Goal: Task Accomplishment & Management: Manage account settings

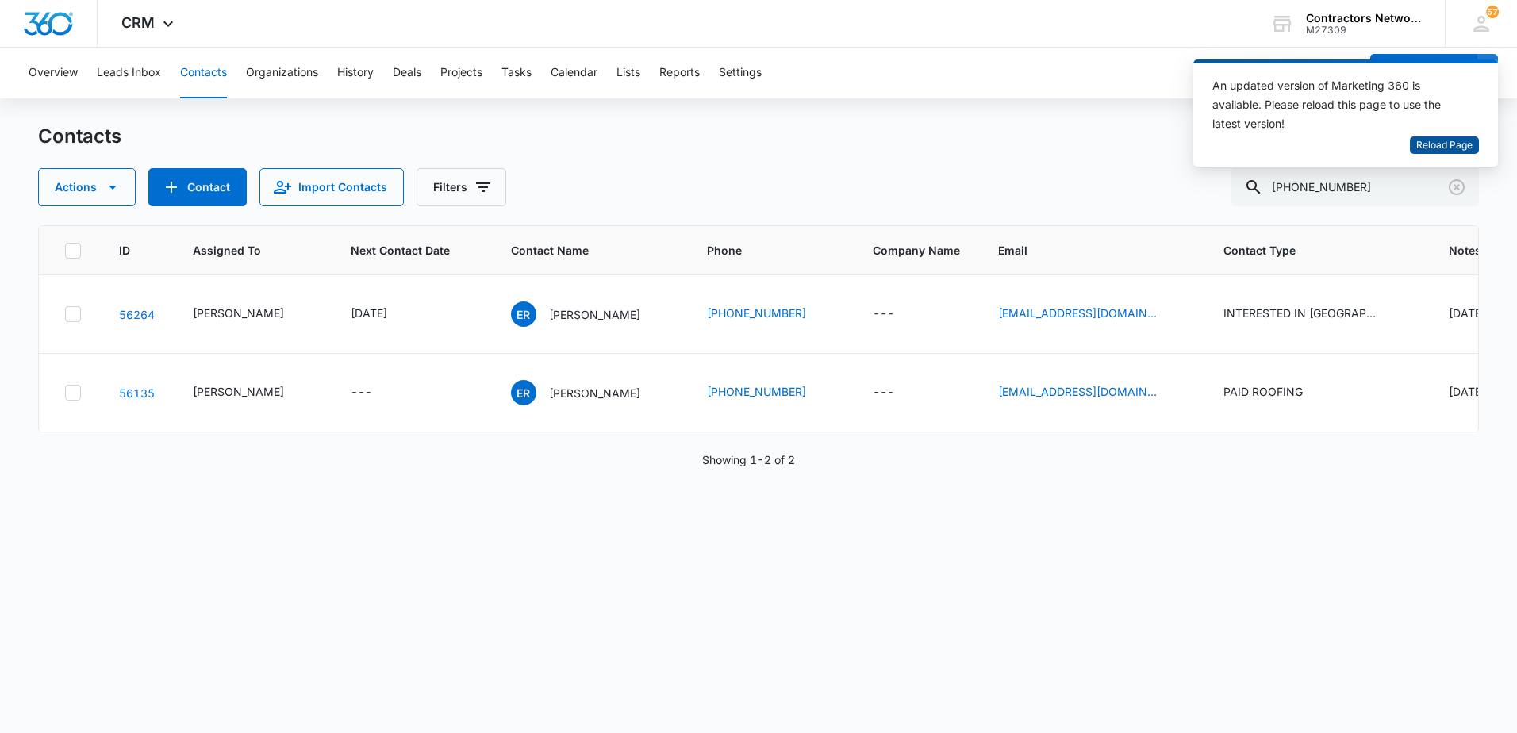
click at [1453, 144] on span "Reload Page" at bounding box center [1444, 145] width 56 height 15
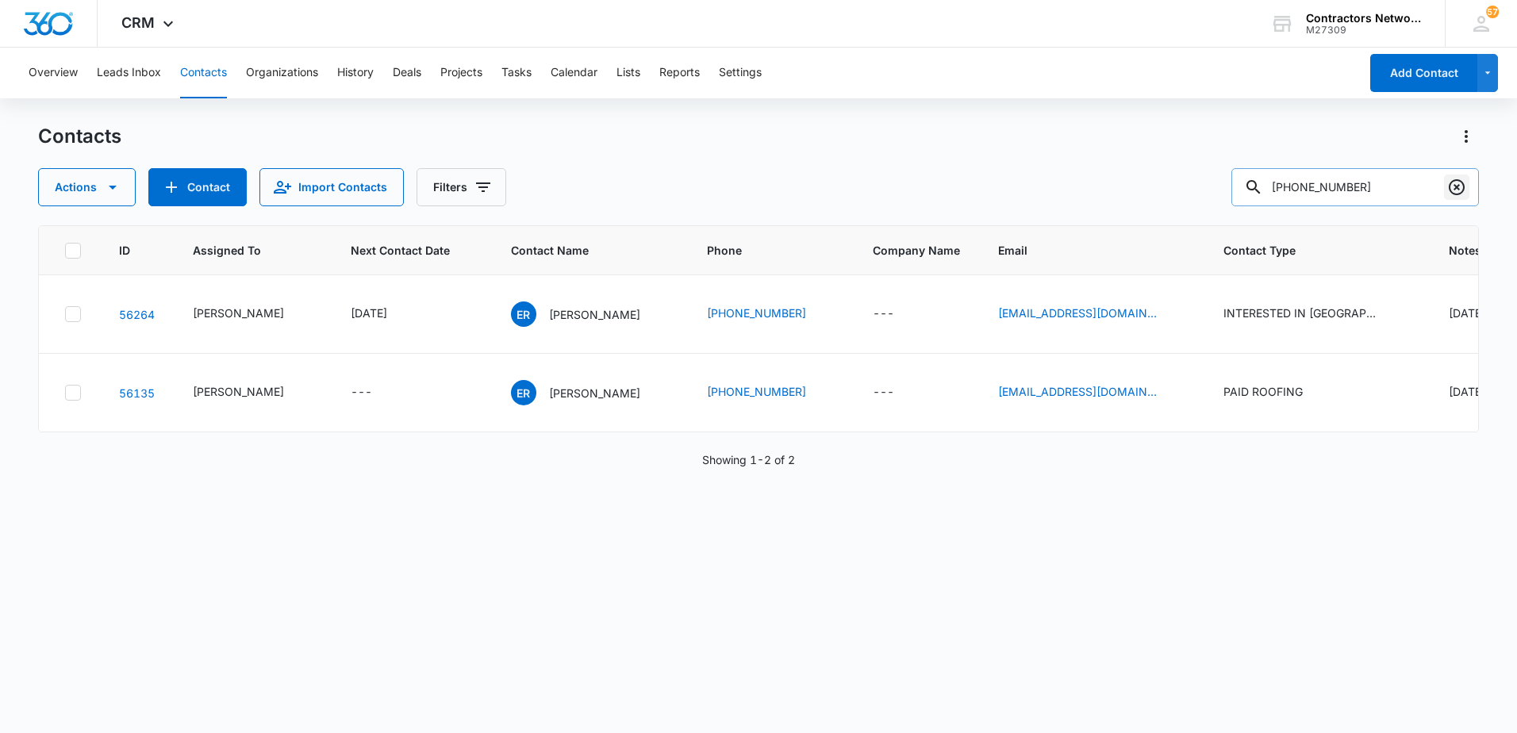
click at [1451, 184] on icon "Clear" at bounding box center [1456, 187] width 16 height 16
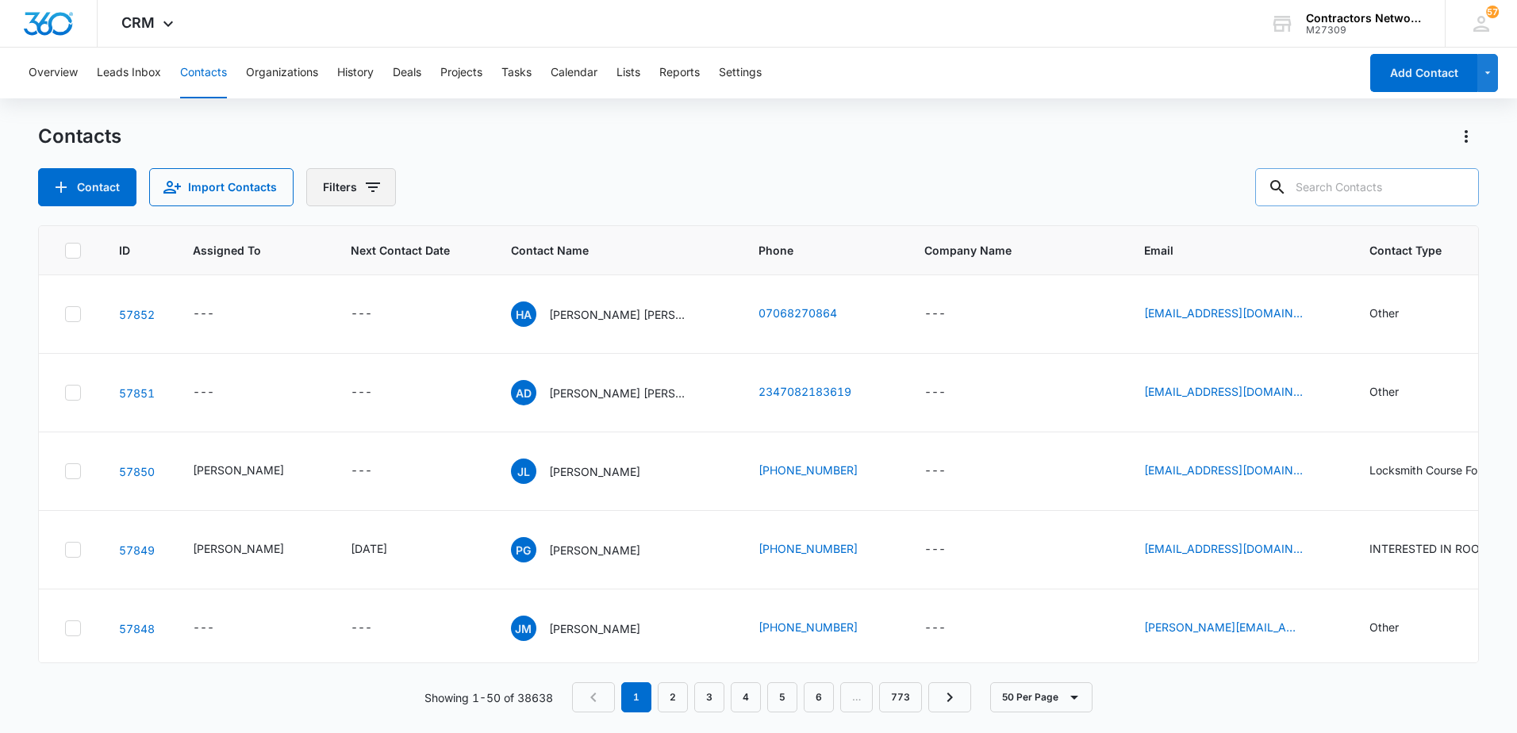
click at [367, 188] on icon "Filters" at bounding box center [373, 187] width 14 height 10
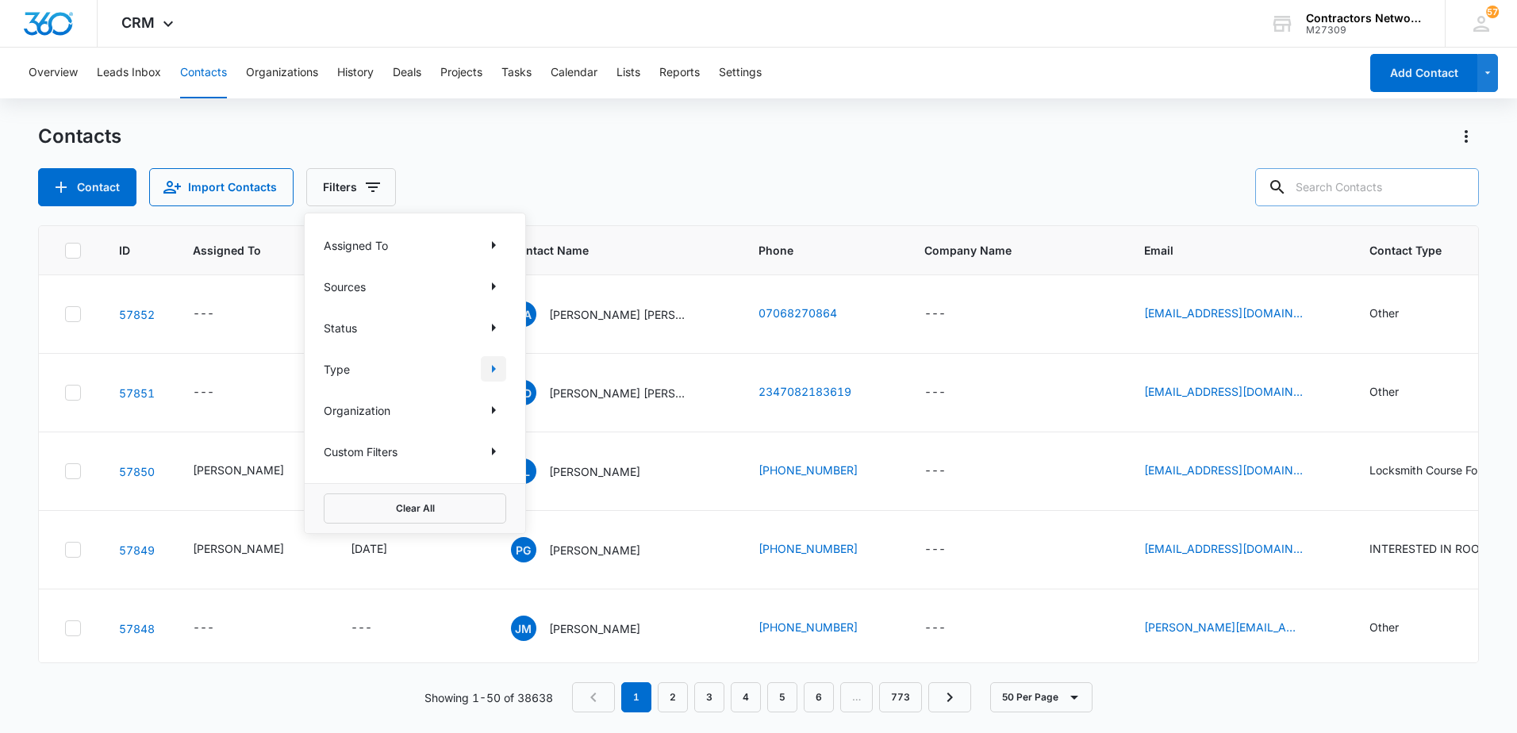
click at [492, 369] on icon "Show Type filters" at bounding box center [494, 369] width 4 height 8
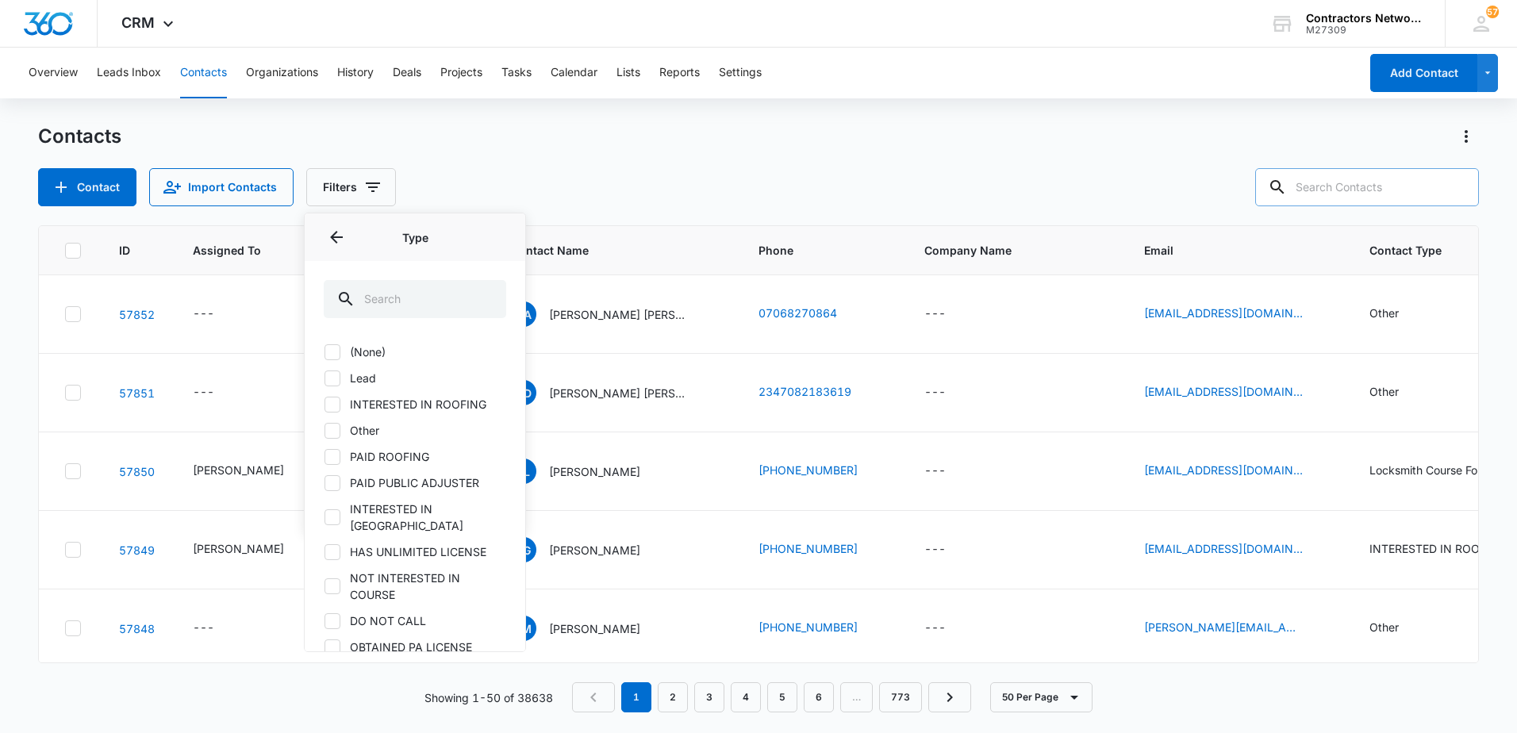
click at [329, 379] on icon at bounding box center [332, 378] width 14 height 14
click at [324, 378] on input "Lead" at bounding box center [324, 378] width 1 height 1
checkbox input "true"
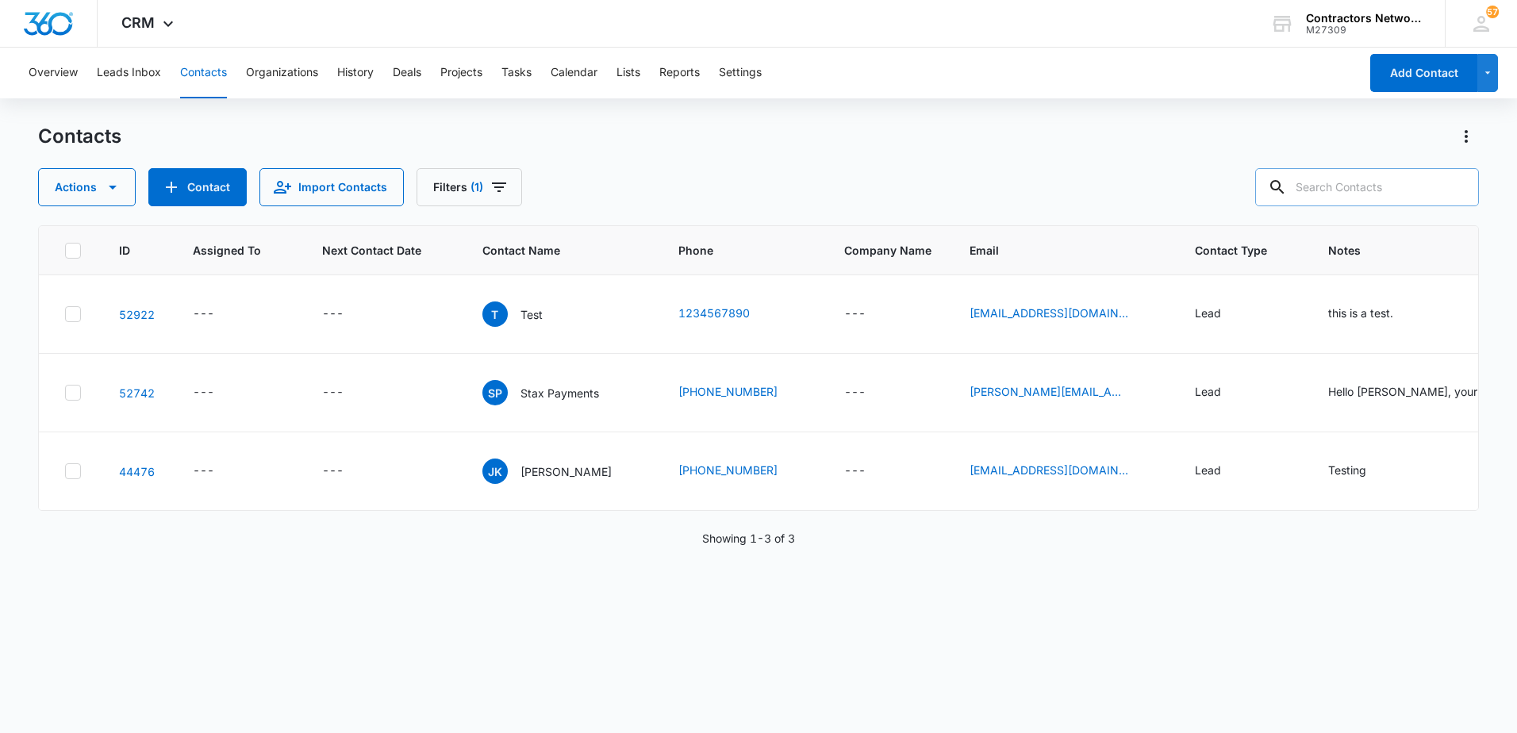
click at [675, 190] on div "Actions Contact Import Contacts Filters (1)" at bounding box center [758, 187] width 1440 height 38
click at [492, 184] on icon "Filters" at bounding box center [499, 187] width 14 height 10
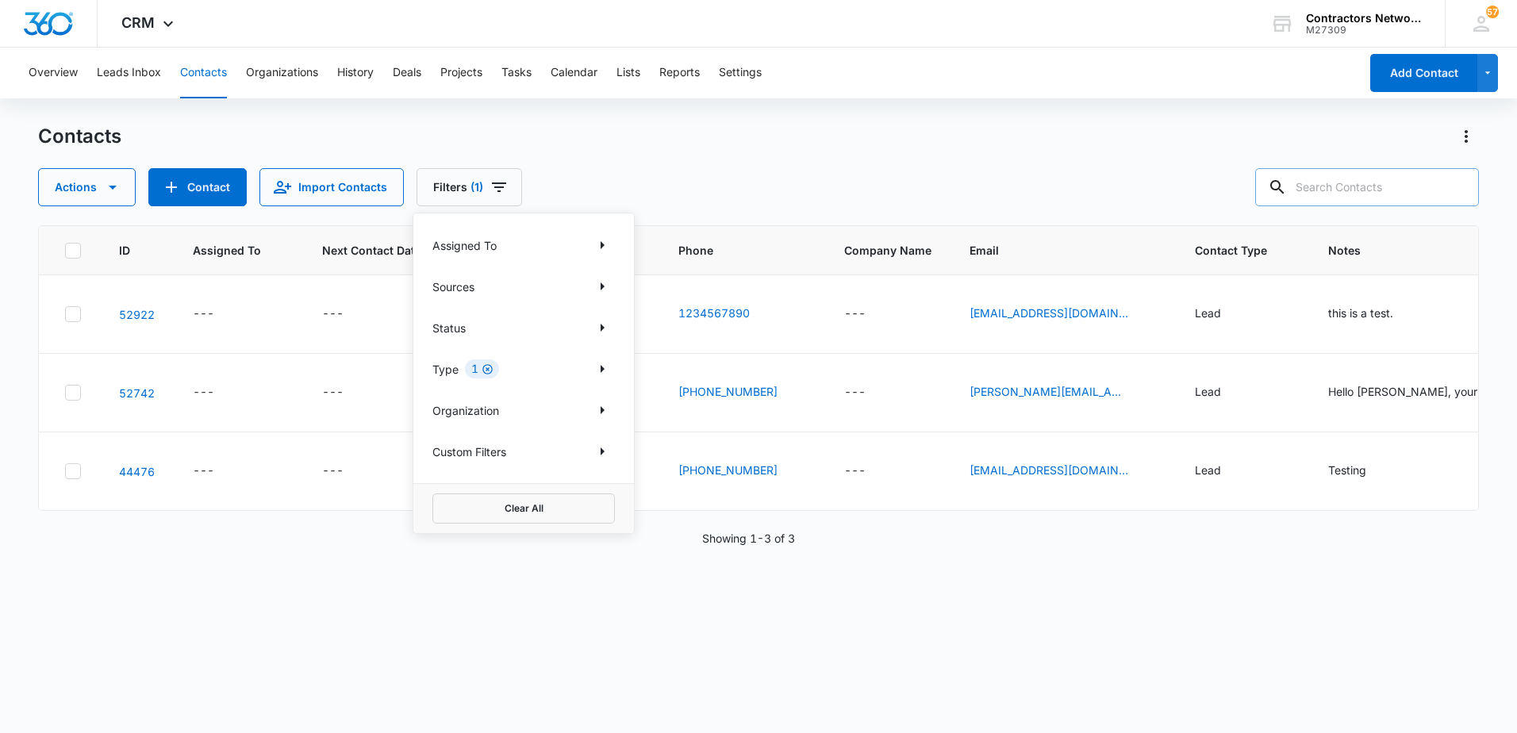
click at [487, 371] on icon "Clear" at bounding box center [487, 369] width 12 height 12
click at [658, 157] on div "Contacts Actions Contact Import Contacts Filters (1) Assigned To Sources Status…" at bounding box center [758, 165] width 1440 height 82
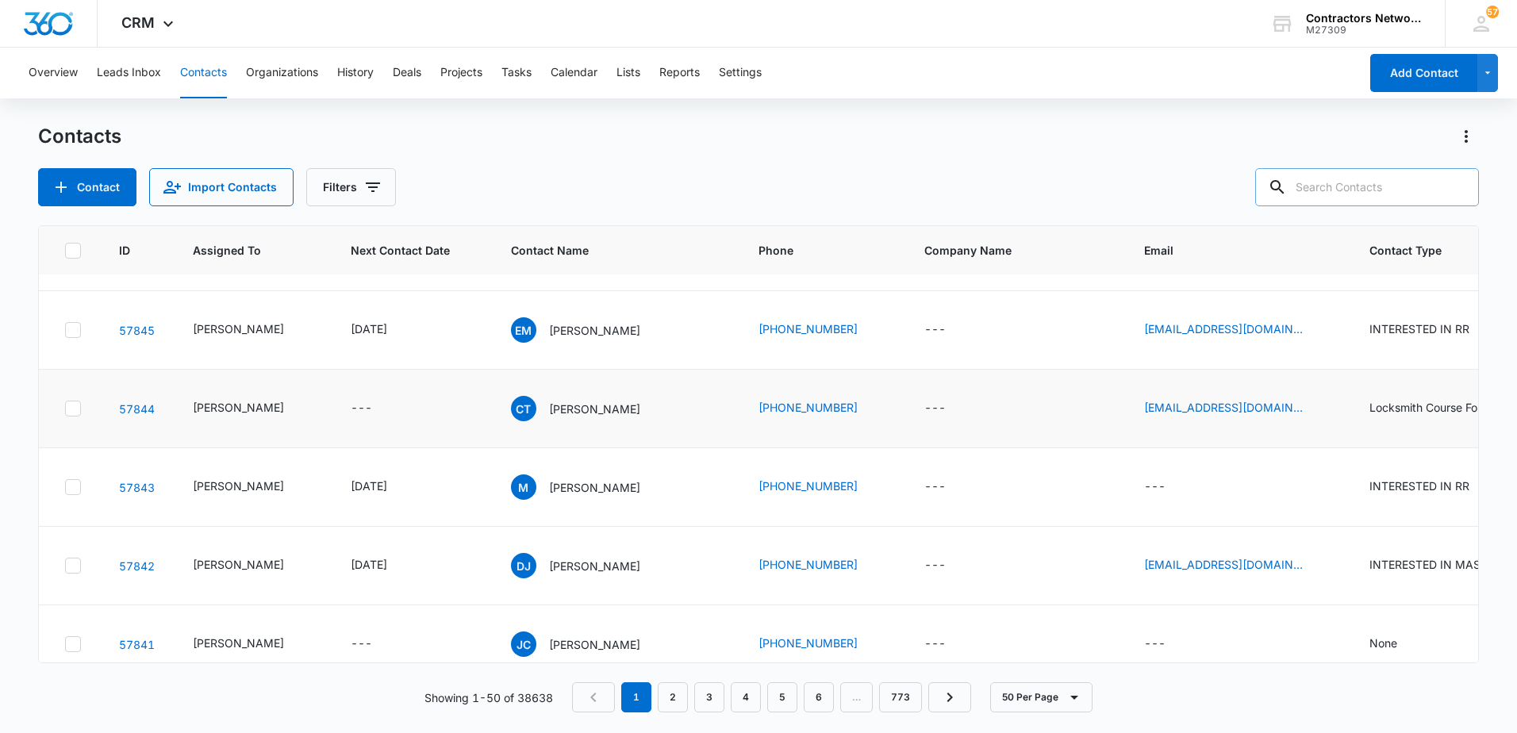
scroll to position [476, 0]
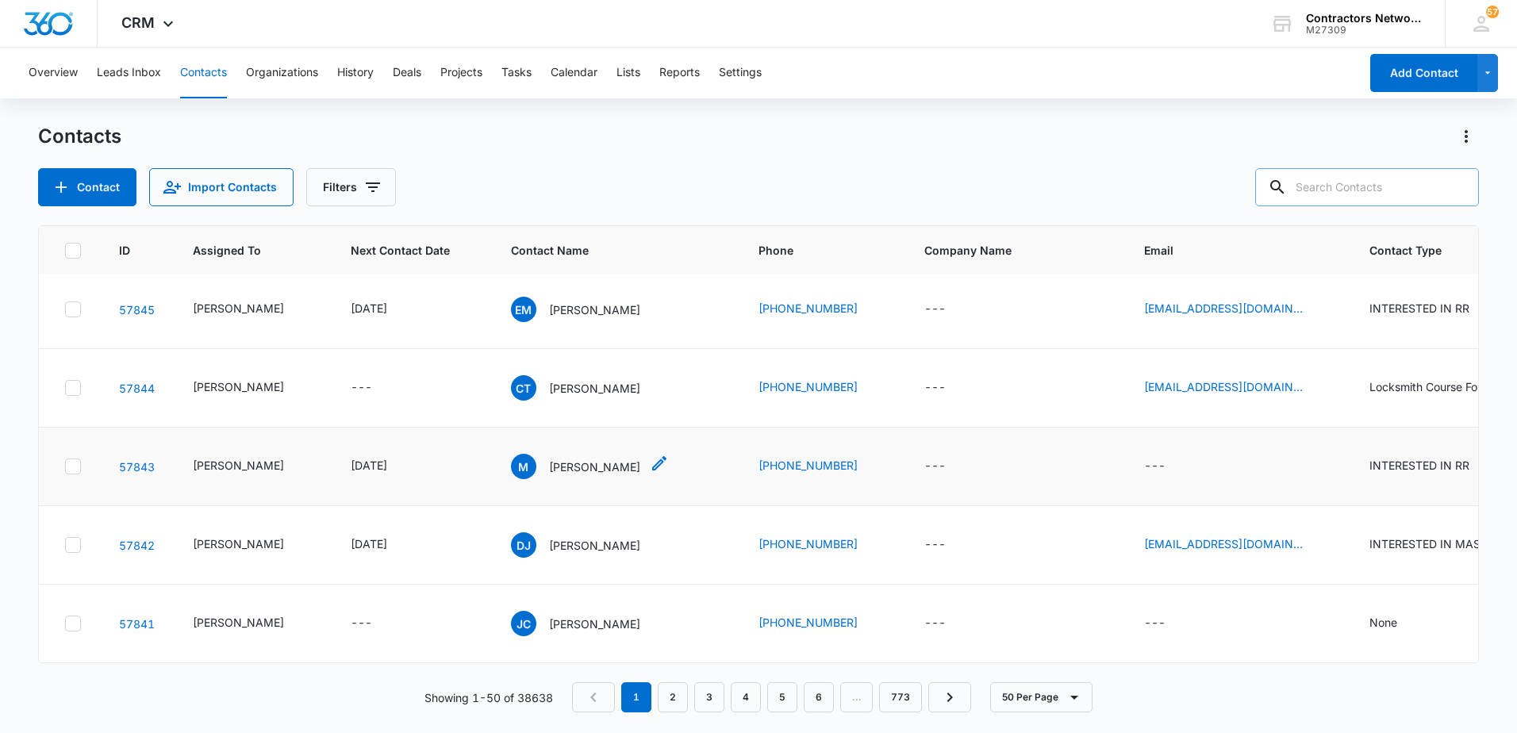
click at [558, 465] on p "[PERSON_NAME]" at bounding box center [594, 466] width 91 height 17
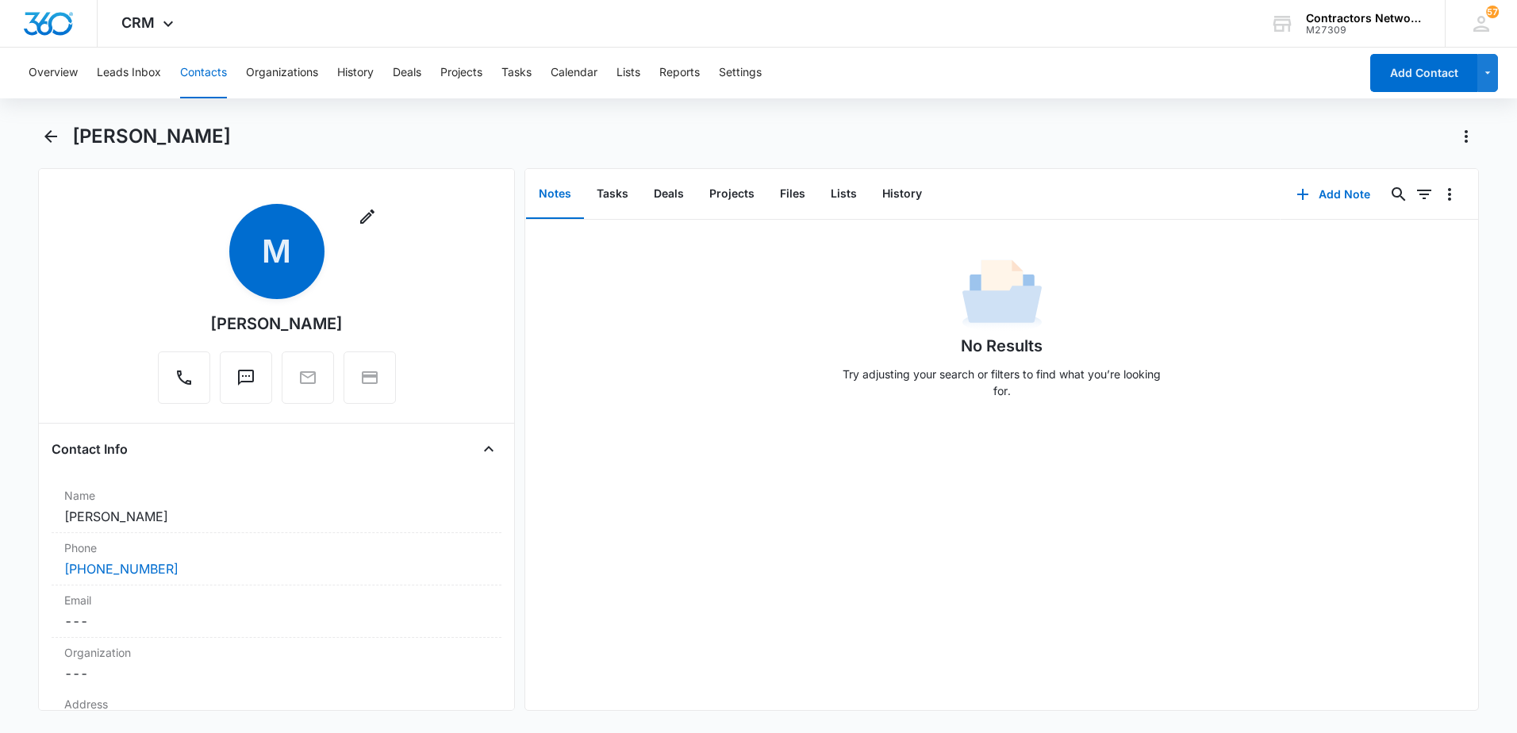
click at [208, 70] on button "Contacts" at bounding box center [203, 73] width 47 height 51
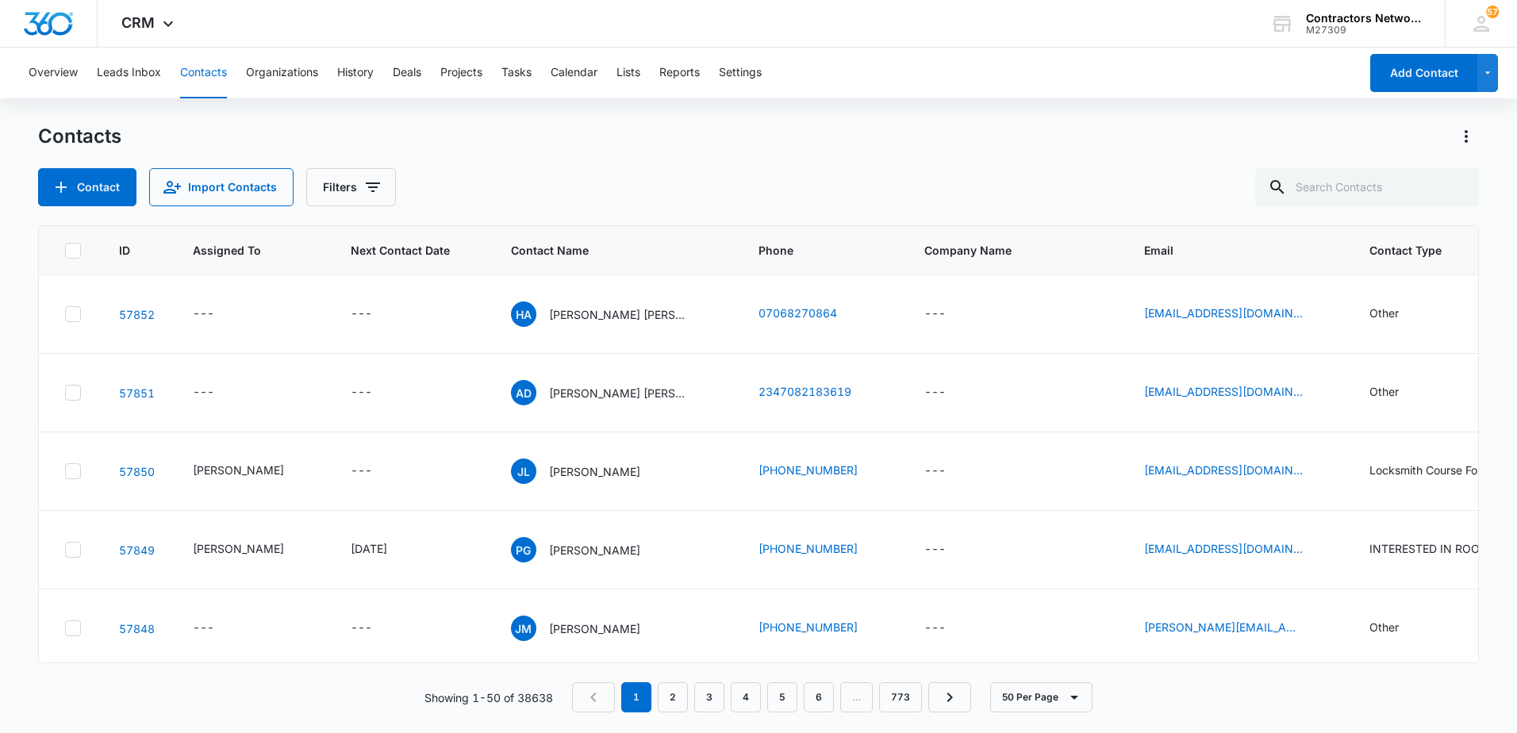
scroll to position [476, 0]
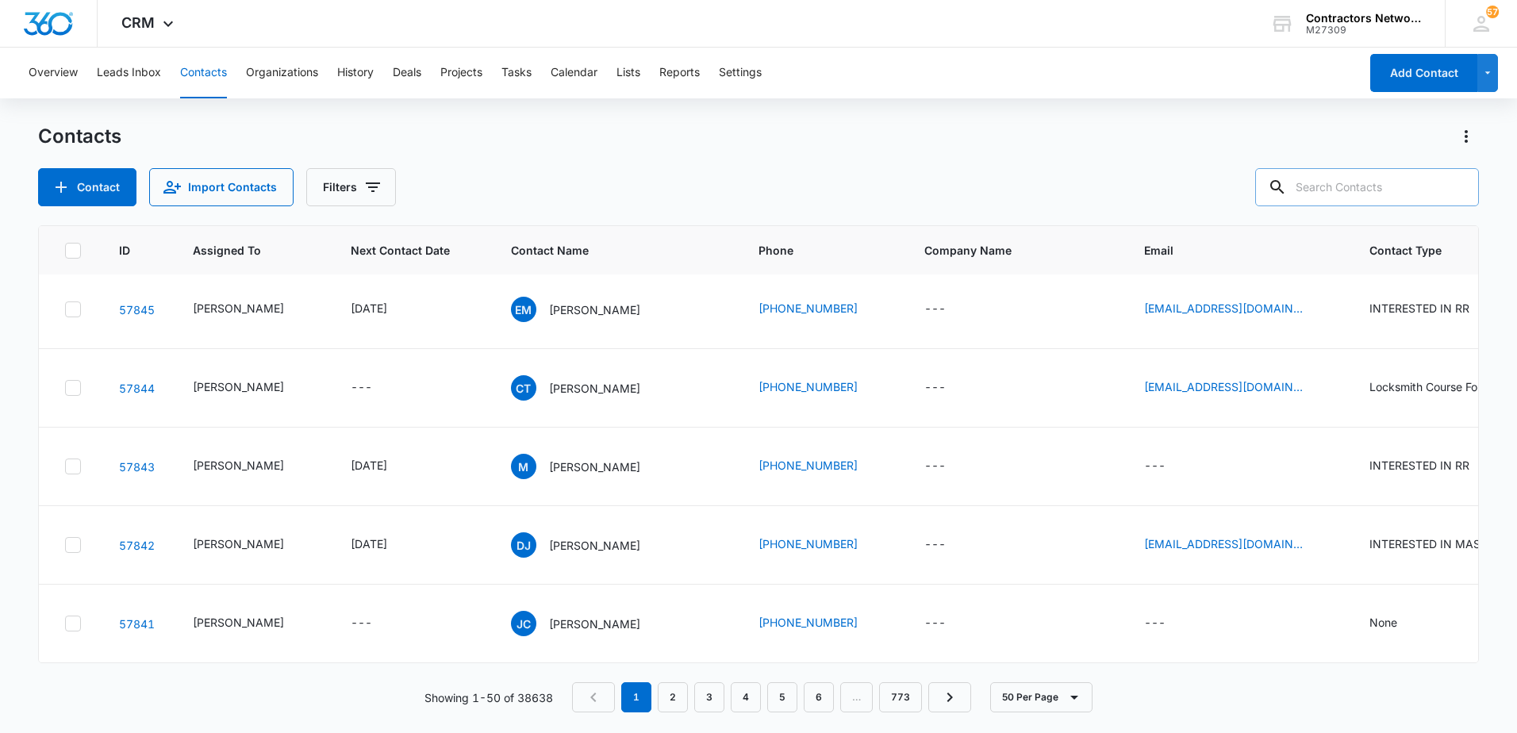
click at [1398, 190] on input "text" at bounding box center [1367, 187] width 224 height 38
type input "BUFALO"
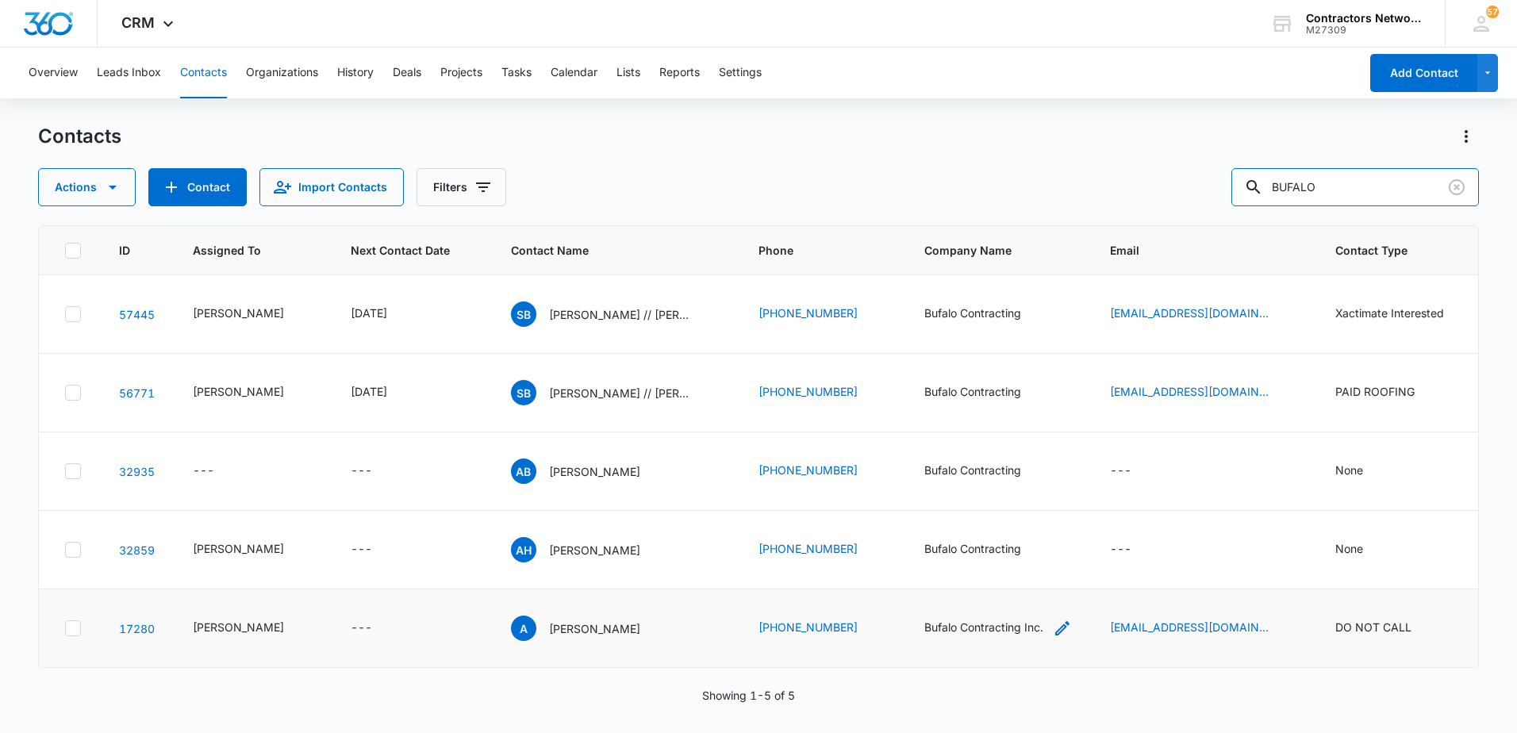
scroll to position [111, 0]
click at [217, 625] on div "[PERSON_NAME]" at bounding box center [238, 627] width 91 height 17
click at [555, 627] on p "[PERSON_NAME]" at bounding box center [594, 628] width 91 height 17
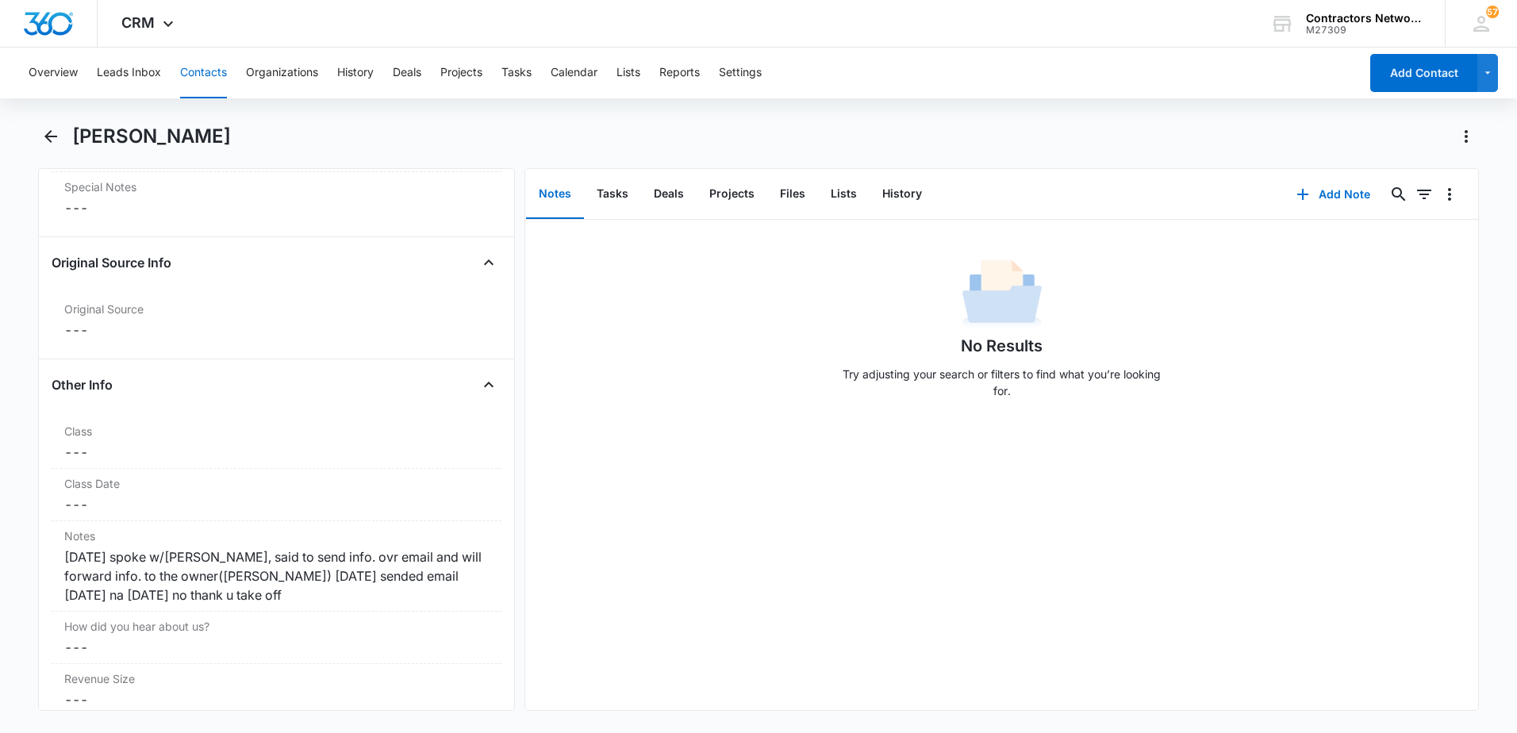
scroll to position [1586, 0]
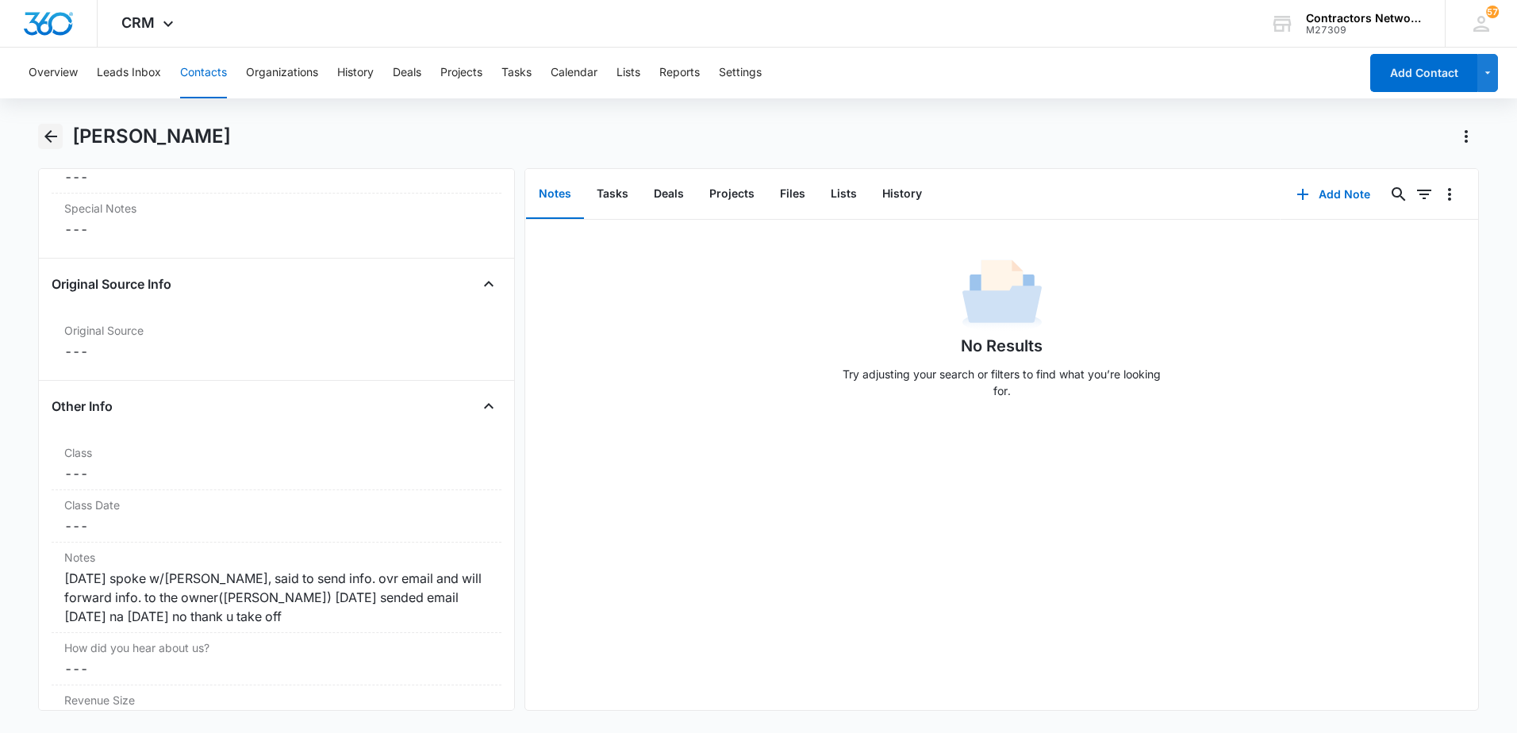
click at [44, 132] on icon "Back" at bounding box center [50, 136] width 19 height 19
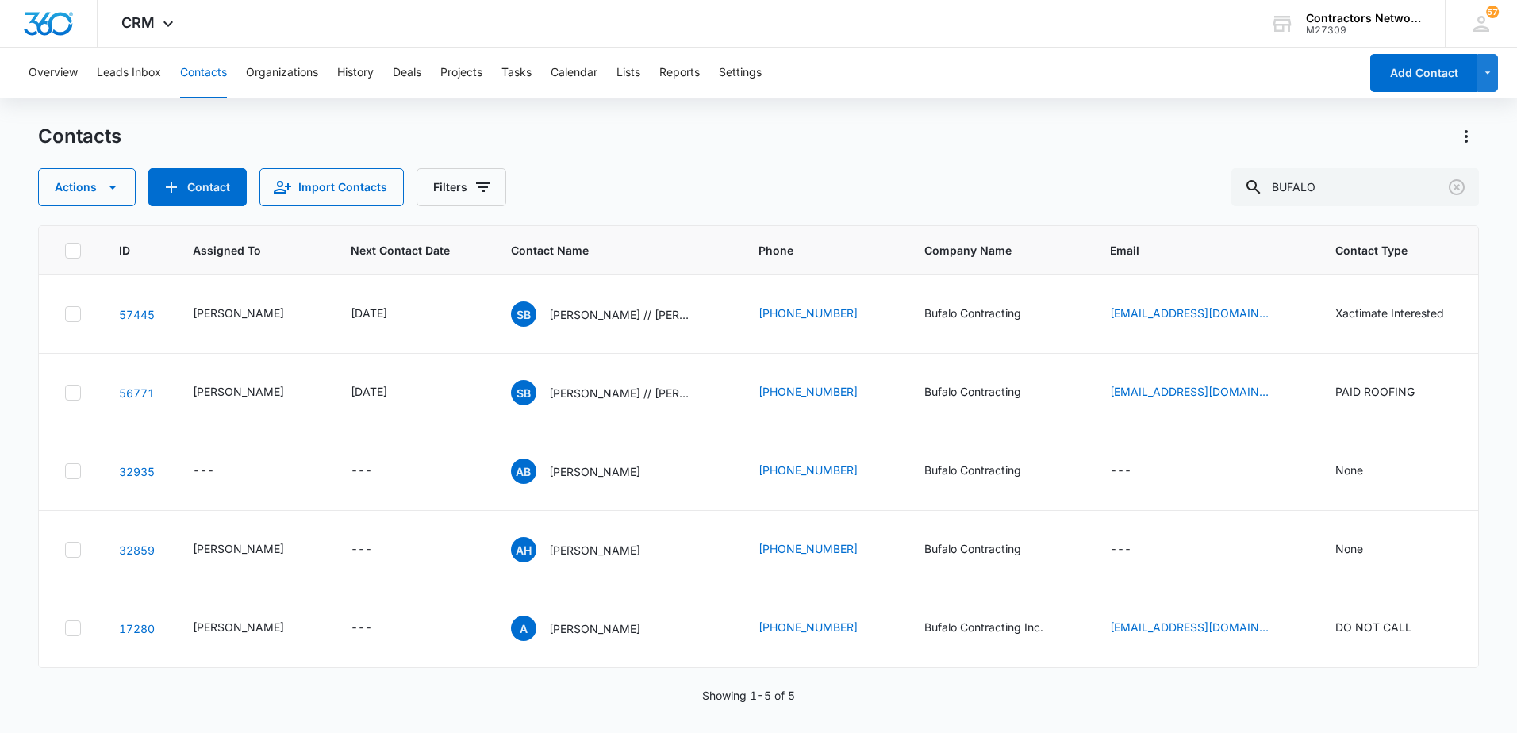
scroll to position [111, 0]
click at [1280, 385] on icon "Email - Sbufalo@bufalocontracting.com - Select to Edit Field" at bounding box center [1287, 392] width 14 height 14
click at [1250, 265] on input "[EMAIL_ADDRESS][DOMAIN_NAME]" at bounding box center [1190, 261] width 200 height 38
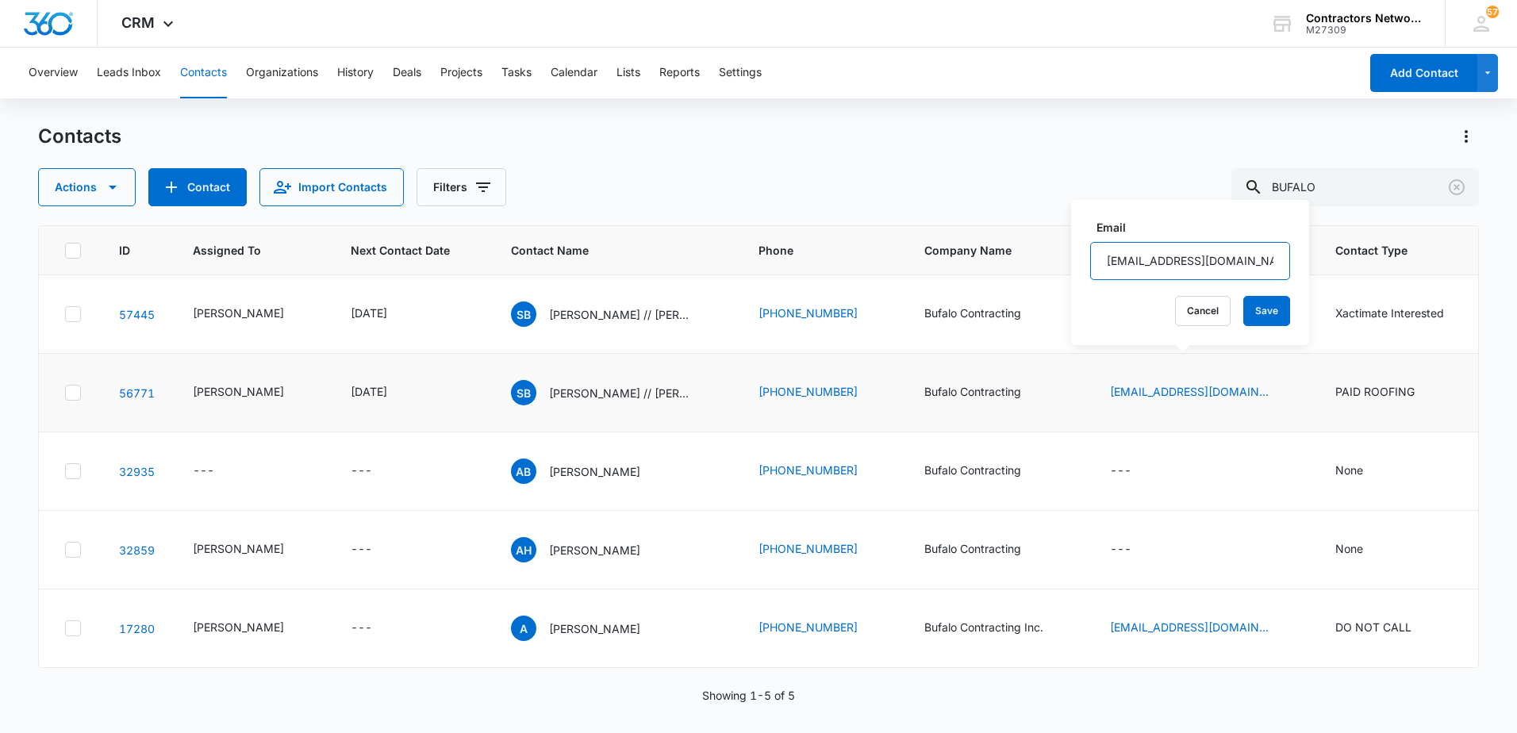
click at [1250, 265] on input "[EMAIL_ADDRESS][DOMAIN_NAME]" at bounding box center [1190, 261] width 200 height 38
click at [1177, 272] on input "[EMAIL_ADDRESS][DOMAIN_NAME]" at bounding box center [1190, 261] width 200 height 38
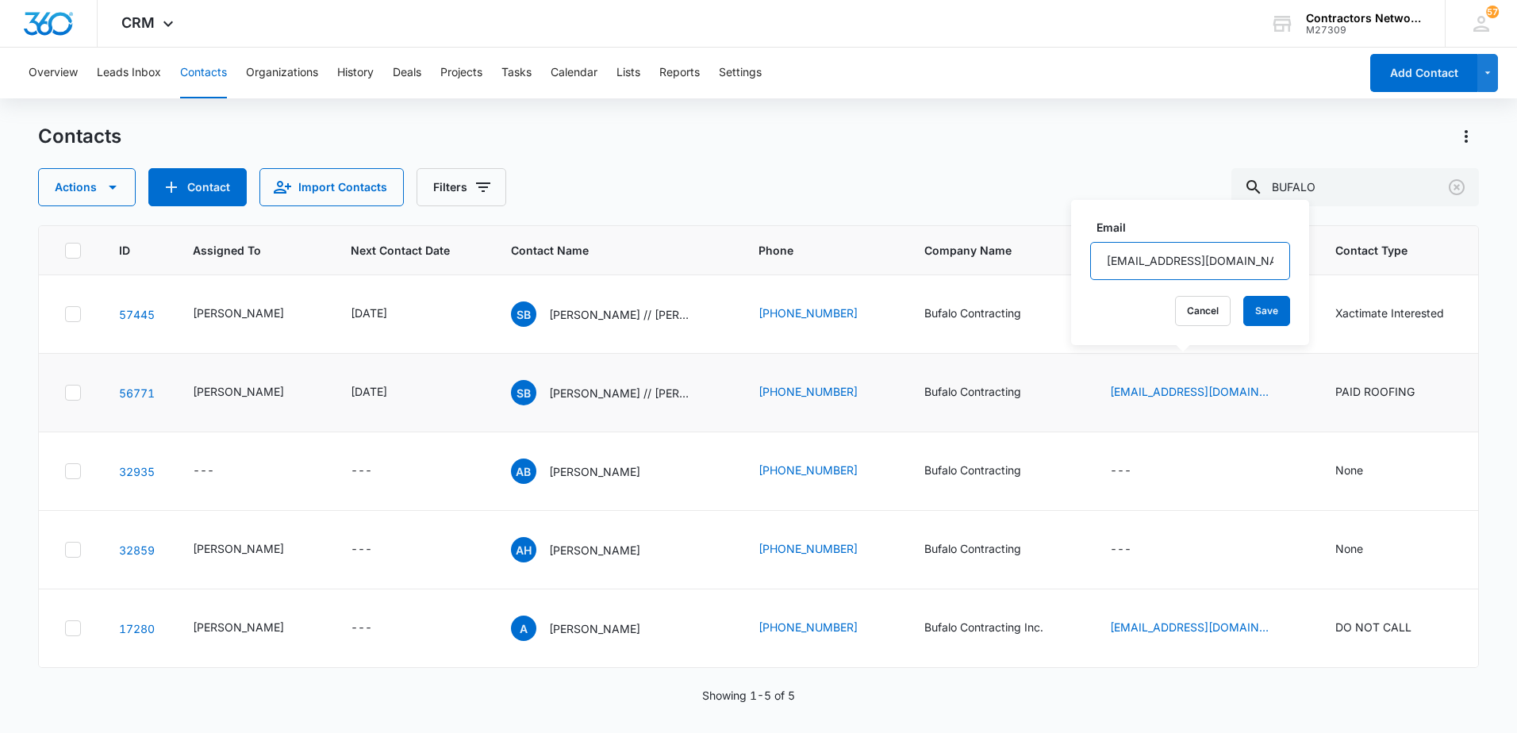
click at [1177, 272] on input "[EMAIL_ADDRESS][DOMAIN_NAME]" at bounding box center [1190, 261] width 200 height 38
click at [1181, 269] on input "[EMAIL_ADDRESS][DOMAIN_NAME]" at bounding box center [1190, 261] width 200 height 38
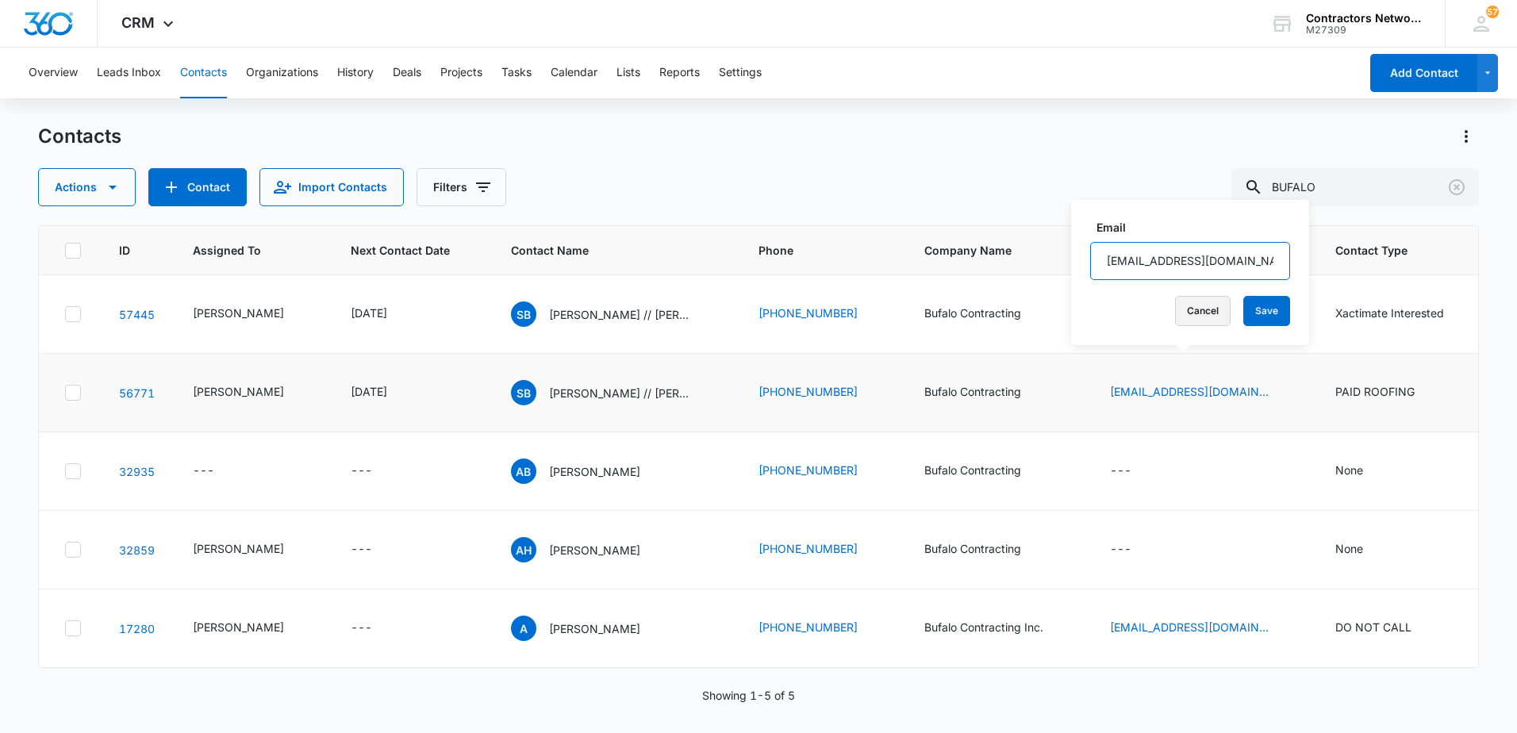
drag, startPoint x: 1181, startPoint y: 269, endPoint x: 1186, endPoint y: 297, distance: 28.2
drag, startPoint x: 1186, startPoint y: 297, endPoint x: 1218, endPoint y: 270, distance: 42.2
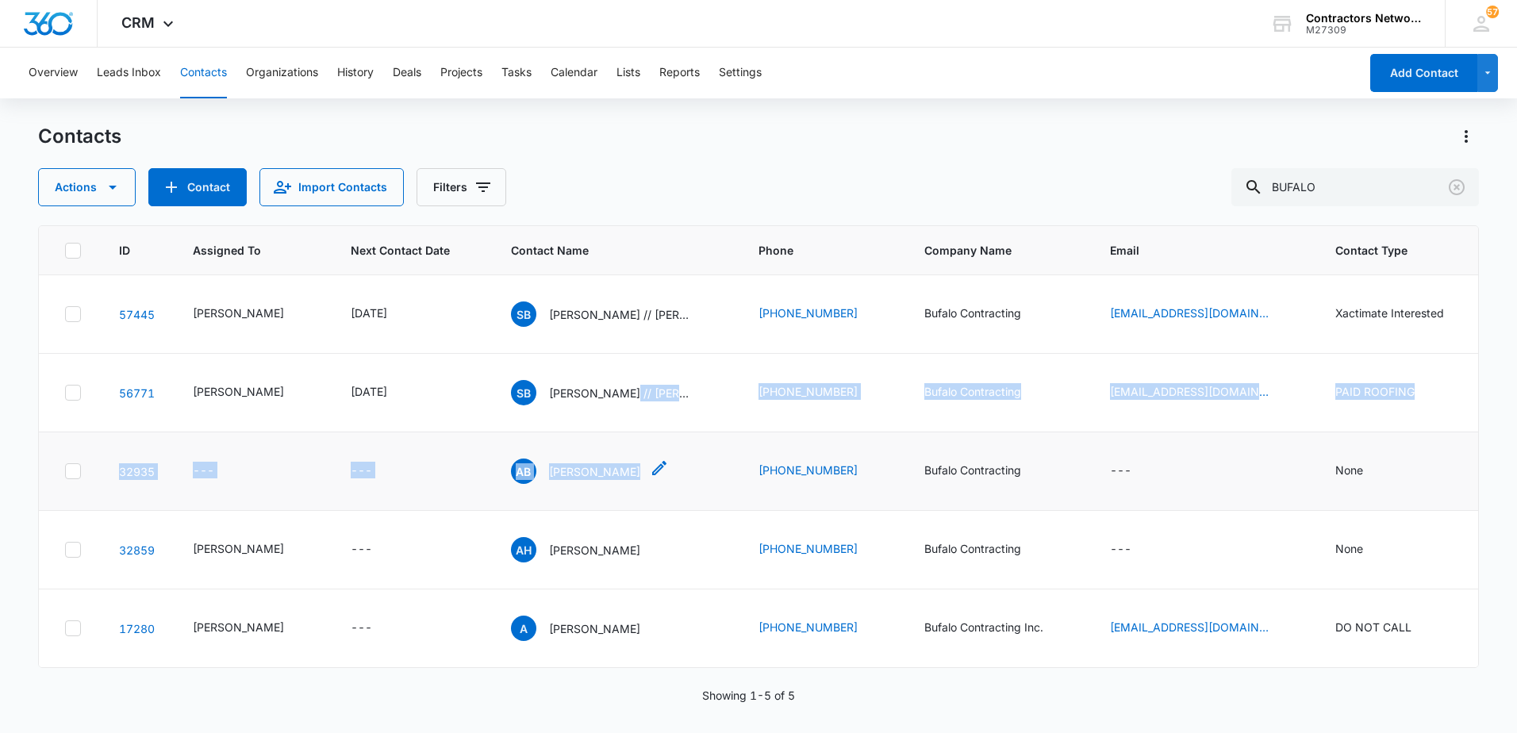
drag, startPoint x: 608, startPoint y: 354, endPoint x: 617, endPoint y: 466, distance: 112.2
click at [617, 466] on tbody "57445 [PERSON_NAME] [DATE] SB [PERSON_NAME] // [PERSON_NAME] [PHONE_NUMBER] Buf…" at bounding box center [1341, 471] width 2604 height 393
drag, startPoint x: 617, startPoint y: 466, endPoint x: 561, endPoint y: 481, distance: 58.3
click at [561, 481] on td "AB [PERSON_NAME]" at bounding box center [615, 471] width 247 height 79
click at [558, 472] on p "[PERSON_NAME]" at bounding box center [594, 471] width 91 height 17
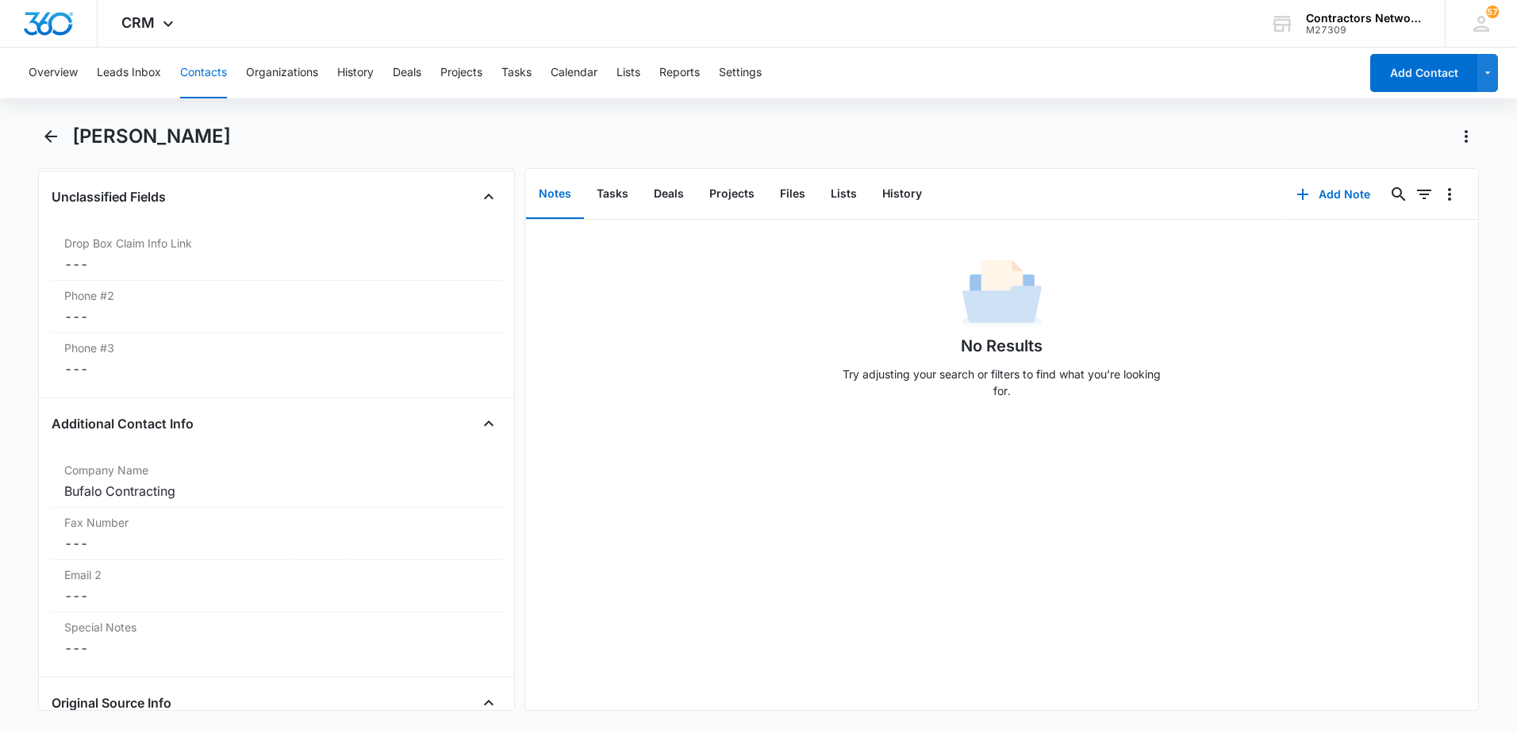
scroll to position [1110, 0]
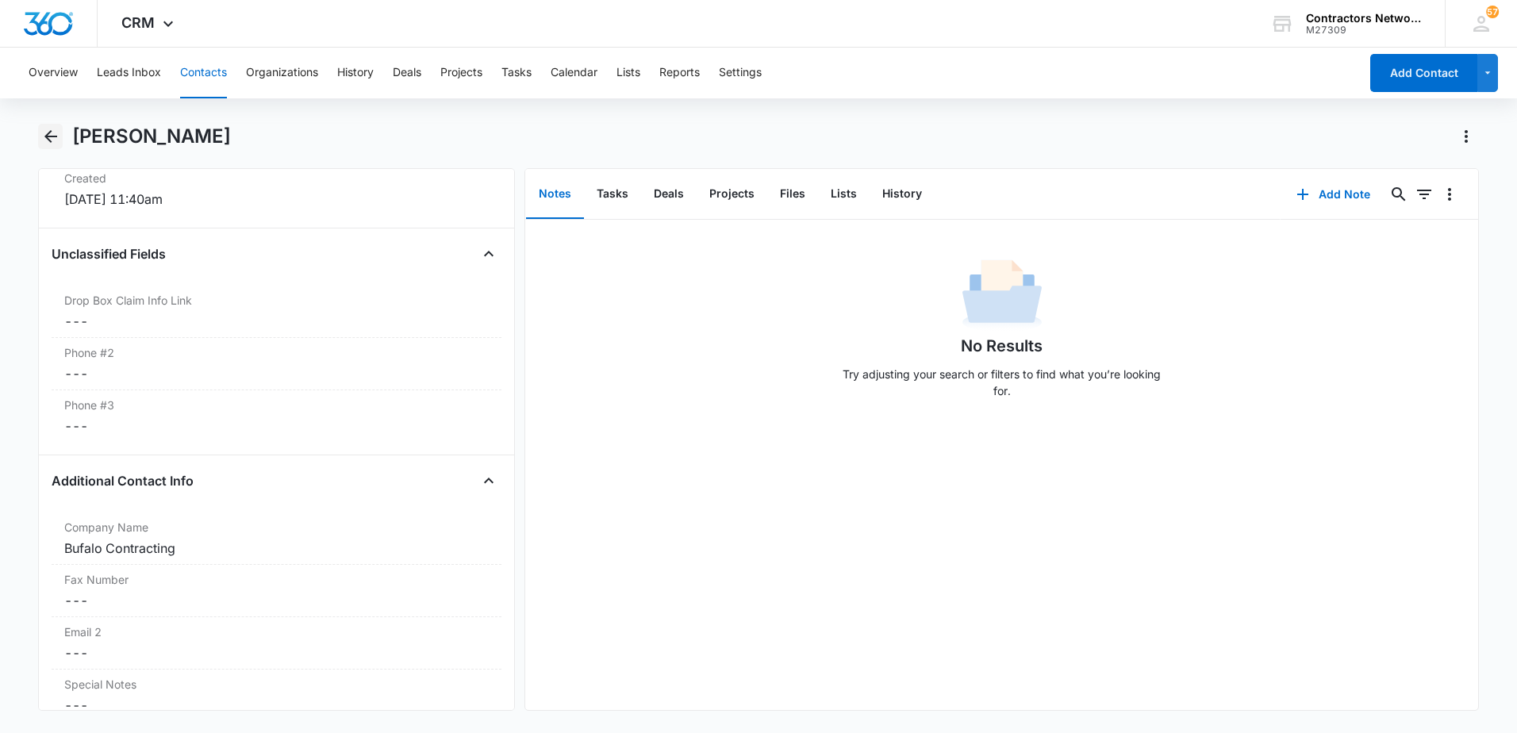
click at [51, 138] on icon "Back" at bounding box center [50, 136] width 19 height 19
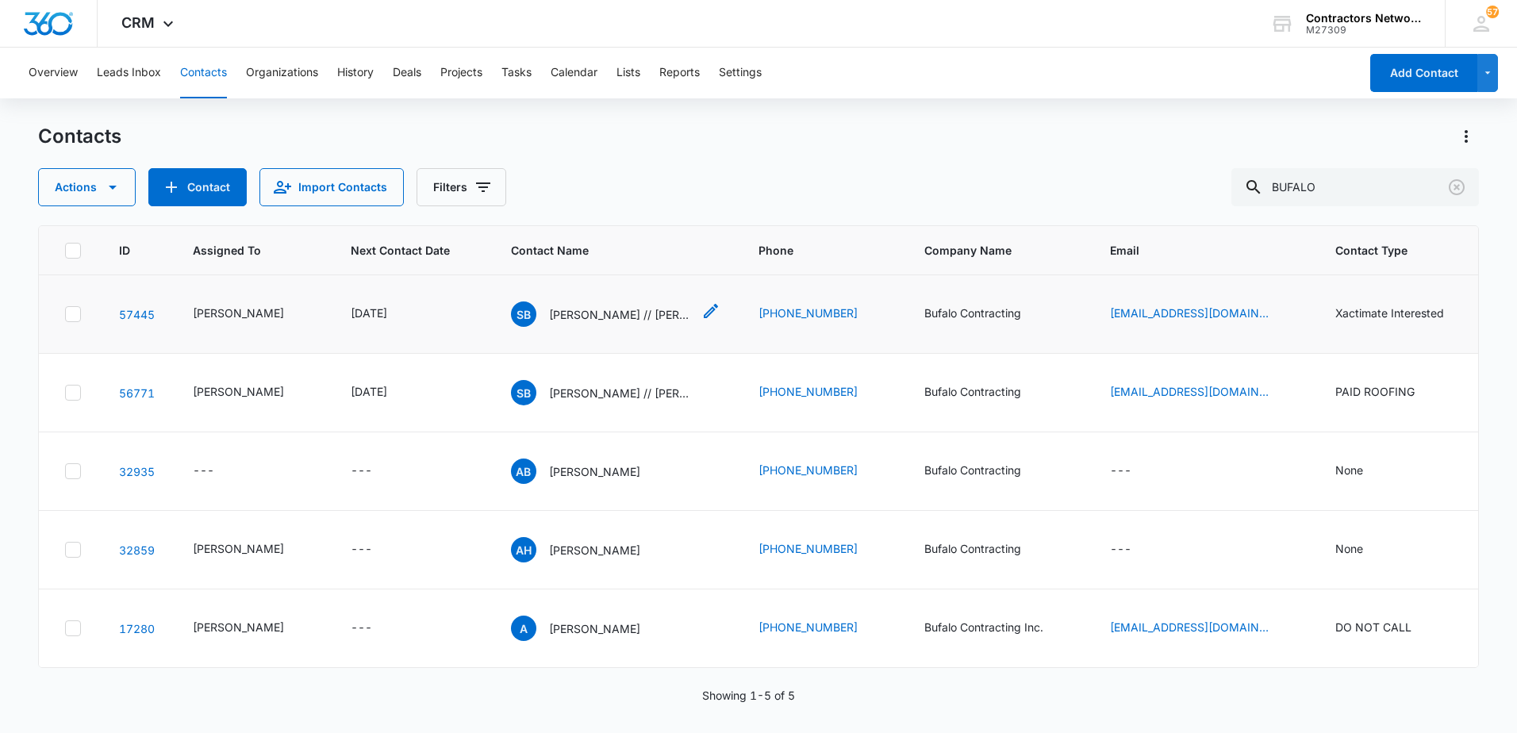
click at [585, 323] on p "[PERSON_NAME] // [PERSON_NAME]" at bounding box center [620, 314] width 143 height 17
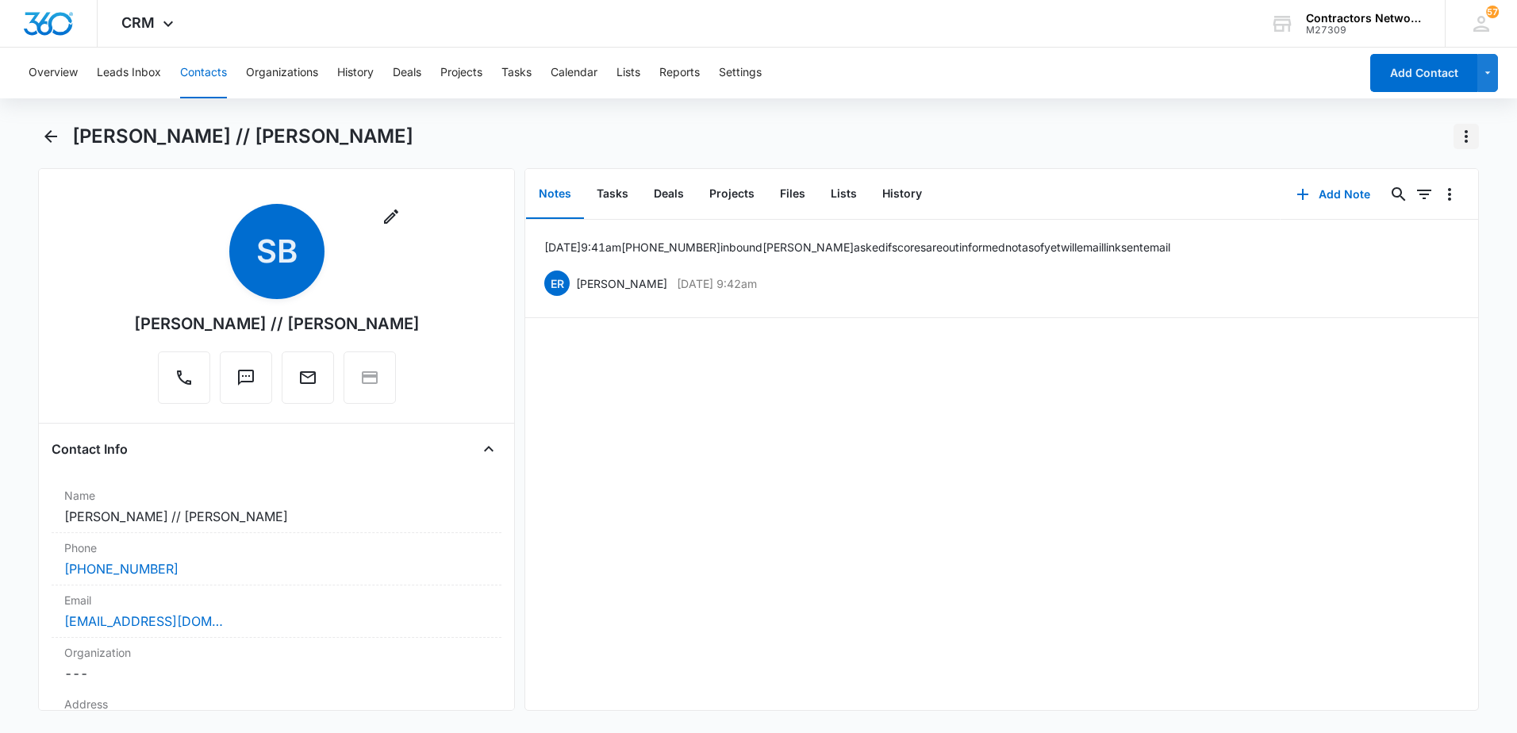
click at [1467, 141] on icon "Actions" at bounding box center [1465, 136] width 3 height 13
click at [1427, 184] on div "Make a Copy" at bounding box center [1405, 180] width 70 height 11
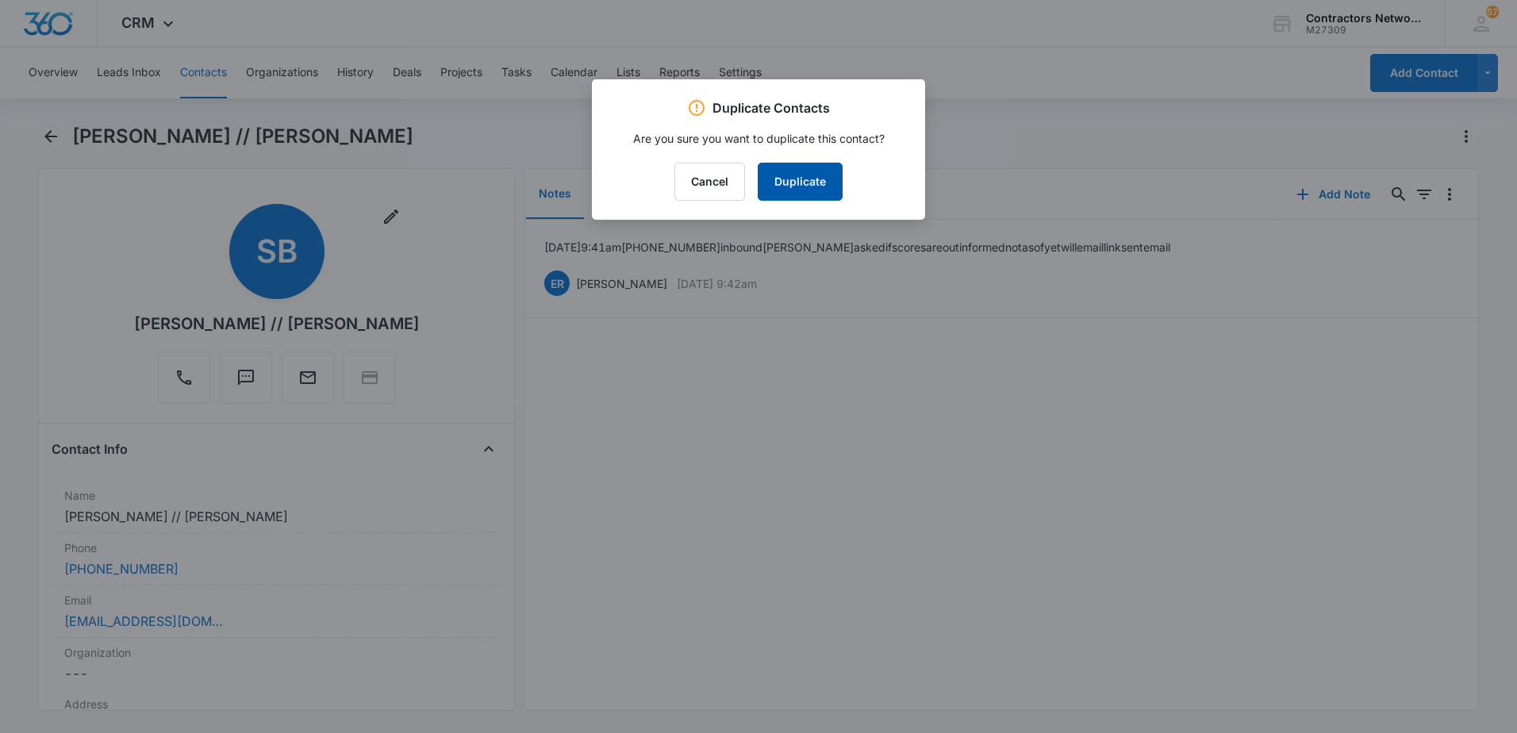
click at [806, 194] on button "Duplicate" at bounding box center [799, 182] width 85 height 38
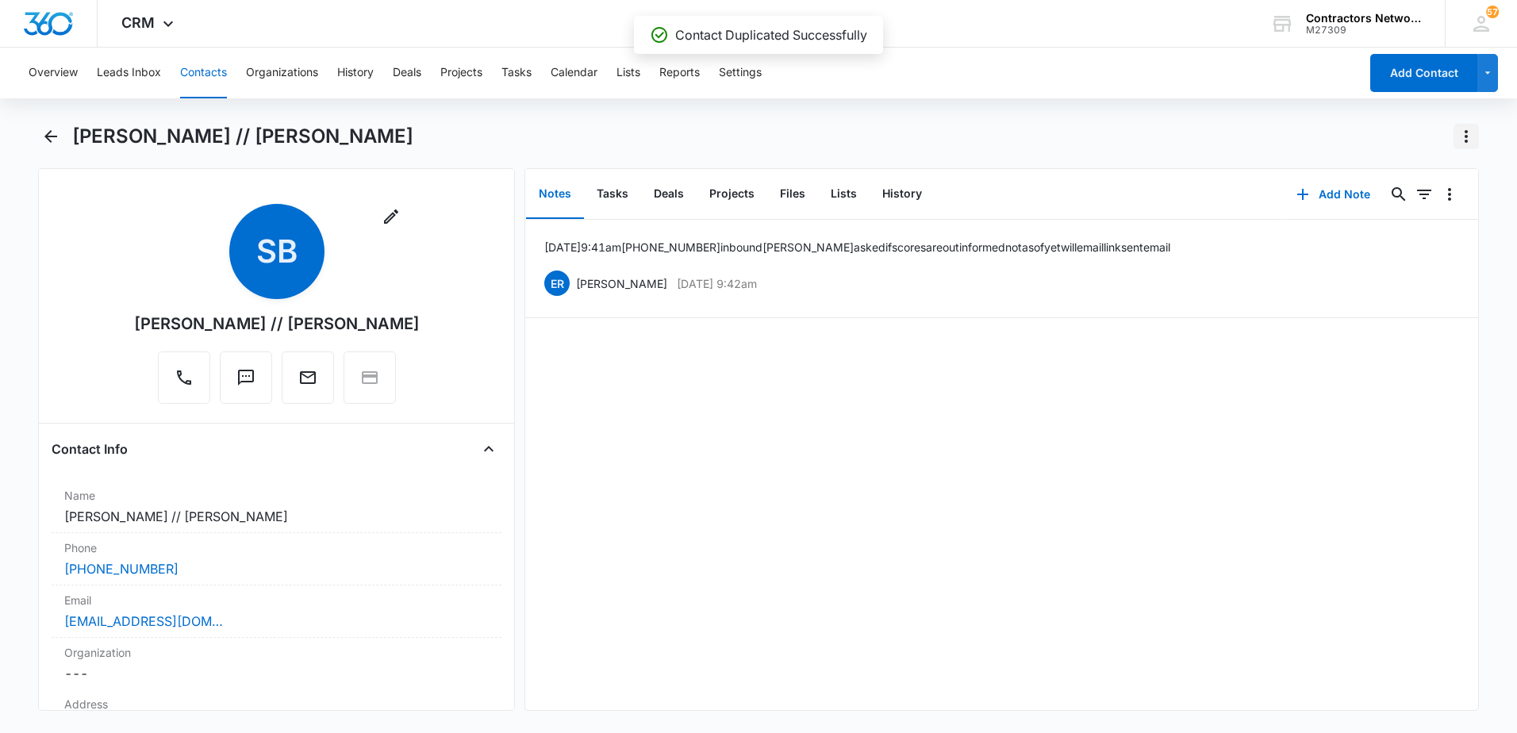
click at [1463, 136] on icon "Actions" at bounding box center [1465, 136] width 19 height 19
click at [1403, 186] on div "Make a Copy" at bounding box center [1405, 180] width 70 height 11
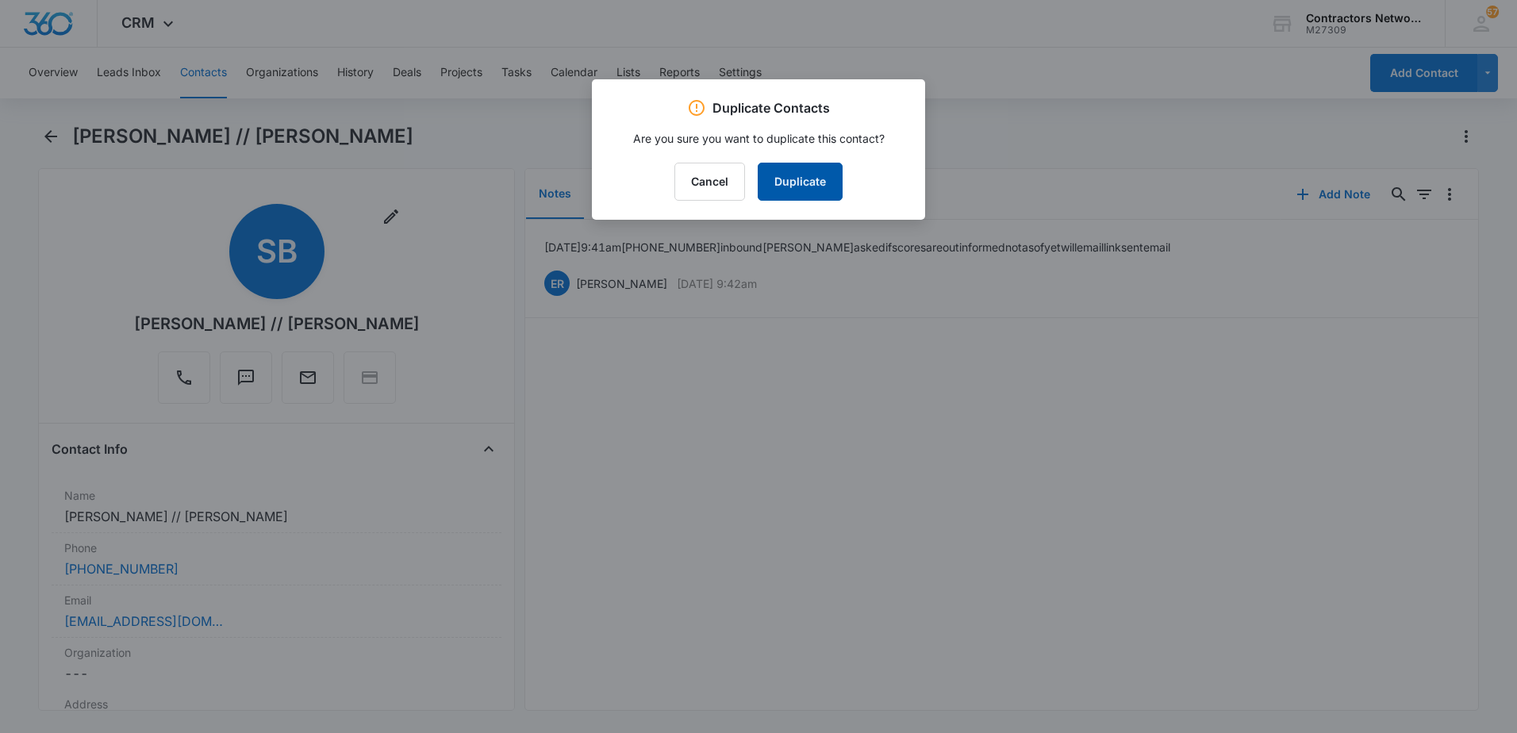
click at [800, 188] on button "Duplicate" at bounding box center [799, 182] width 85 height 38
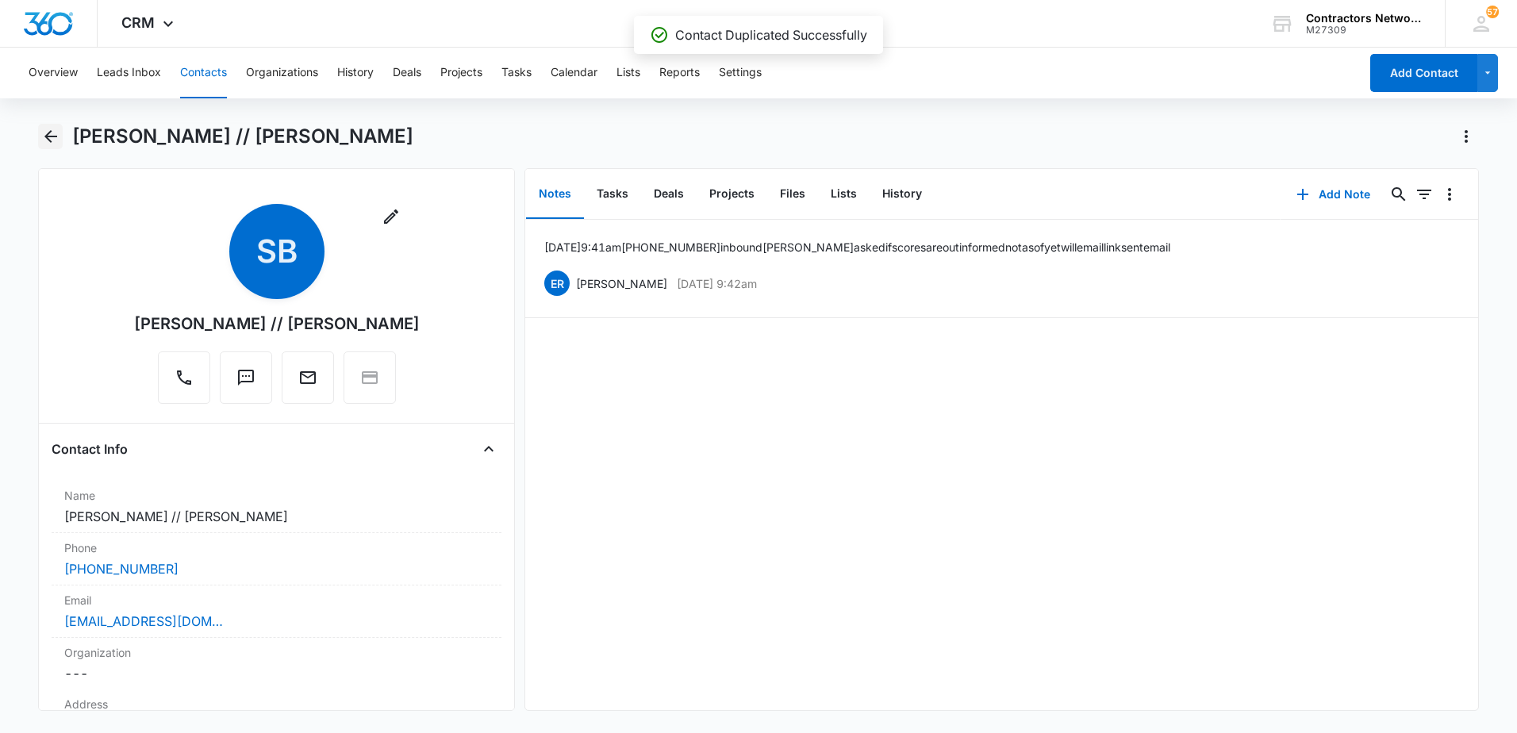
click at [46, 135] on icon "Back" at bounding box center [50, 136] width 13 height 13
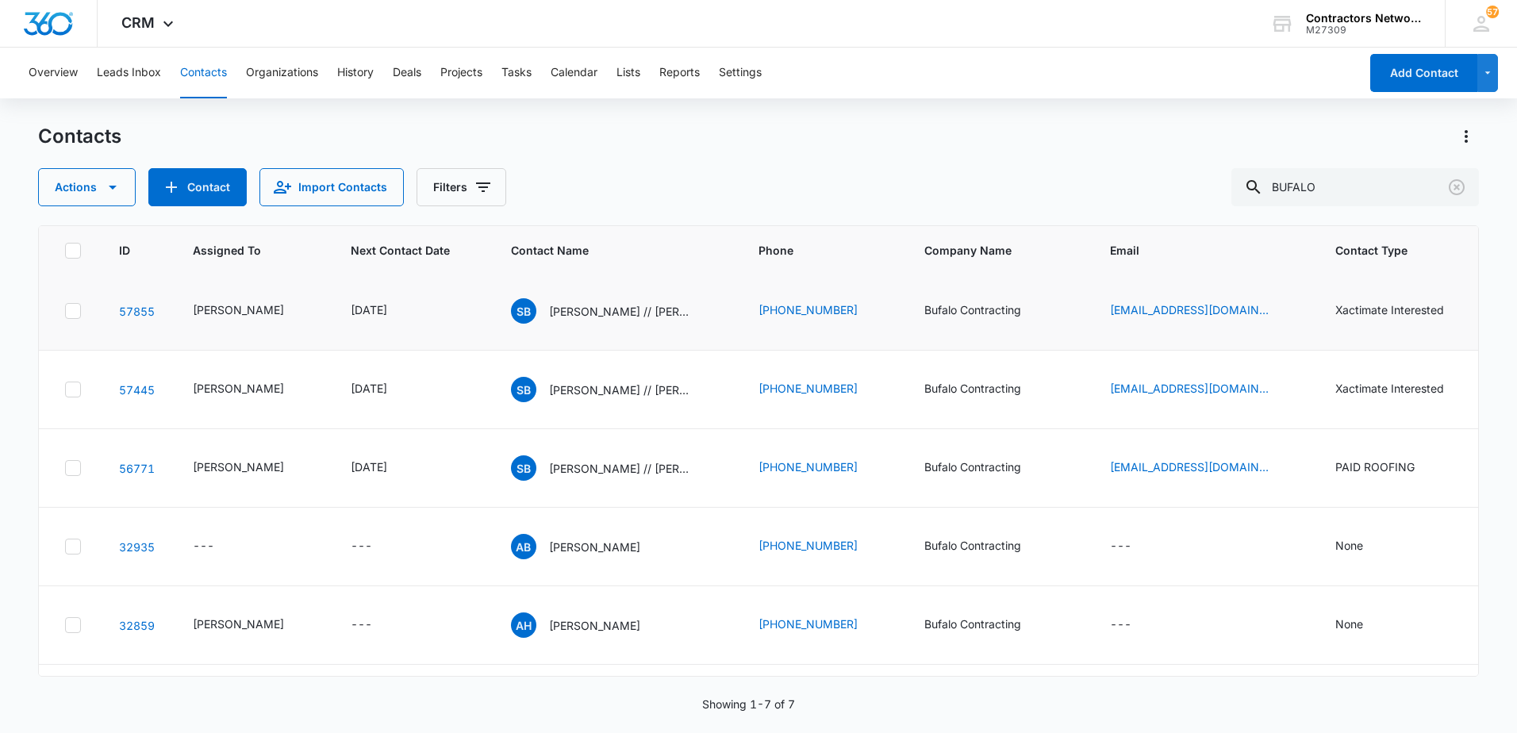
scroll to position [79, 0]
click at [569, 322] on p "[PERSON_NAME] // [PERSON_NAME] (Duplicate)" at bounding box center [620, 313] width 143 height 17
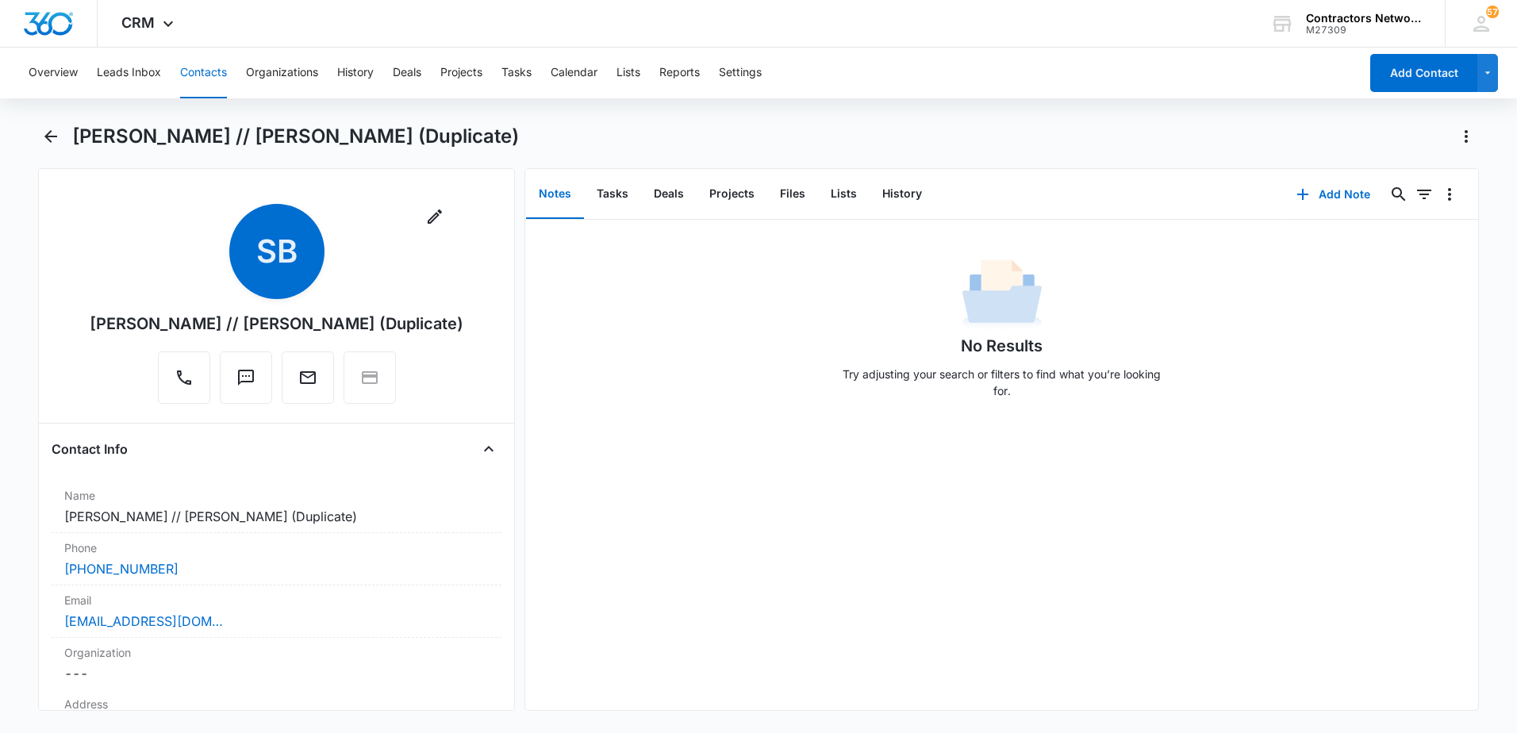
click at [459, 327] on div "Remove SB [PERSON_NAME] // [PERSON_NAME] (Duplicate)" at bounding box center [277, 307] width 450 height 206
drag, startPoint x: 374, startPoint y: 518, endPoint x: 367, endPoint y: 524, distance: 9.0
click at [370, 523] on dd "Cancel Save Changes [PERSON_NAME] // [PERSON_NAME] (Duplicate)" at bounding box center [276, 516] width 424 height 19
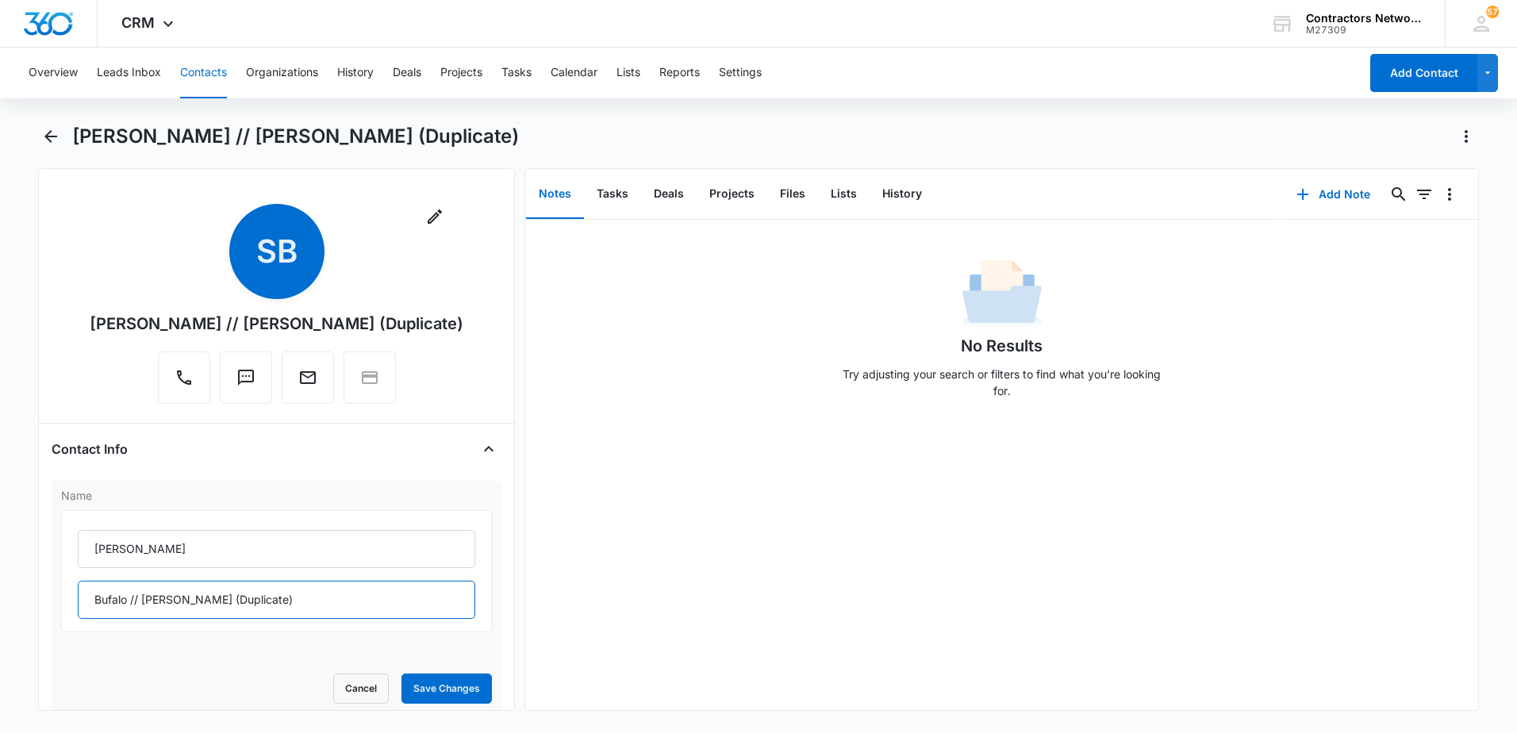
click at [332, 603] on input "Bufalo // [PERSON_NAME] (Duplicate)" at bounding box center [276, 600] width 397 height 38
type input "Bufalo // [PERSON_NAME]"
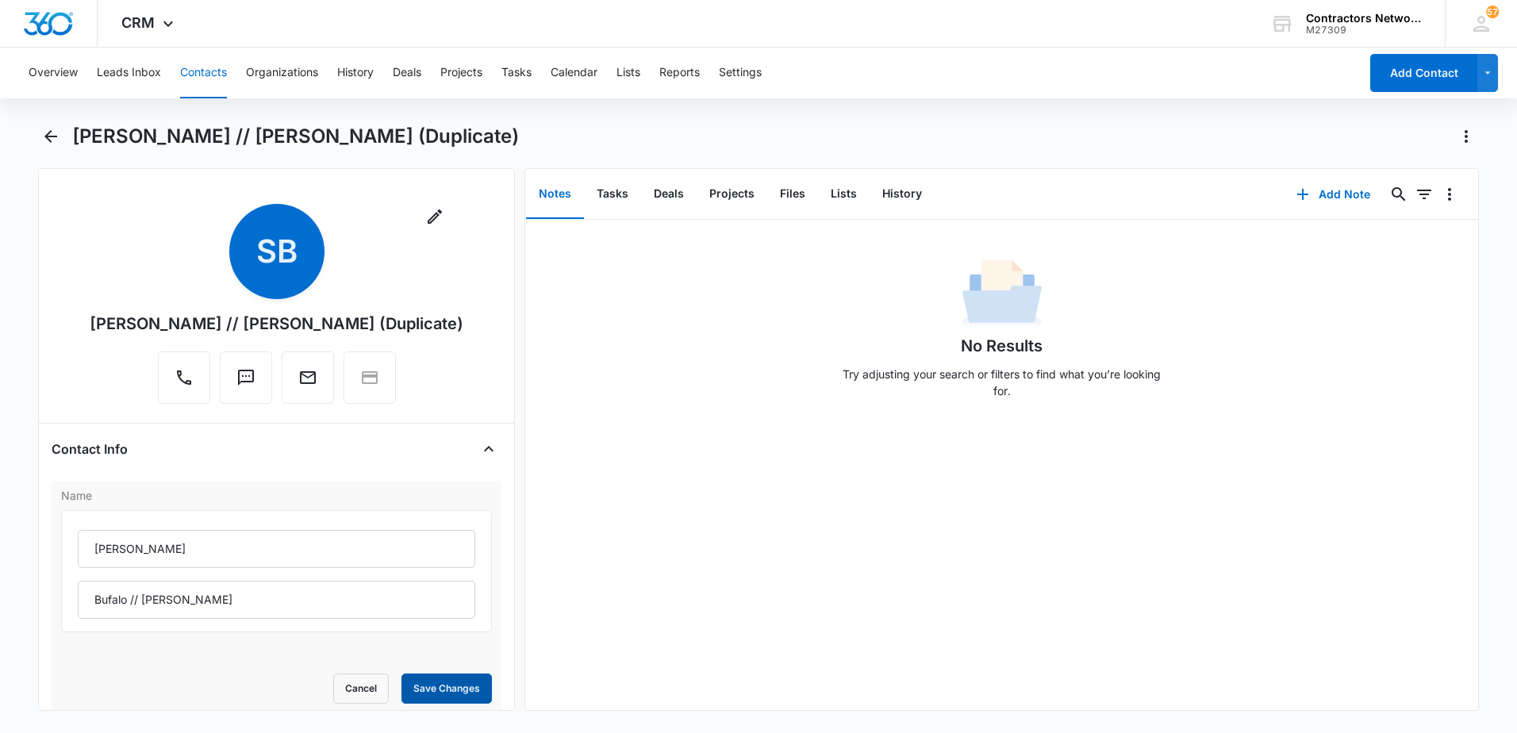
click at [439, 686] on button "Save Changes" at bounding box center [446, 688] width 90 height 30
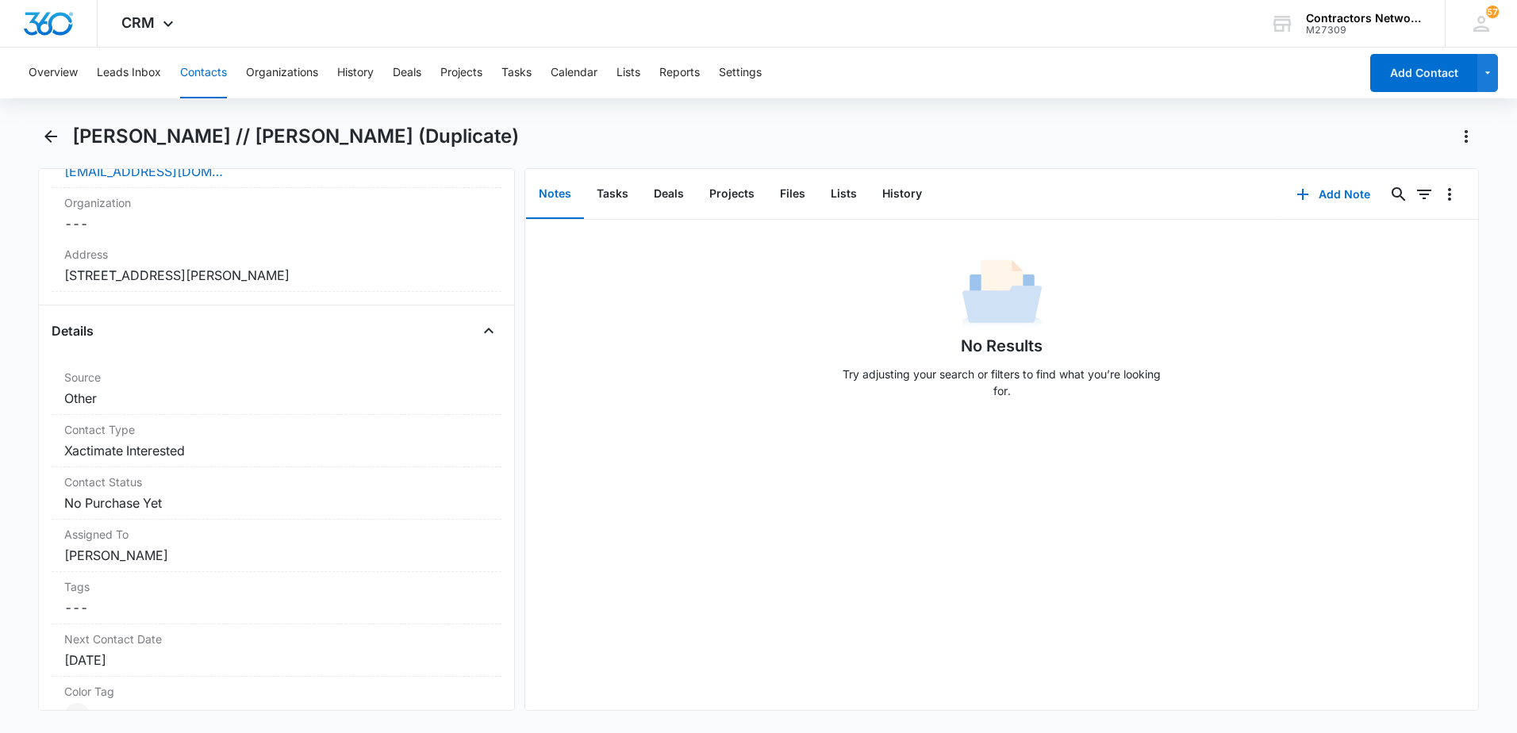
scroll to position [446, 0]
click at [309, 459] on dd "Cancel Save Changes Xactimate Interested" at bounding box center [276, 454] width 424 height 19
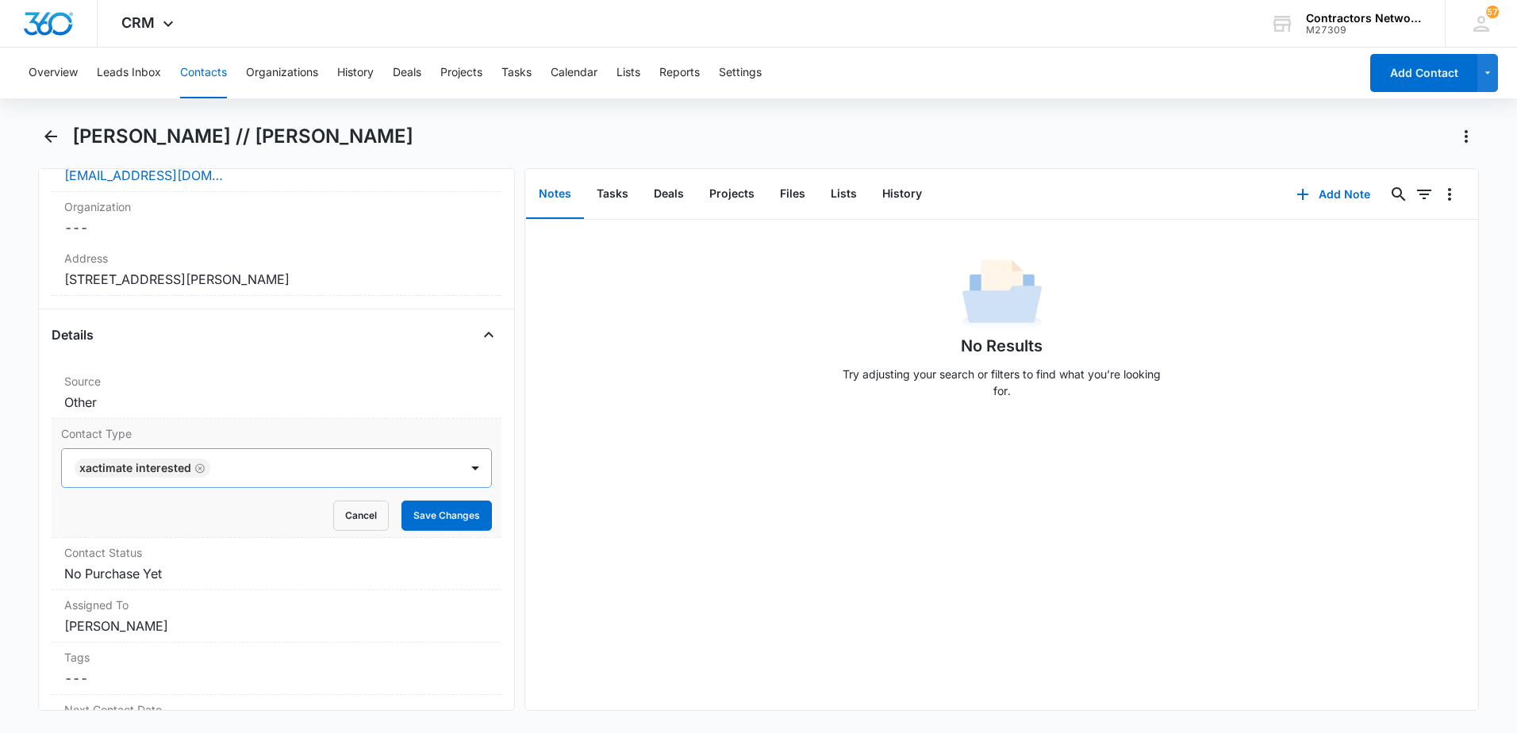
click at [197, 467] on icon "Remove Xactimate Interested" at bounding box center [200, 468] width 10 height 10
click at [178, 472] on div at bounding box center [257, 468] width 362 height 22
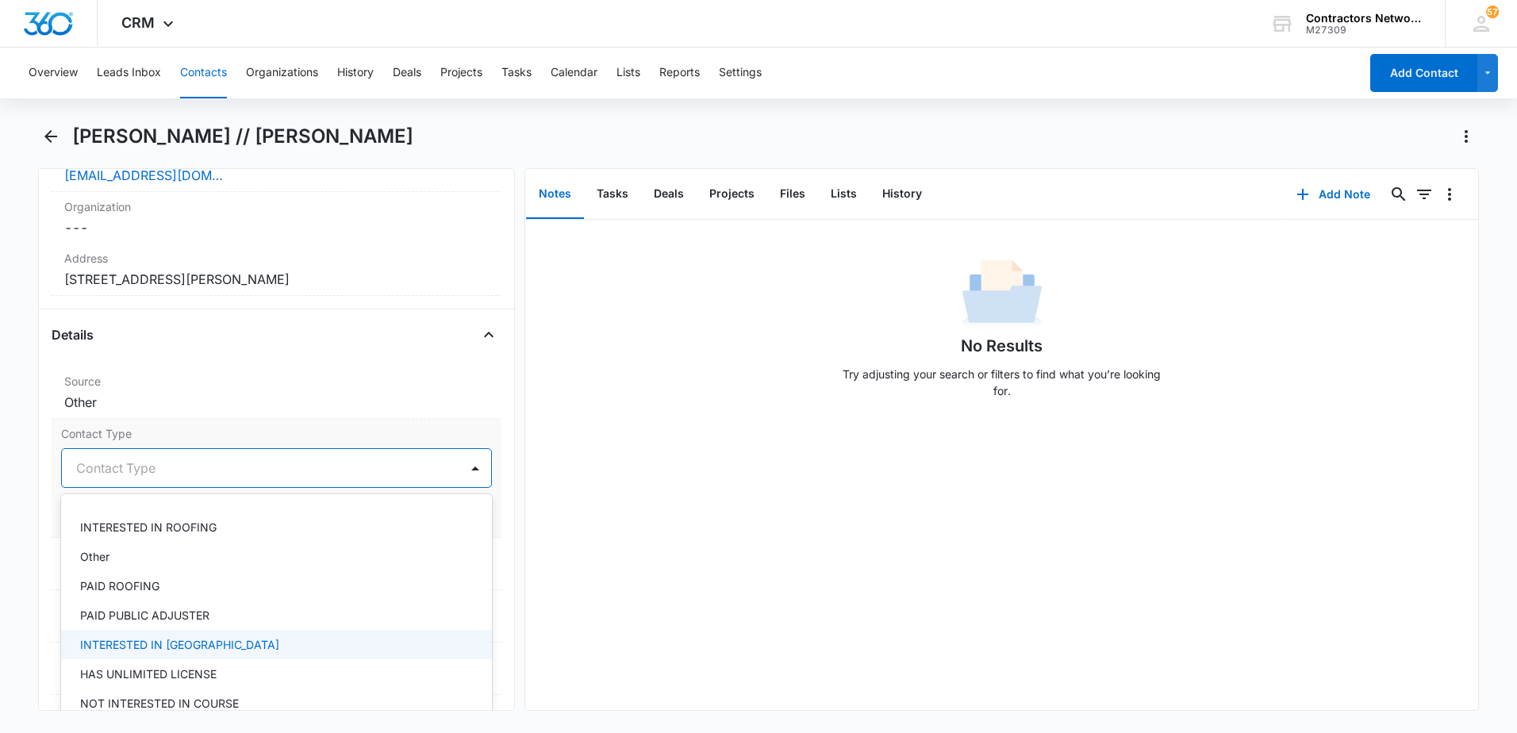
scroll to position [79, 0]
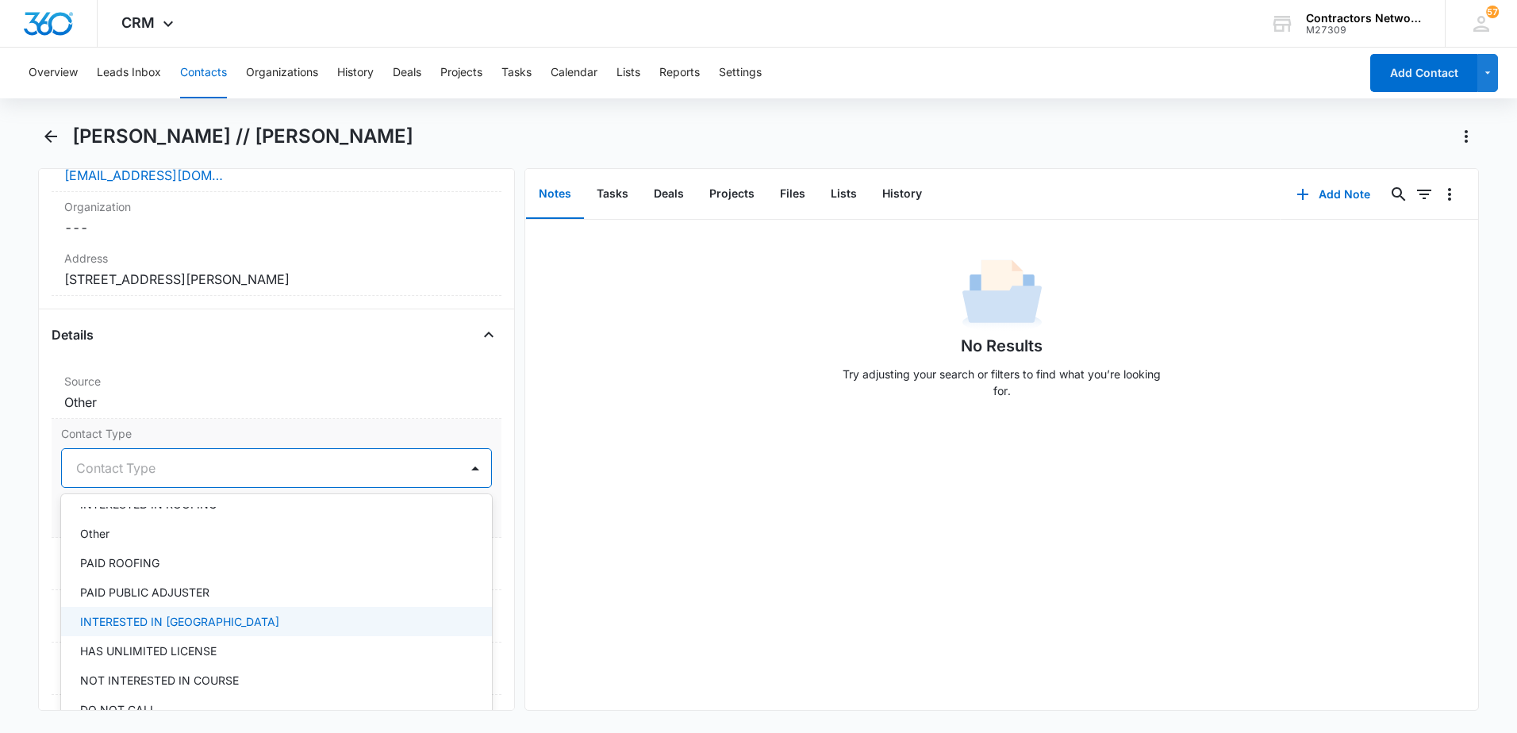
drag, startPoint x: 177, startPoint y: 615, endPoint x: 413, endPoint y: 579, distance: 239.2
click at [179, 615] on div "INTERESTED IN [GEOGRAPHIC_DATA]" at bounding box center [274, 621] width 389 height 17
drag, startPoint x: 638, startPoint y: 549, endPoint x: 585, endPoint y: 539, distance: 53.2
click at [631, 549] on div "No Results Try adjusting your search or filters to find what you’re looking for." at bounding box center [1001, 465] width 953 height 490
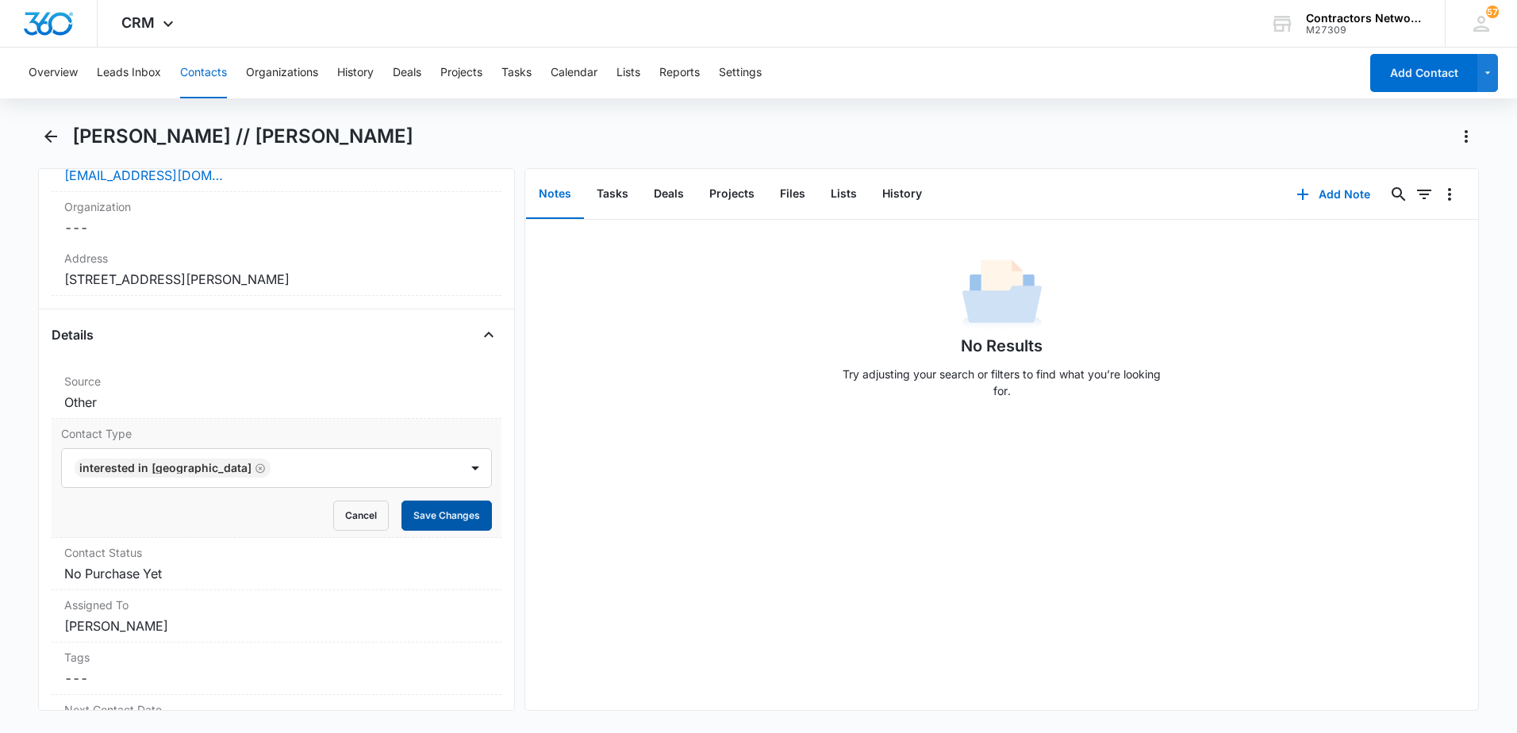
drag, startPoint x: 462, startPoint y: 518, endPoint x: 383, endPoint y: 516, distance: 79.4
click at [462, 518] on button "Save Changes" at bounding box center [446, 515] width 90 height 30
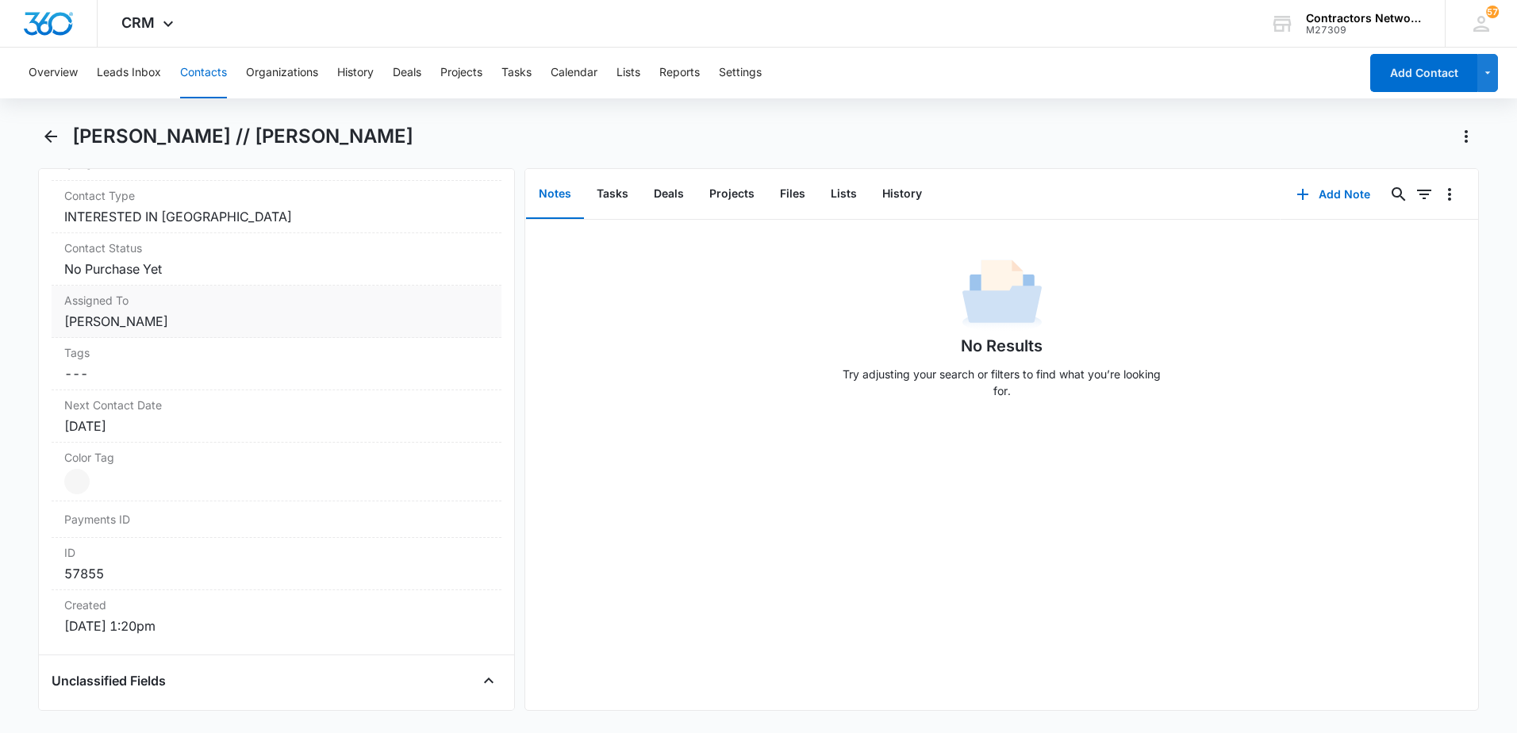
scroll to position [763, 0]
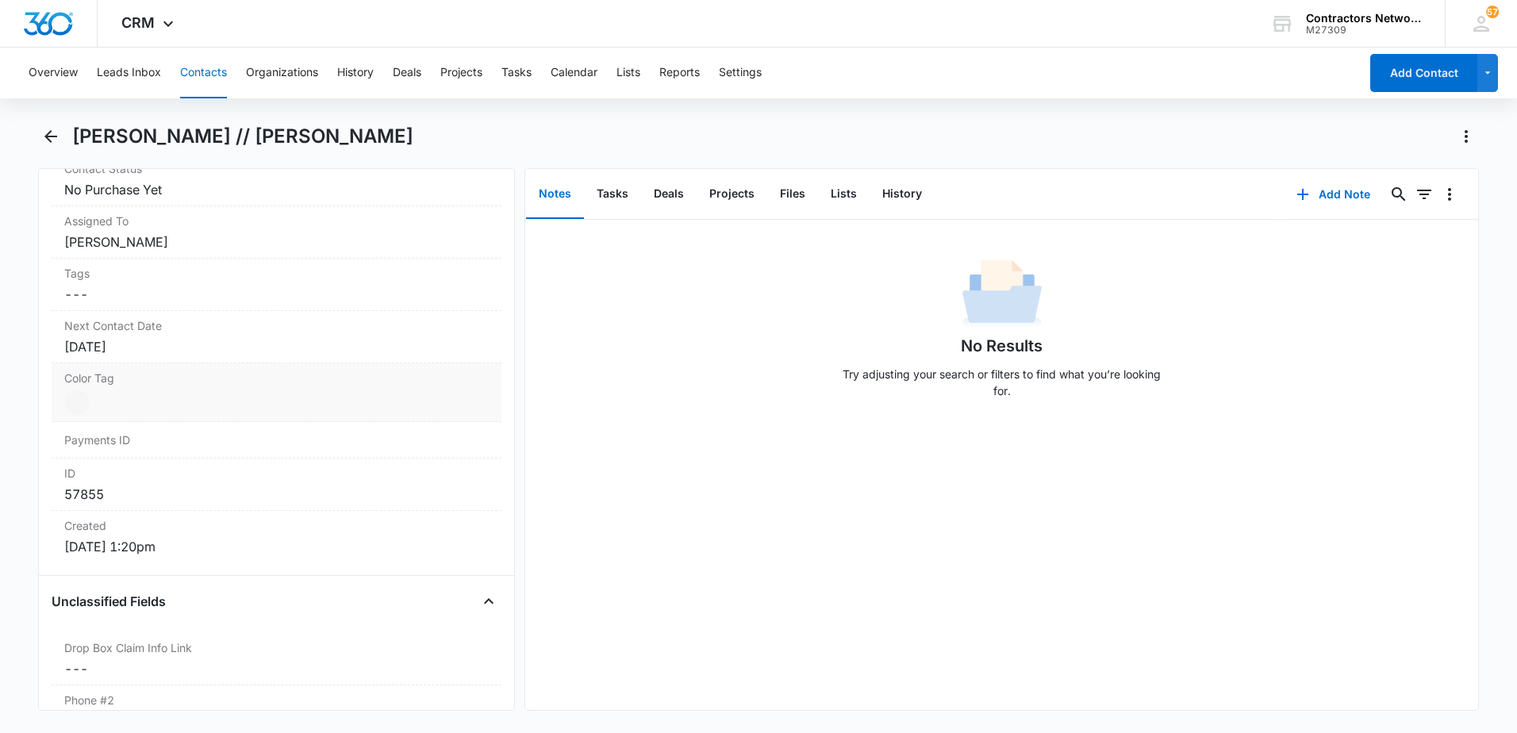
click at [185, 351] on div "[DATE]" at bounding box center [276, 346] width 424 height 19
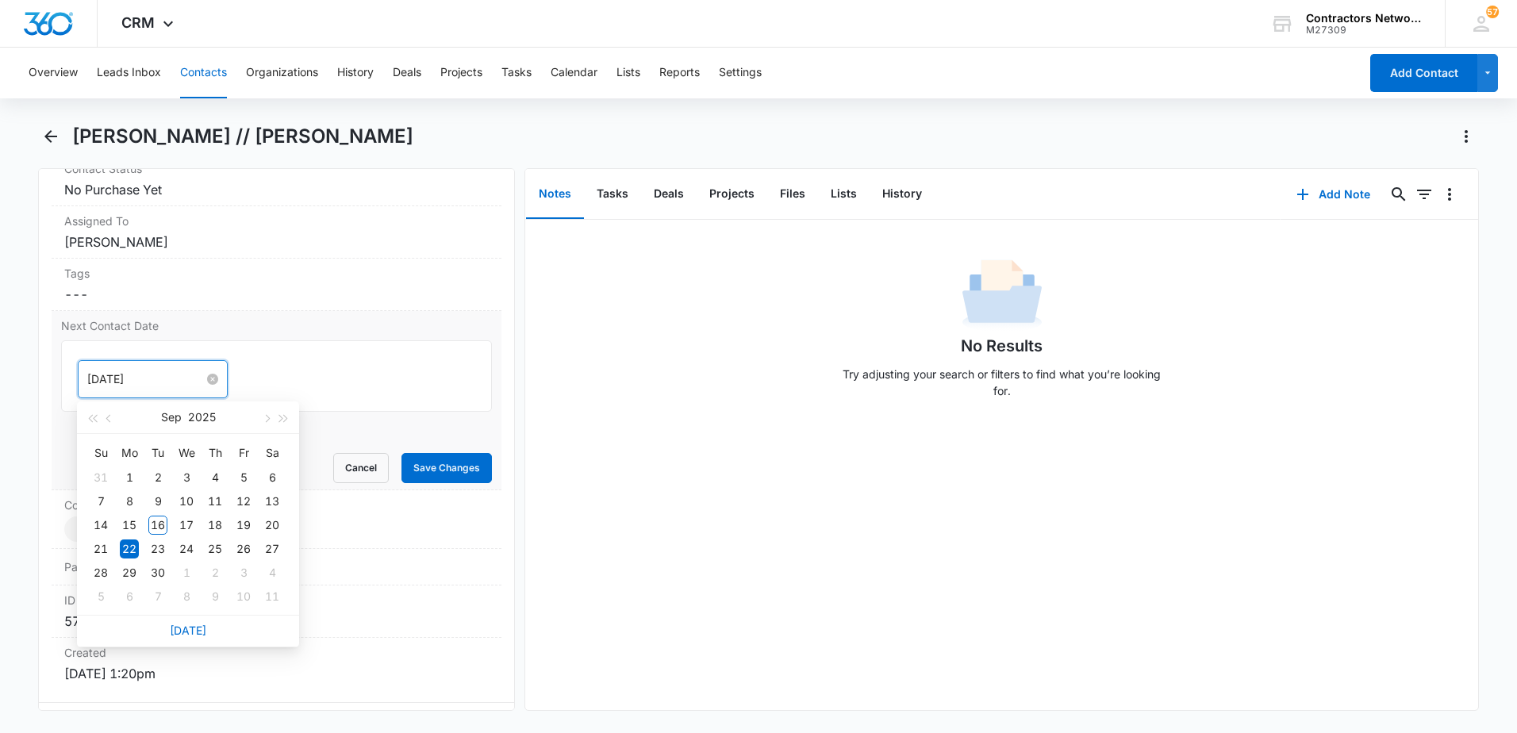
click at [176, 385] on input "[DATE]" at bounding box center [145, 378] width 117 height 17
drag, startPoint x: 650, startPoint y: 431, endPoint x: 608, endPoint y: 431, distance: 41.3
click at [645, 432] on div "No Results Try adjusting your search or filters to find what you’re looking for." at bounding box center [1001, 465] width 953 height 490
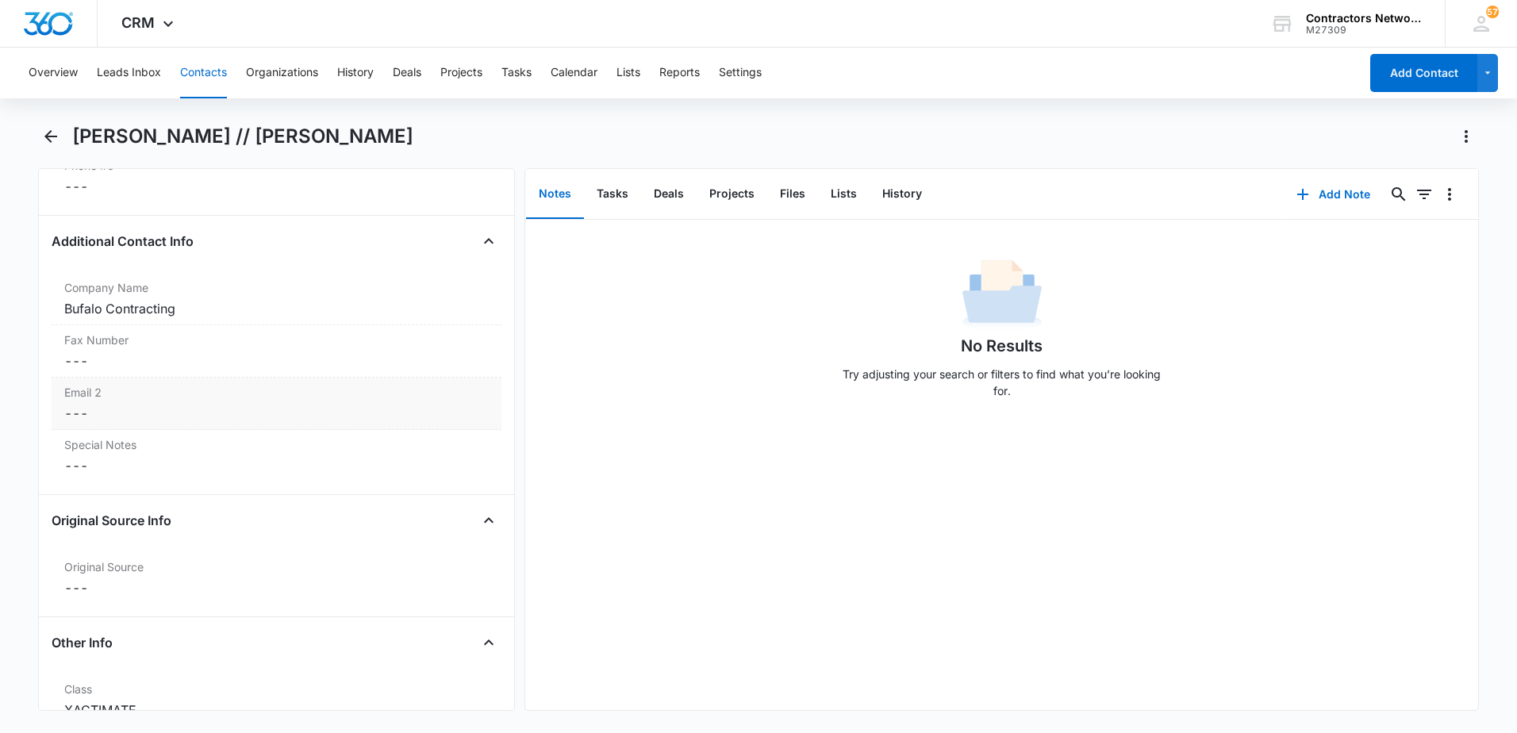
scroll to position [1794, 0]
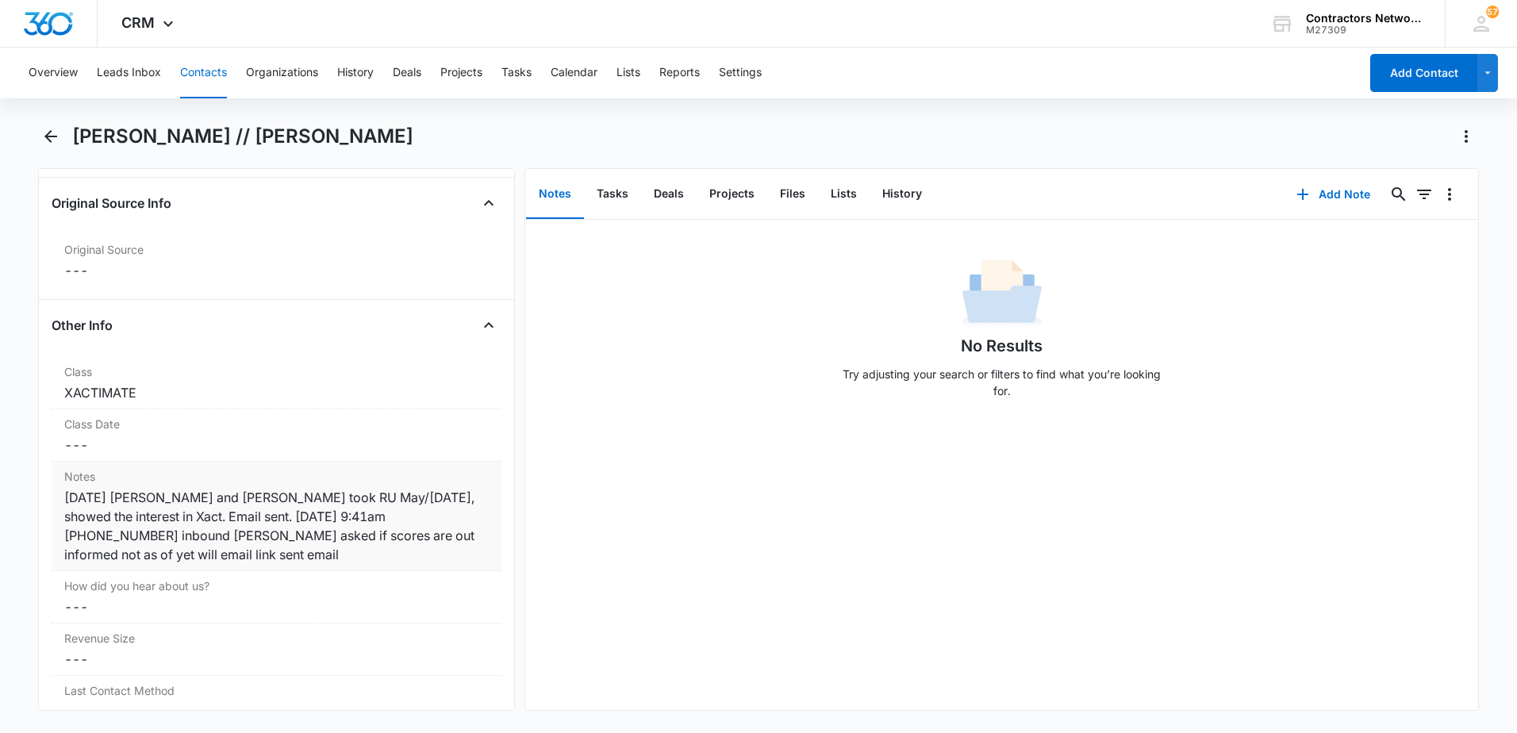
click at [259, 559] on div "[DATE] [PERSON_NAME] and [PERSON_NAME] took RU May/[DATE], showed the interest …" at bounding box center [276, 526] width 424 height 76
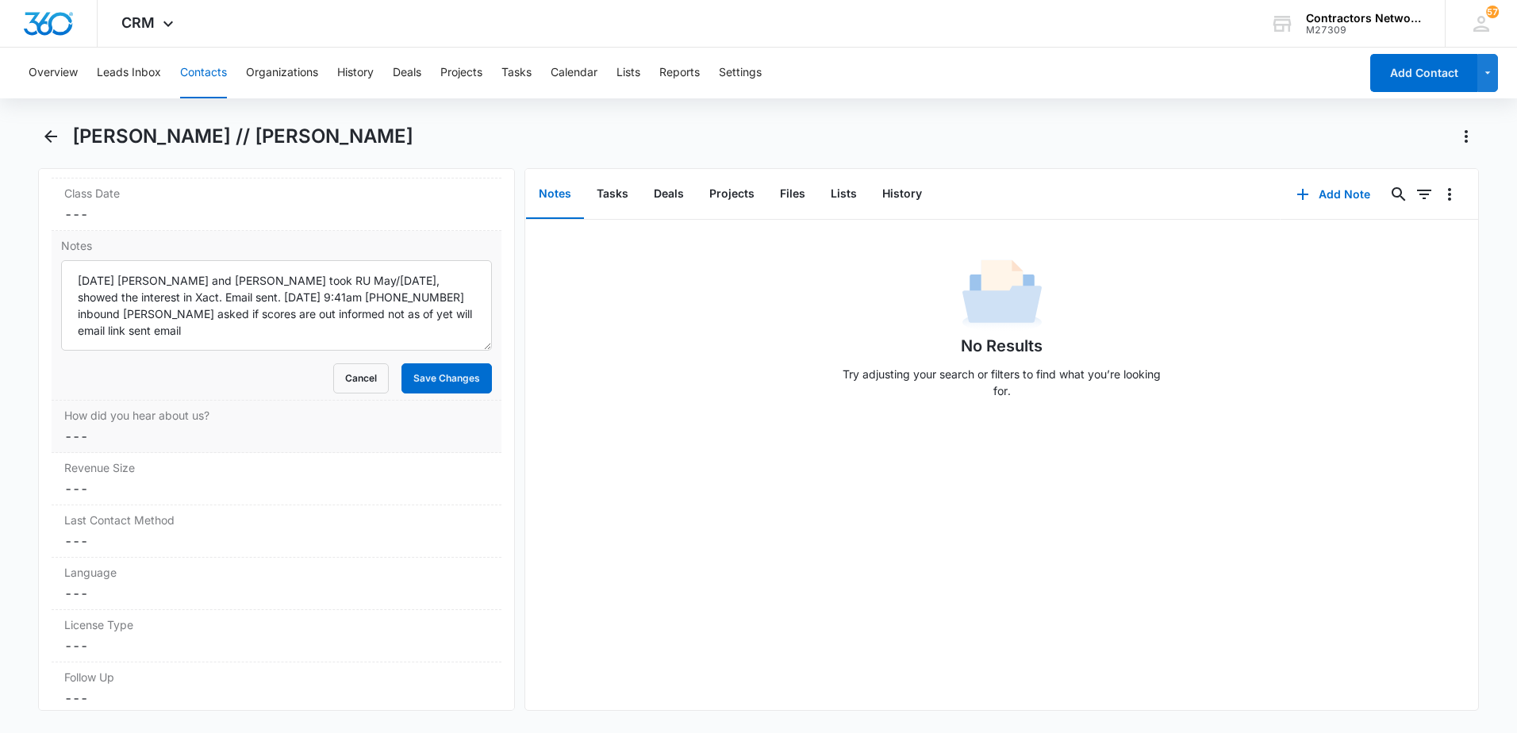
scroll to position [2032, 0]
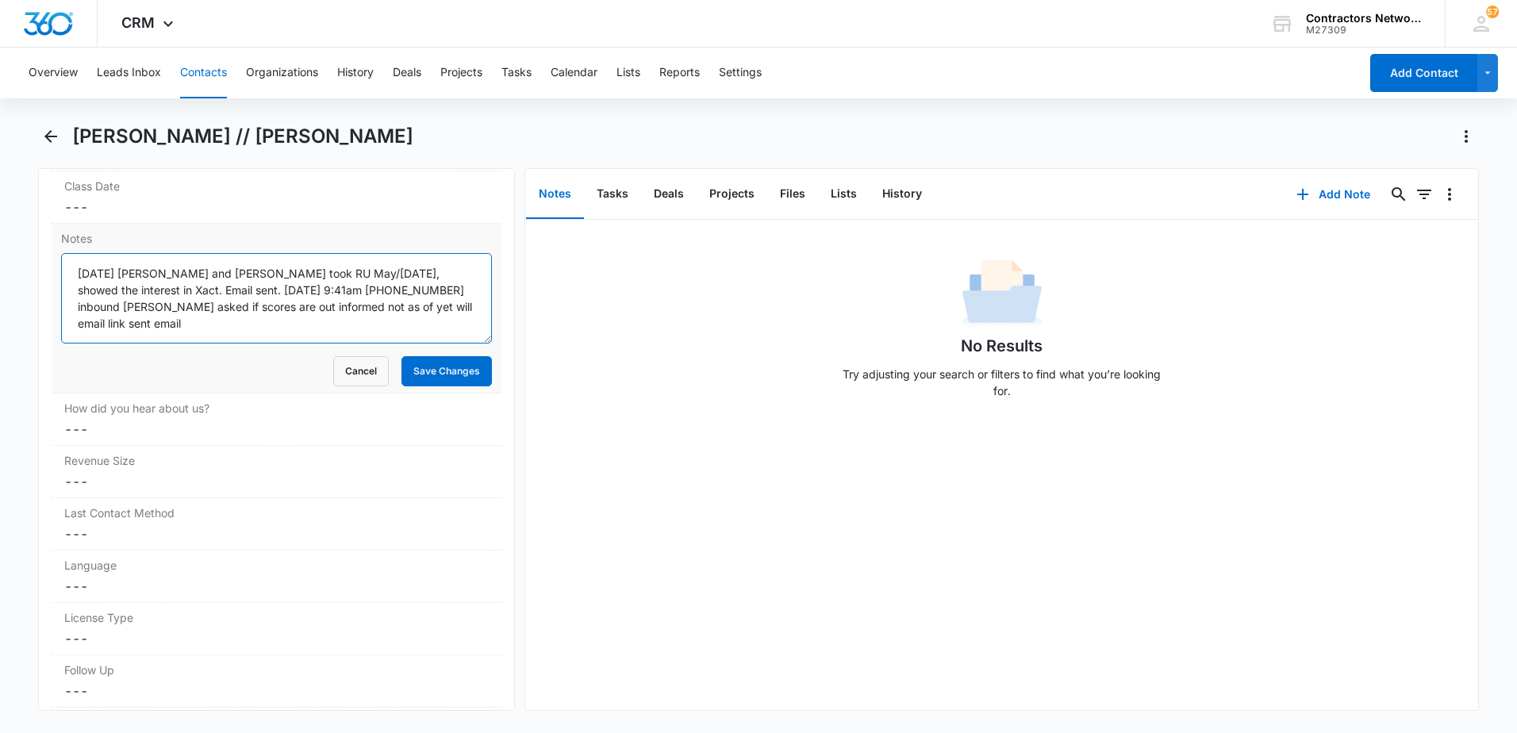
click at [434, 314] on textarea "[DATE] [PERSON_NAME] and [PERSON_NAME] took RU May/[DATE], showed the interest …" at bounding box center [276, 298] width 431 height 90
type textarea "[DATE] [PERSON_NAME] and [PERSON_NAME] took RU May/[DATE], showed the interest …"
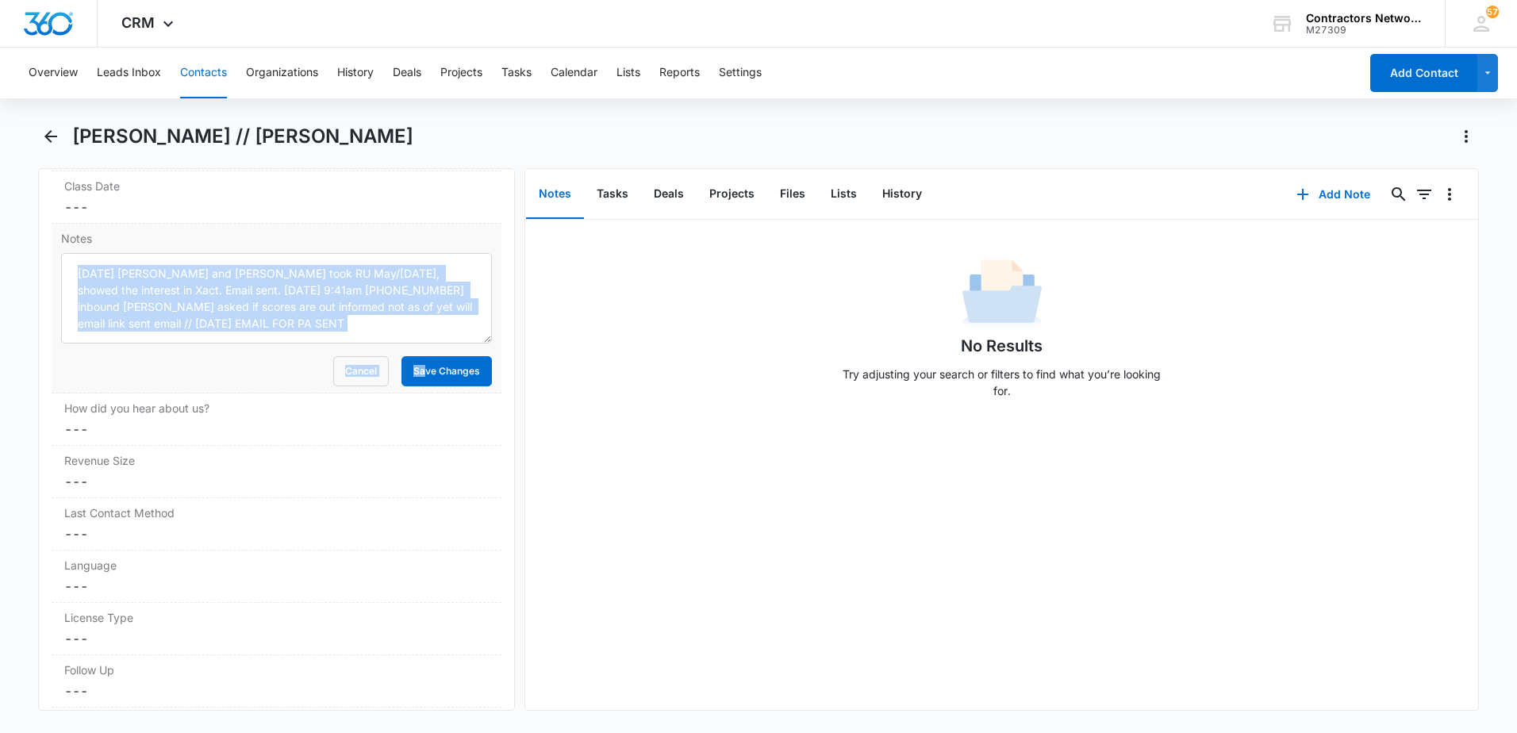
click at [416, 350] on form "[DATE] [PERSON_NAME] and [PERSON_NAME] took RU May/[DATE], showed the interest …" at bounding box center [276, 319] width 431 height 133
drag, startPoint x: 416, startPoint y: 350, endPoint x: 417, endPoint y: 365, distance: 15.1
click at [417, 365] on button "Save Changes" at bounding box center [446, 371] width 90 height 30
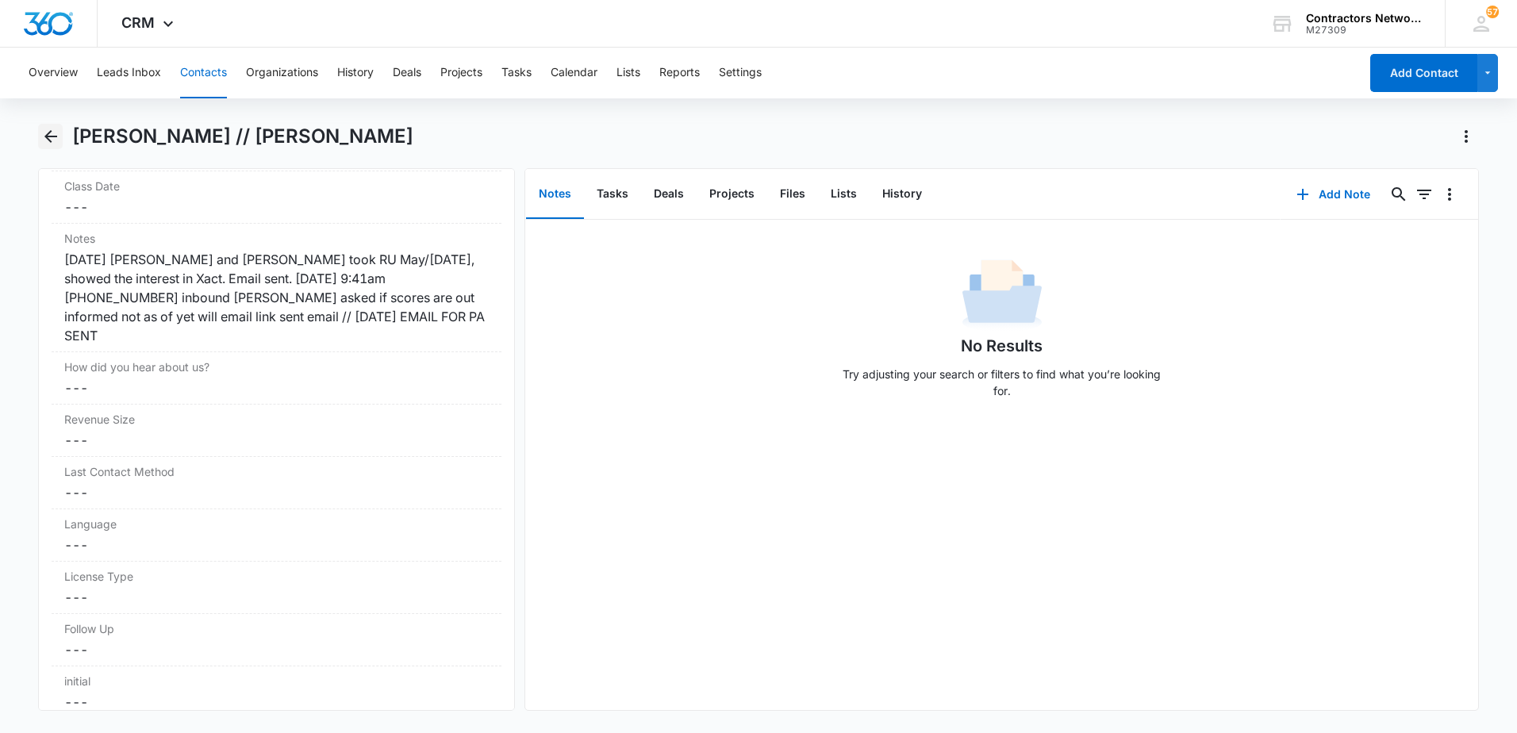
click at [50, 133] on icon "Back" at bounding box center [50, 136] width 19 height 19
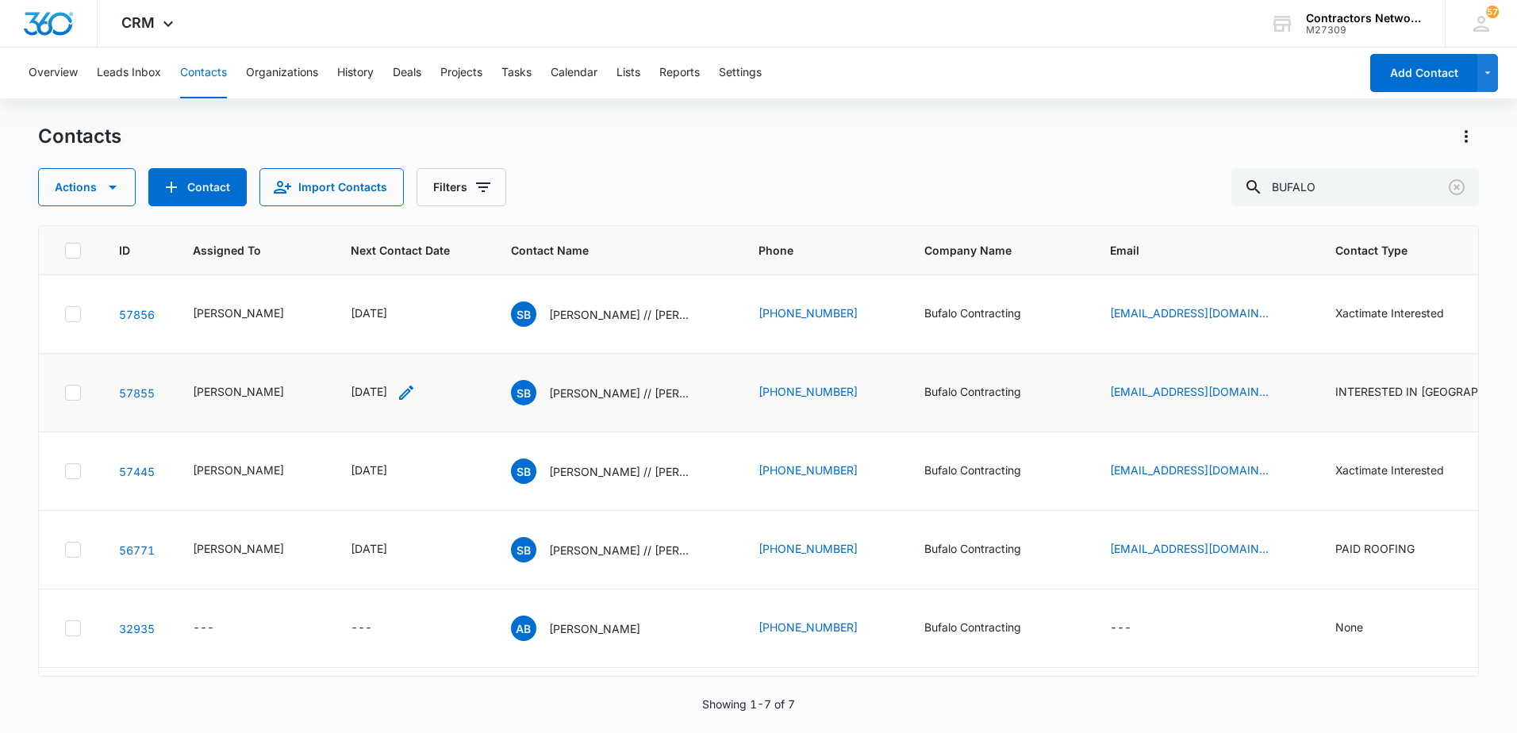
click at [416, 402] on icon "Next Contact Date - 1758499200 - Select to Edit Field" at bounding box center [406, 392] width 19 height 19
click at [402, 346] on input "[DATE]" at bounding box center [386, 339] width 117 height 17
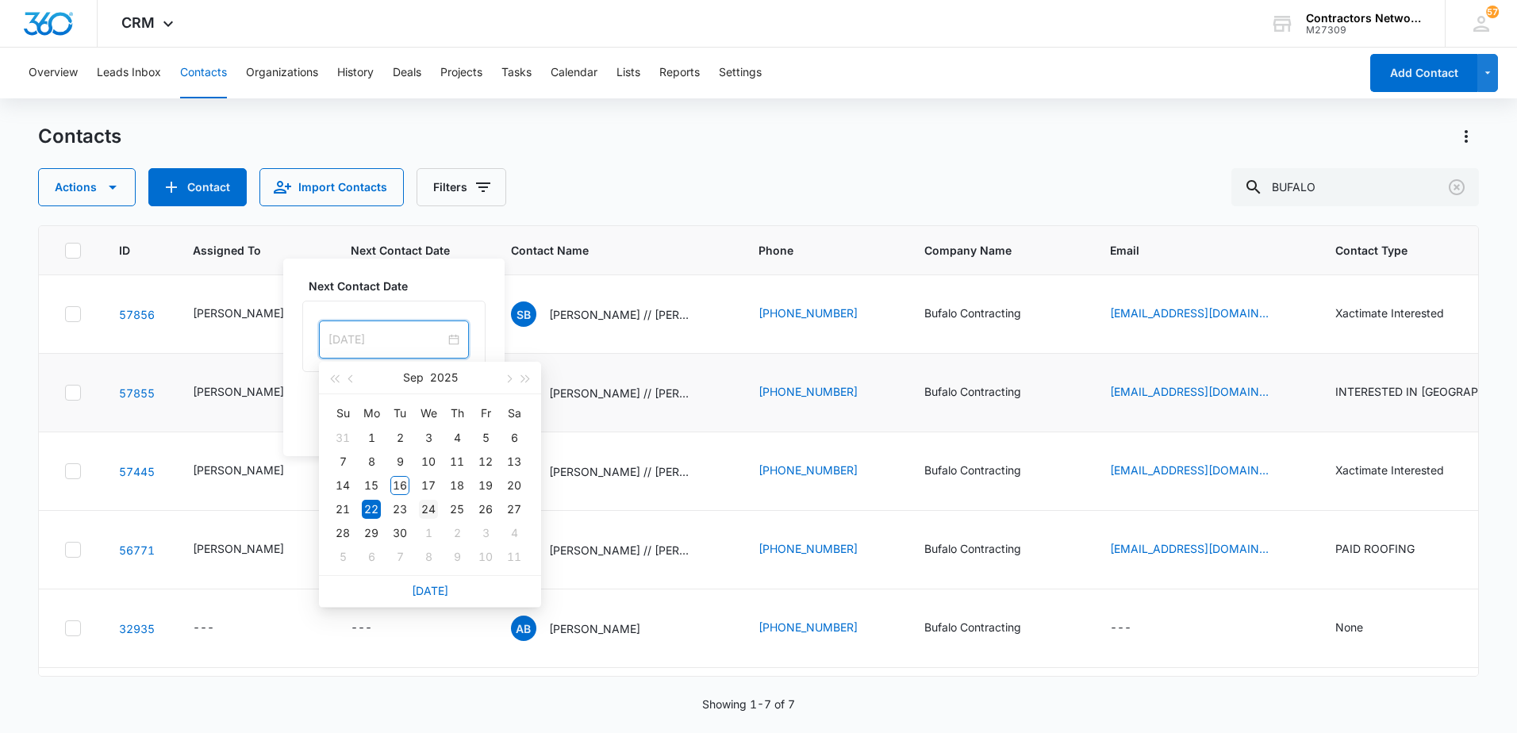
type input "[DATE]"
click at [424, 509] on div "24" at bounding box center [428, 509] width 19 height 19
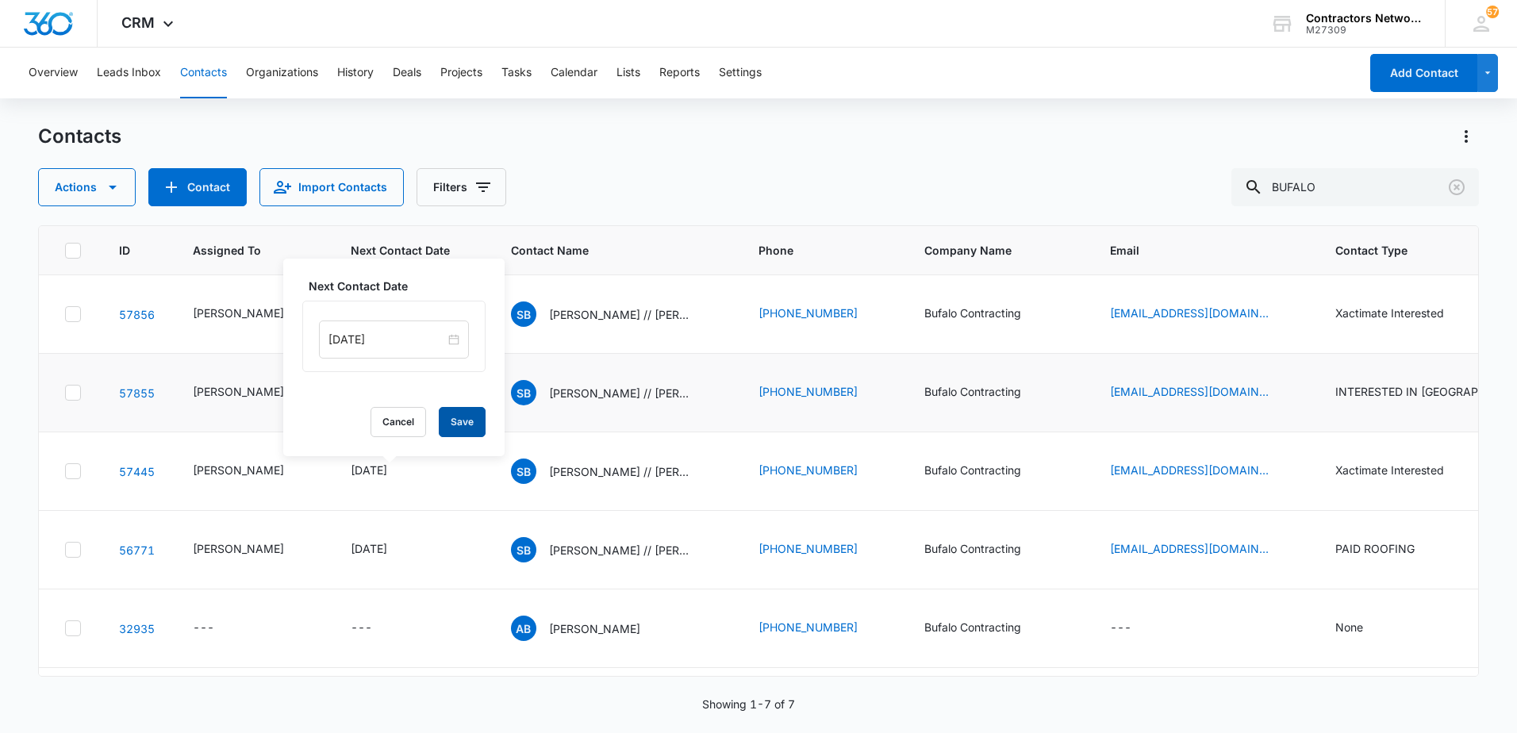
click at [457, 430] on button "Save" at bounding box center [462, 422] width 47 height 30
click at [615, 323] on p "[PERSON_NAME] // [PERSON_NAME] (Duplicate)" at bounding box center [620, 314] width 143 height 17
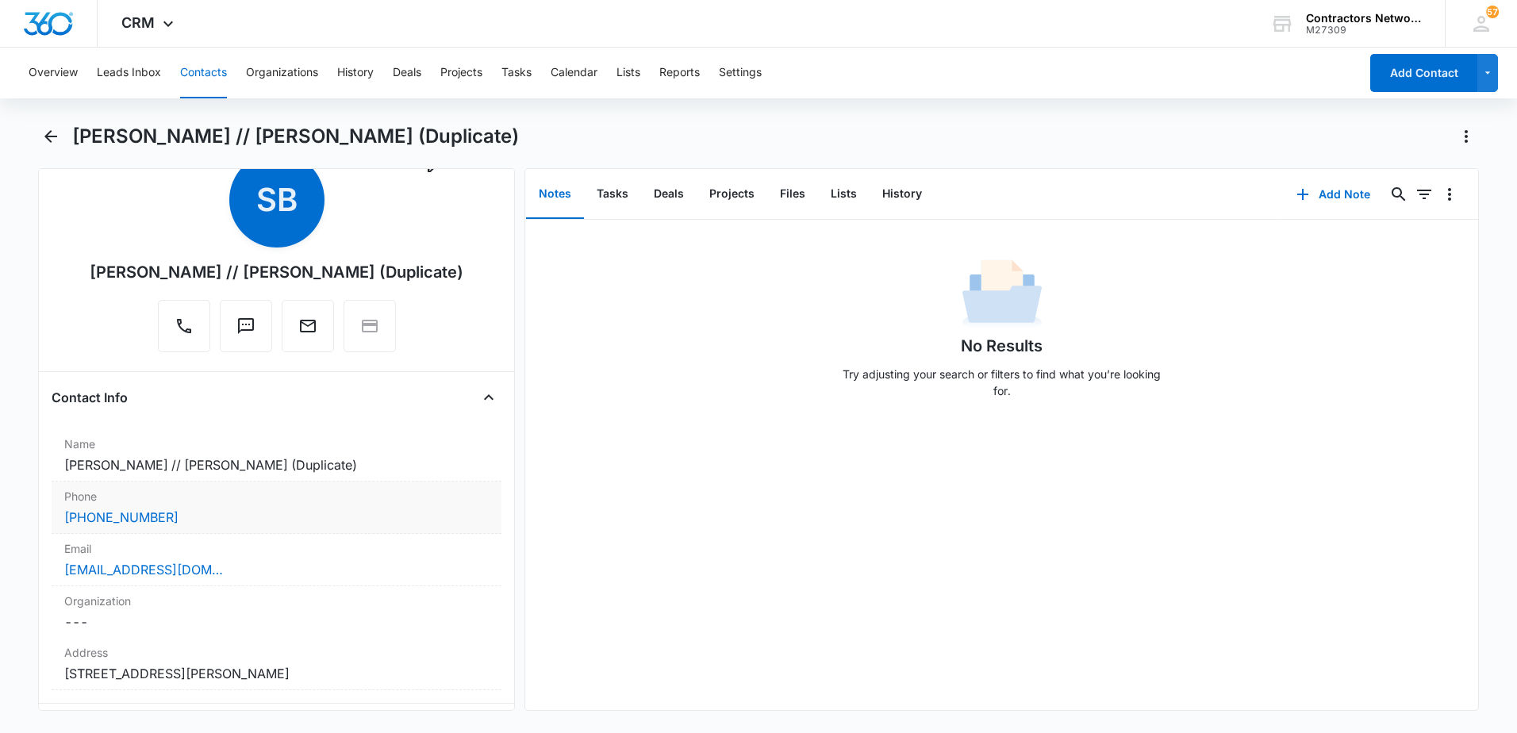
scroll to position [79, 0]
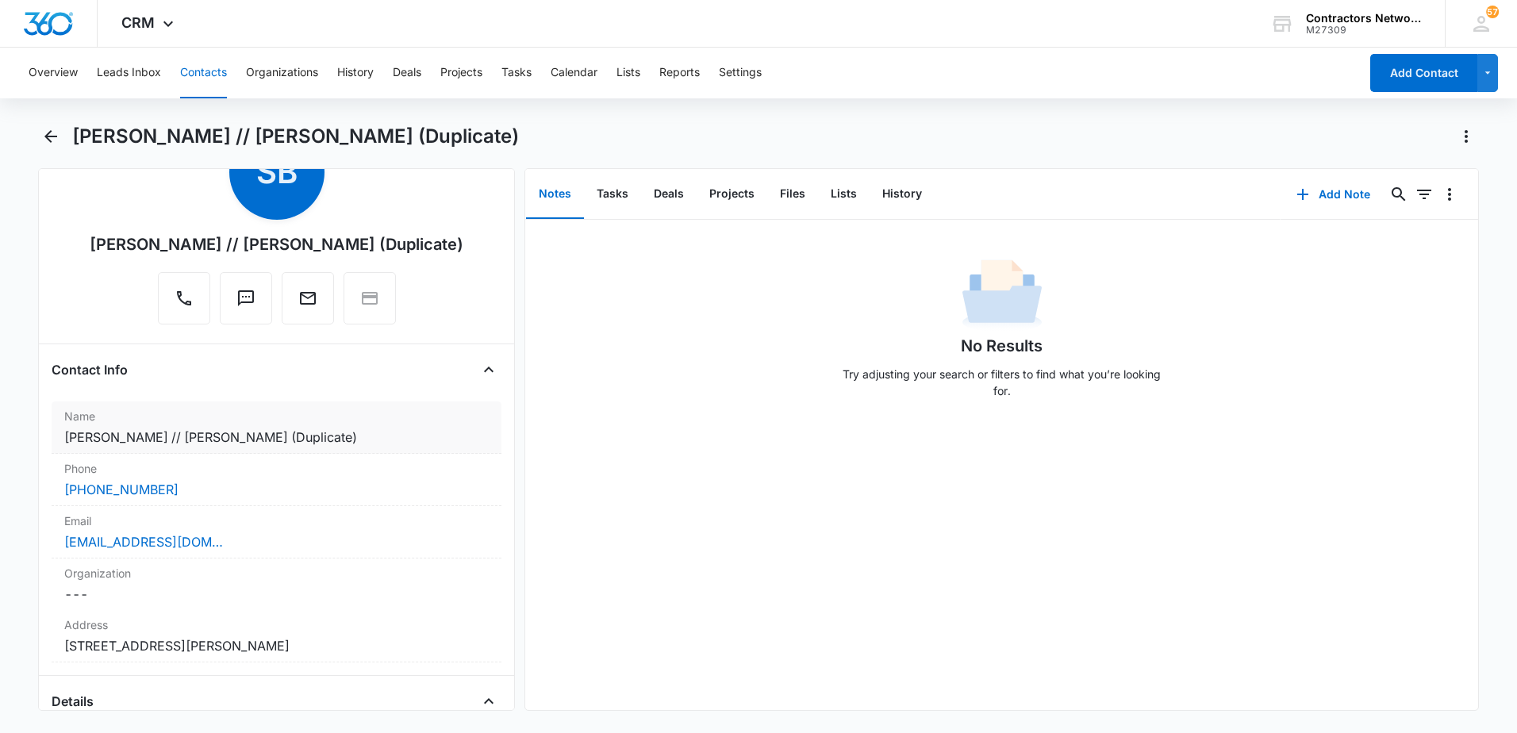
click at [330, 435] on dd "Cancel Save Changes [PERSON_NAME] // [PERSON_NAME] (Duplicate)" at bounding box center [276, 437] width 424 height 19
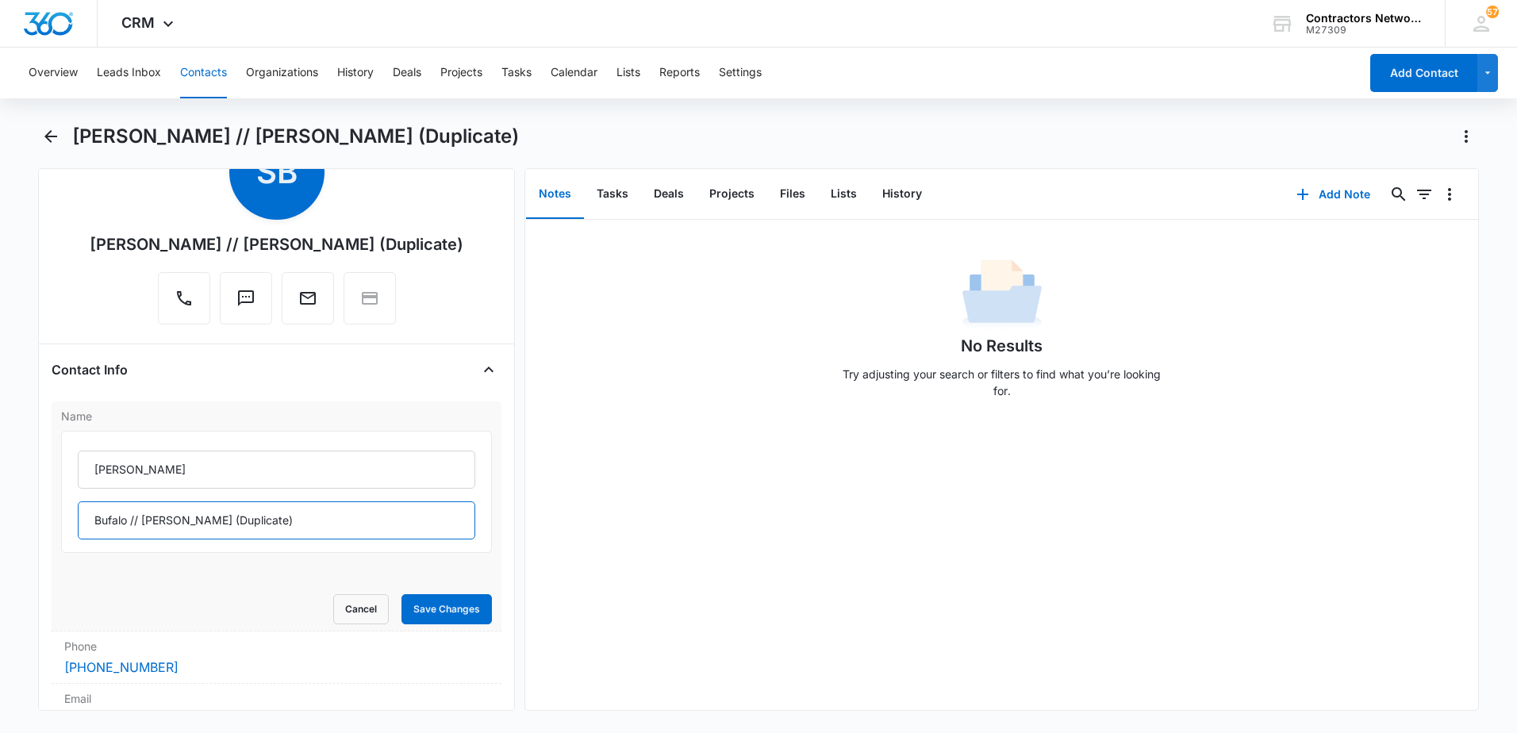
click at [297, 528] on input "Bufalo // [PERSON_NAME] (Duplicate)" at bounding box center [276, 520] width 397 height 38
type input "Bufalo // [PERSON_NAME]"
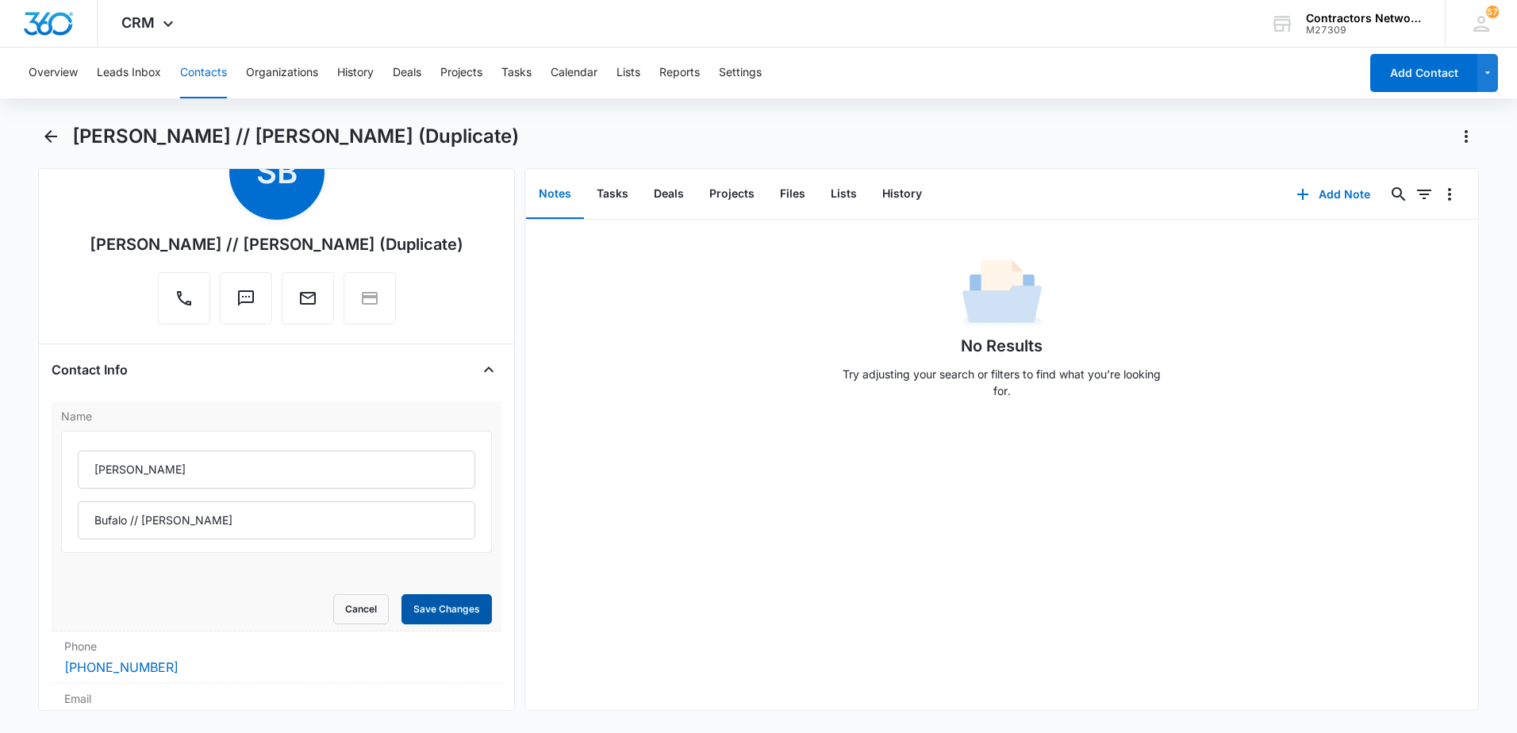
click at [422, 610] on button "Save Changes" at bounding box center [446, 609] width 90 height 30
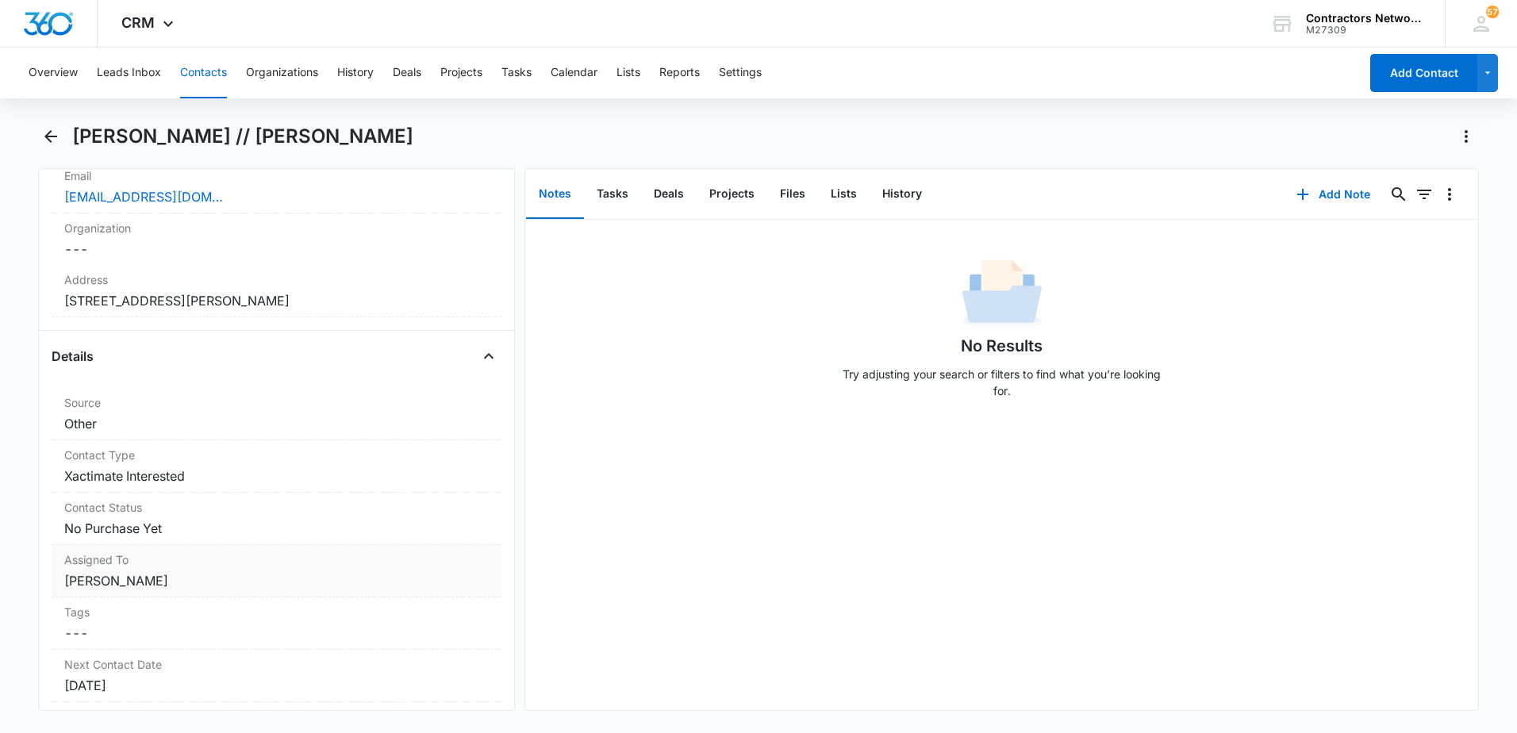
scroll to position [457, 0]
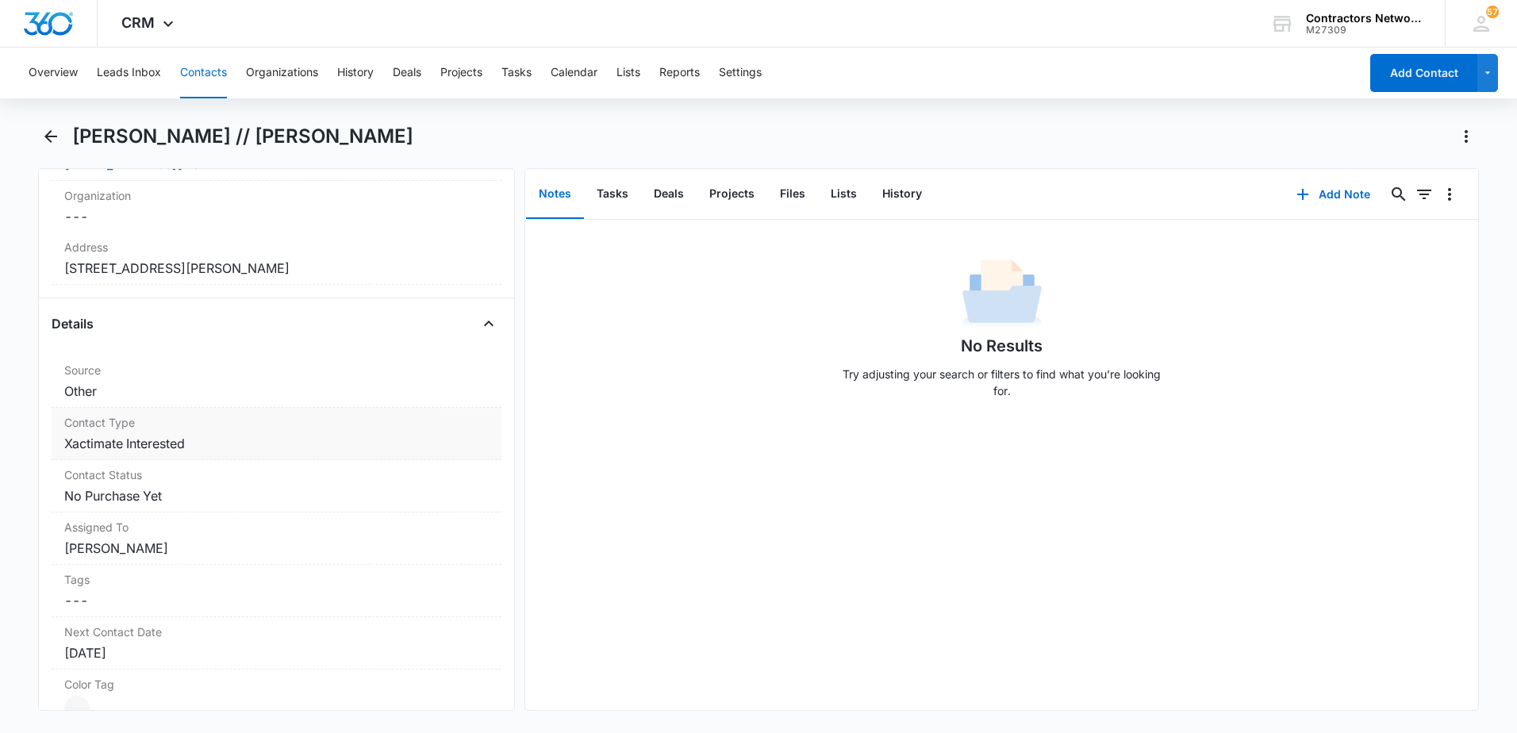
click at [290, 452] on dd "Cancel Save Changes Xactimate Interested" at bounding box center [276, 443] width 424 height 19
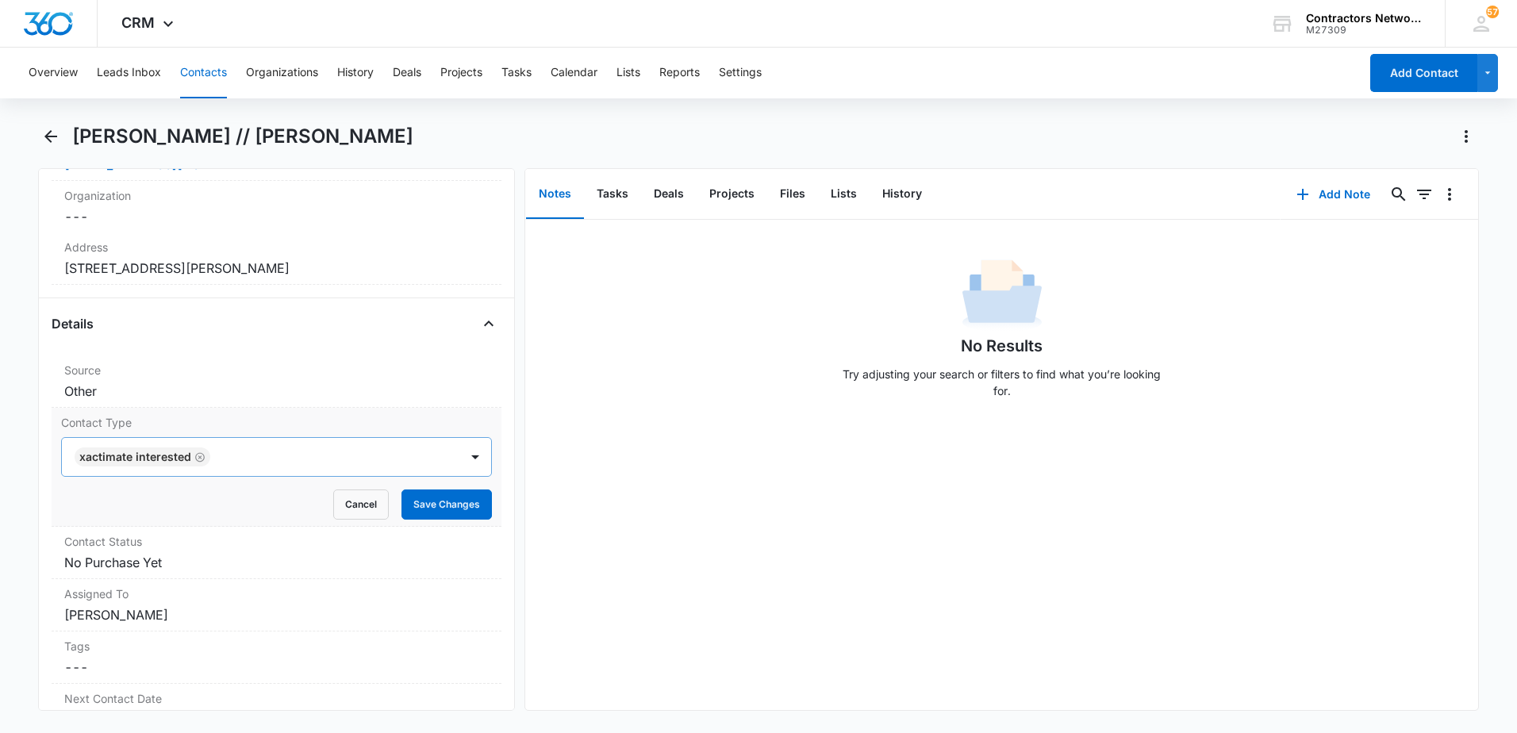
click at [197, 458] on icon "Remove Xactimate Interested" at bounding box center [200, 457] width 10 height 10
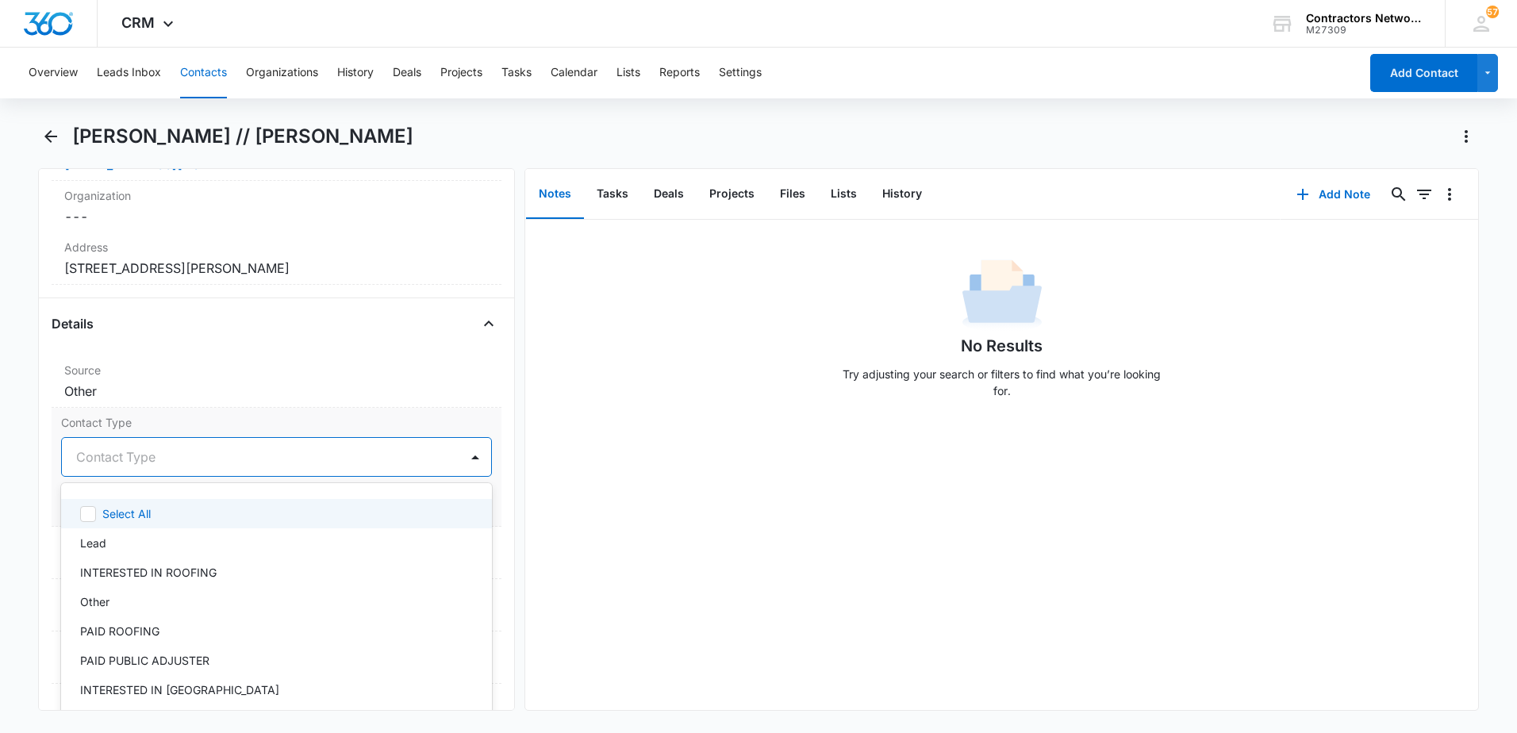
click at [190, 467] on div at bounding box center [257, 457] width 362 height 22
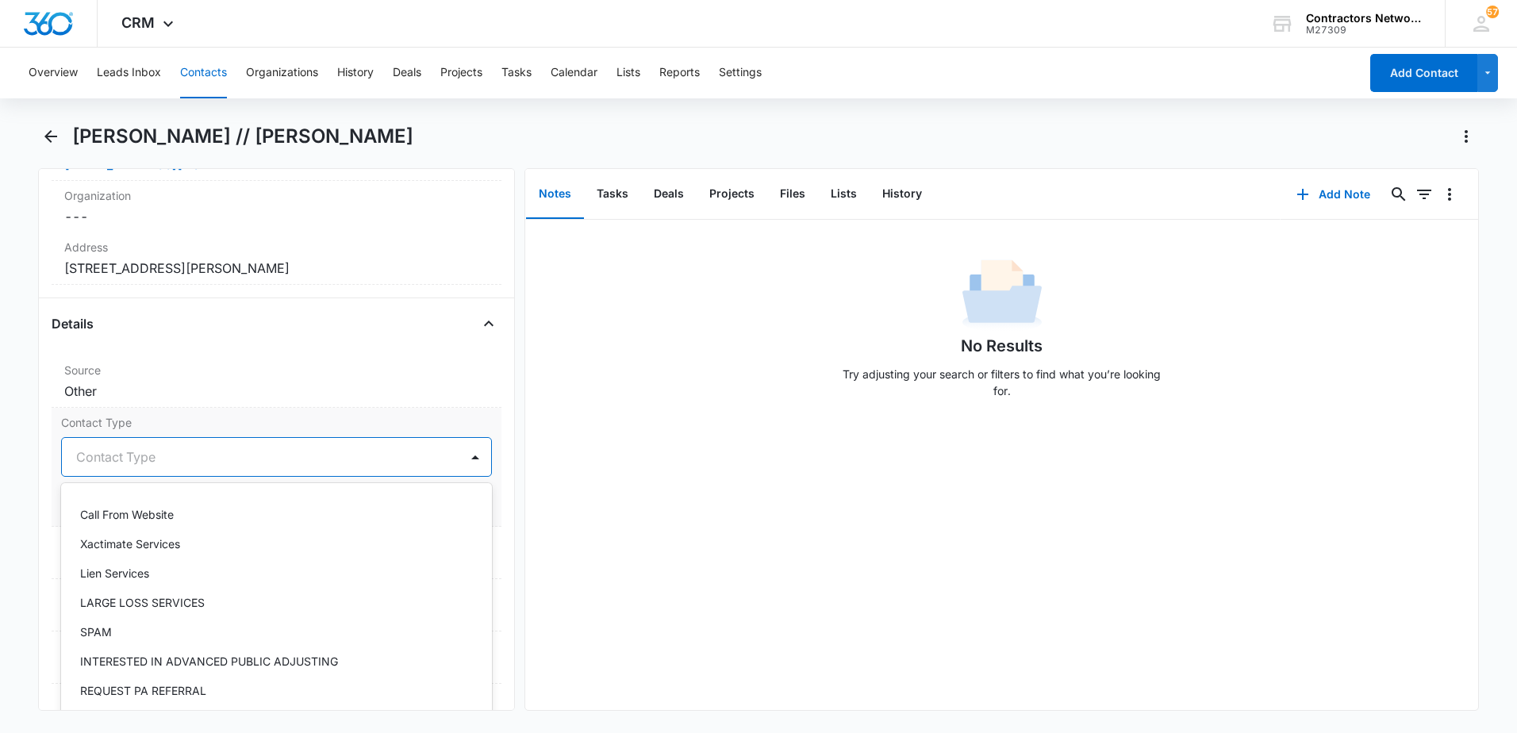
scroll to position [793, 0]
click at [246, 604] on p "INTERESTED IN ADVANCED PUBLIC ADJUSTING" at bounding box center [209, 600] width 258 height 17
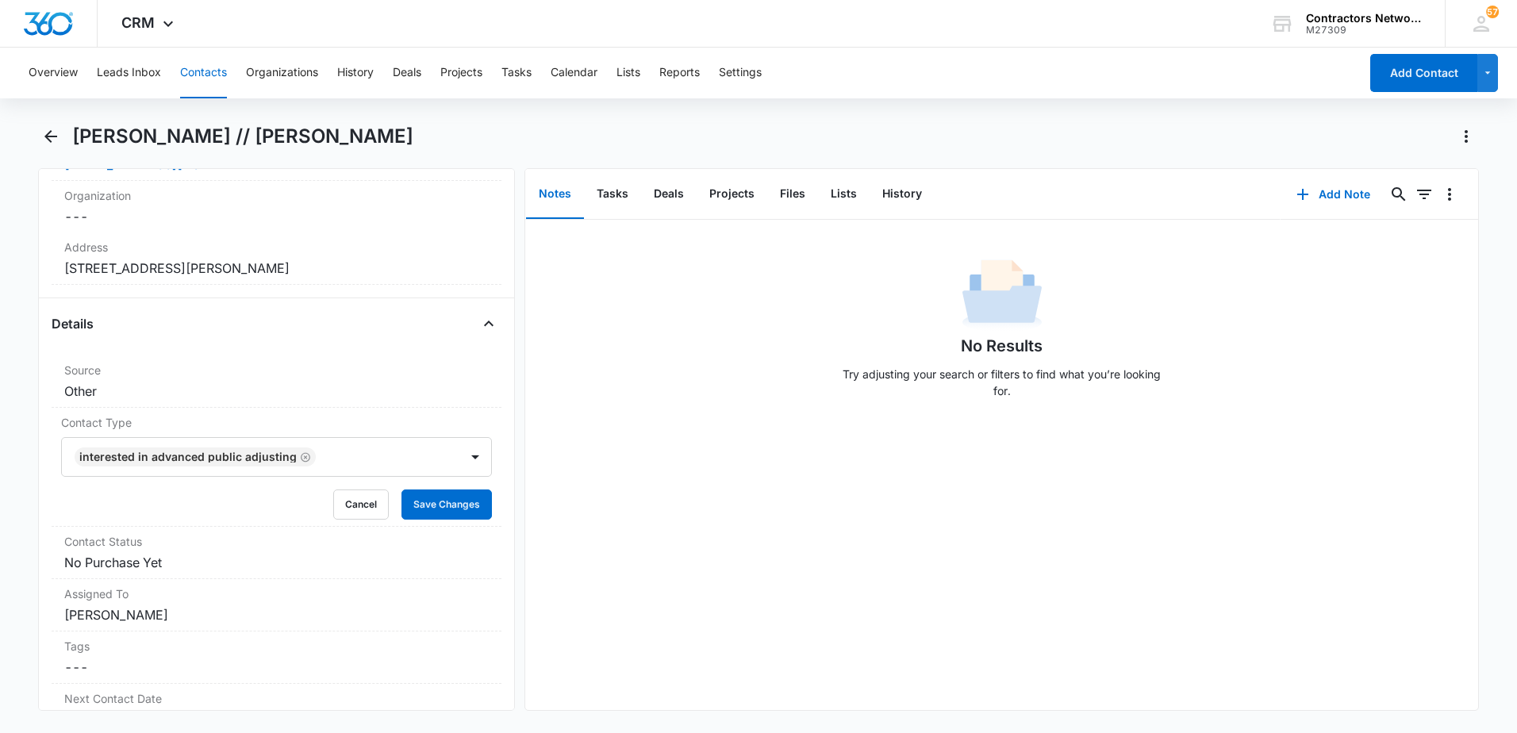
drag, startPoint x: 680, startPoint y: 584, endPoint x: 638, endPoint y: 583, distance: 41.3
click at [679, 585] on div "No Results Try adjusting your search or filters to find what you’re looking for." at bounding box center [1001, 465] width 953 height 490
click at [448, 512] on button "Save Changes" at bounding box center [446, 504] width 90 height 30
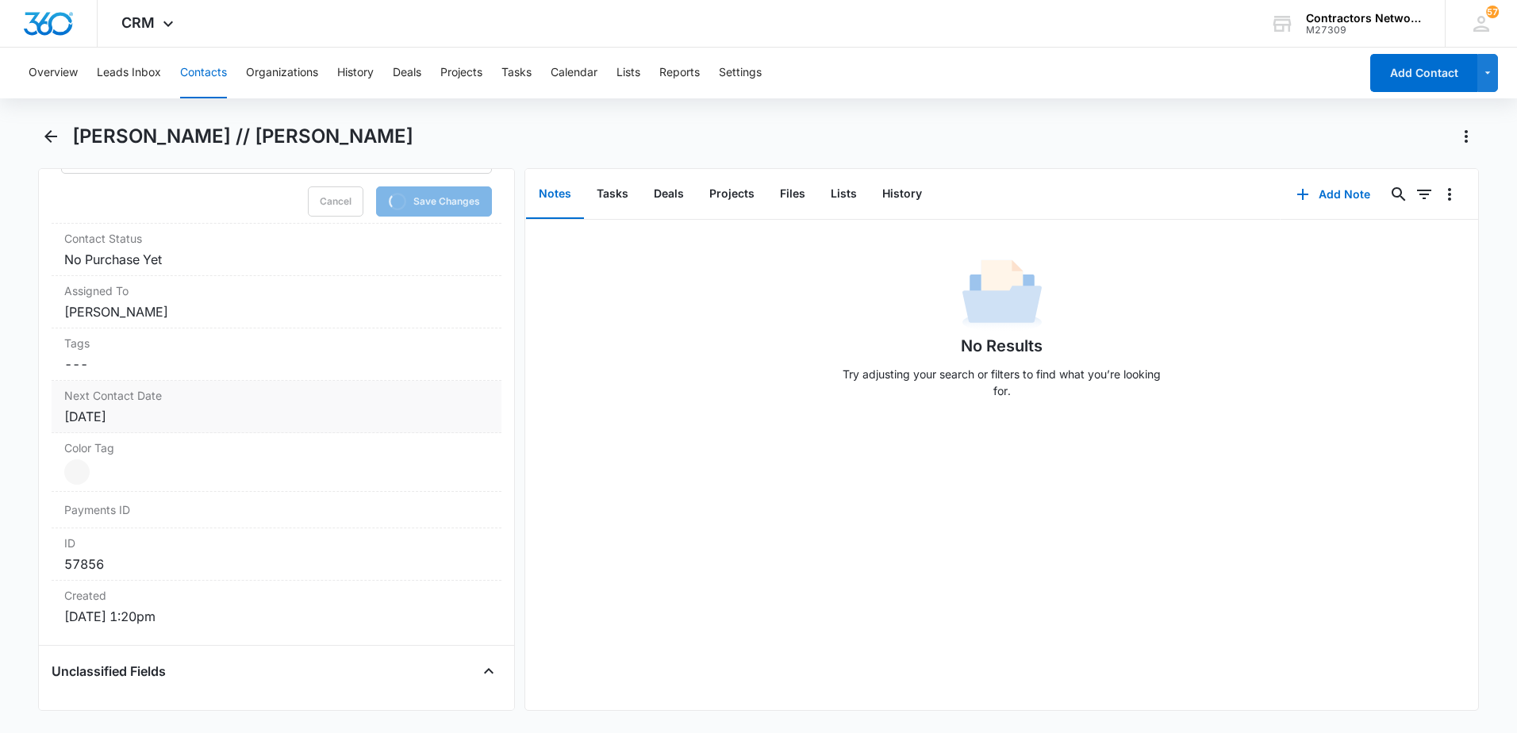
scroll to position [774, 0]
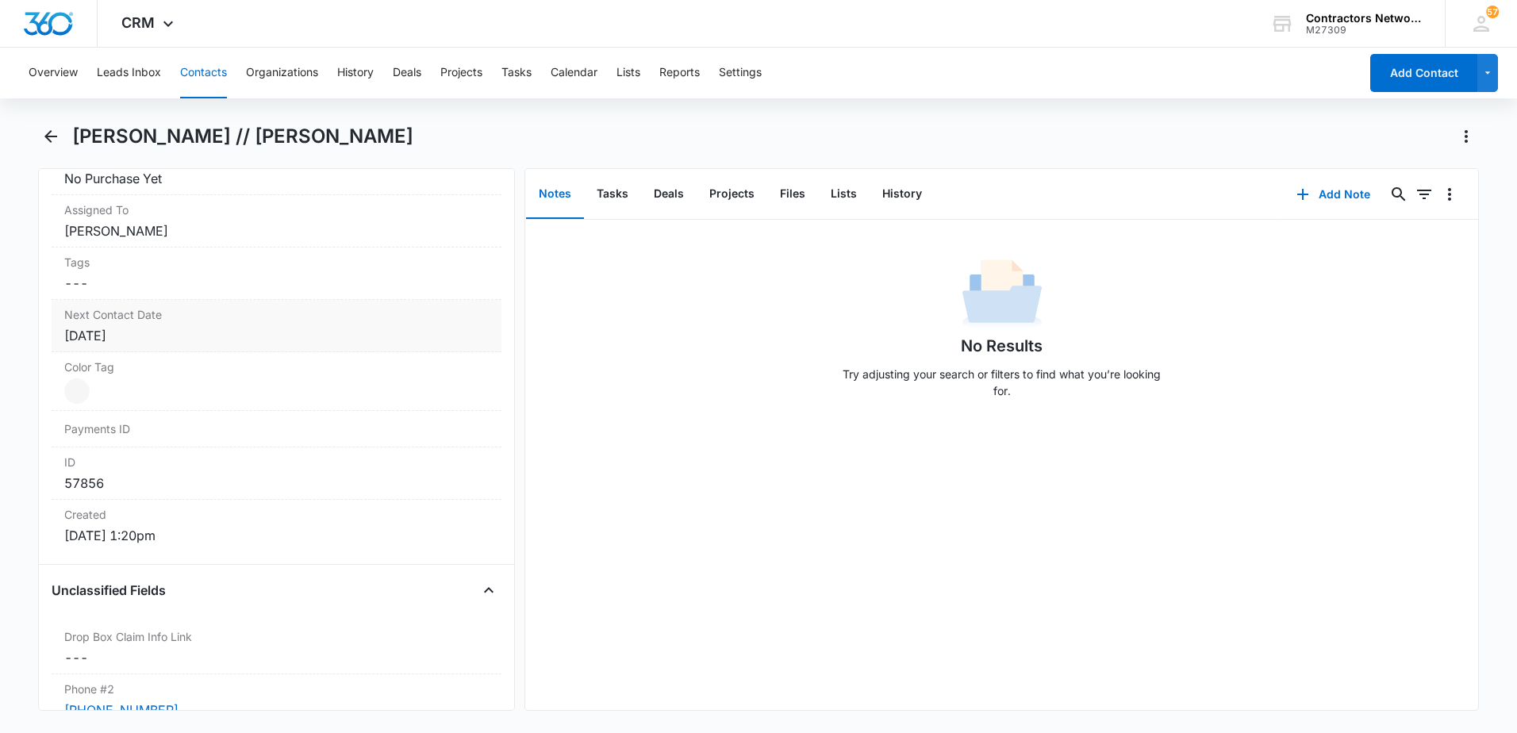
click at [201, 347] on div "Next Contact Date Cancel Save Changes [DATE]" at bounding box center [277, 326] width 450 height 52
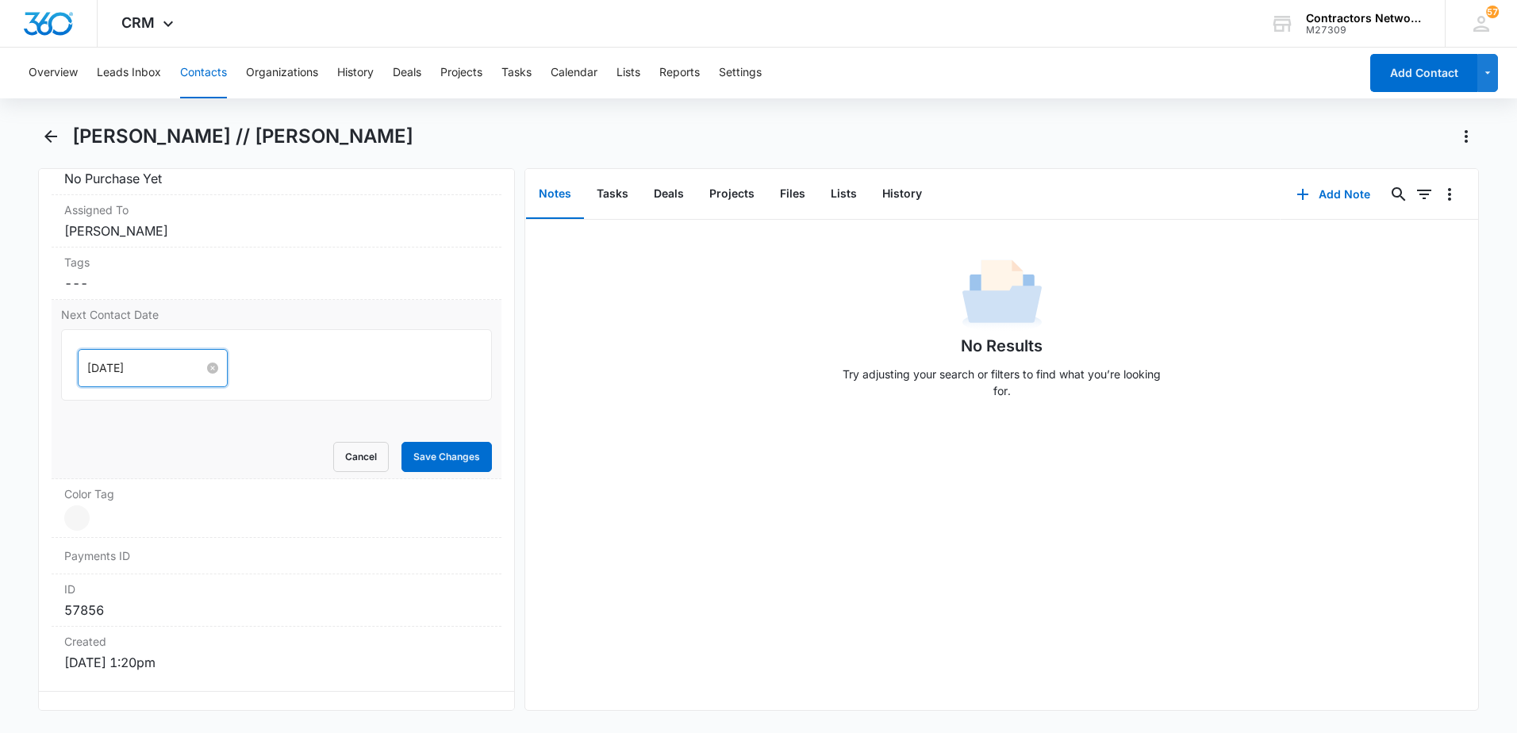
click at [161, 368] on input "[DATE]" at bounding box center [145, 367] width 117 height 17
click at [265, 408] on span "button" at bounding box center [266, 408] width 8 height 8
click at [265, 407] on span "button" at bounding box center [266, 408] width 8 height 8
type input "[DATE]"
click at [128, 473] on div "27" at bounding box center [129, 466] width 19 height 19
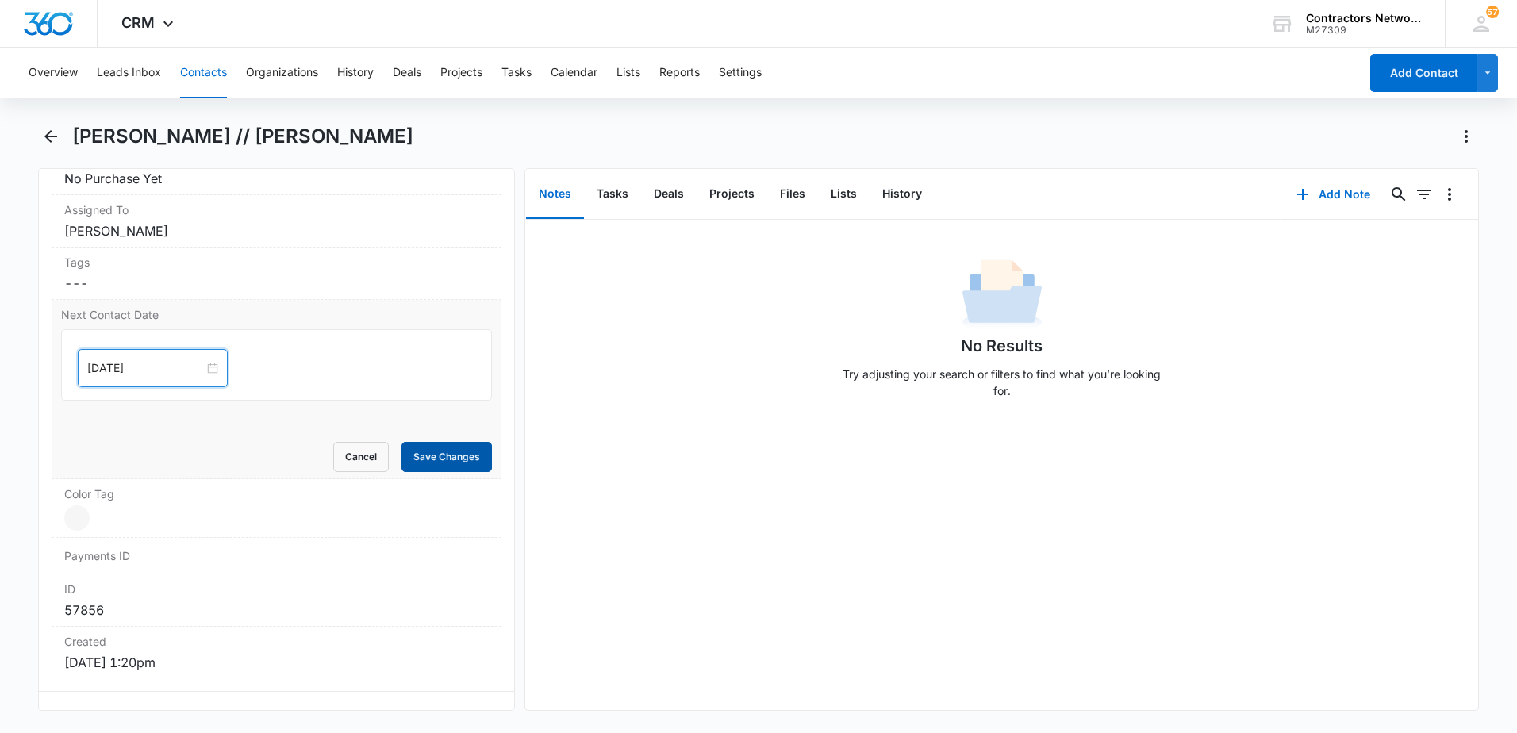
click at [417, 468] on button "Save Changes" at bounding box center [446, 457] width 90 height 30
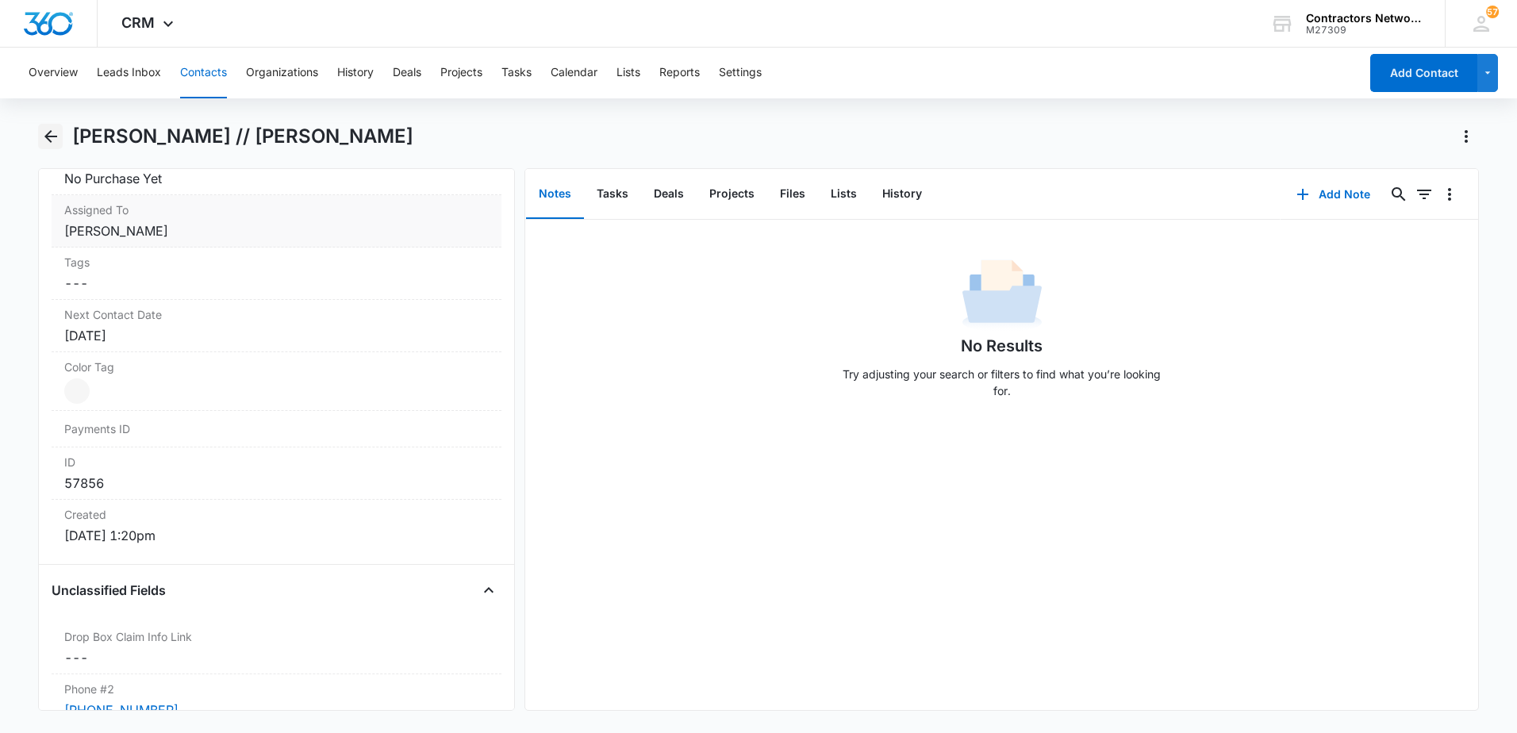
drag, startPoint x: 48, startPoint y: 136, endPoint x: 176, endPoint y: 241, distance: 165.6
click at [148, 220] on div "[PERSON_NAME] // [PERSON_NAME] Remove SB [PERSON_NAME] // [PERSON_NAME] Contact…" at bounding box center [758, 417] width 1440 height 587
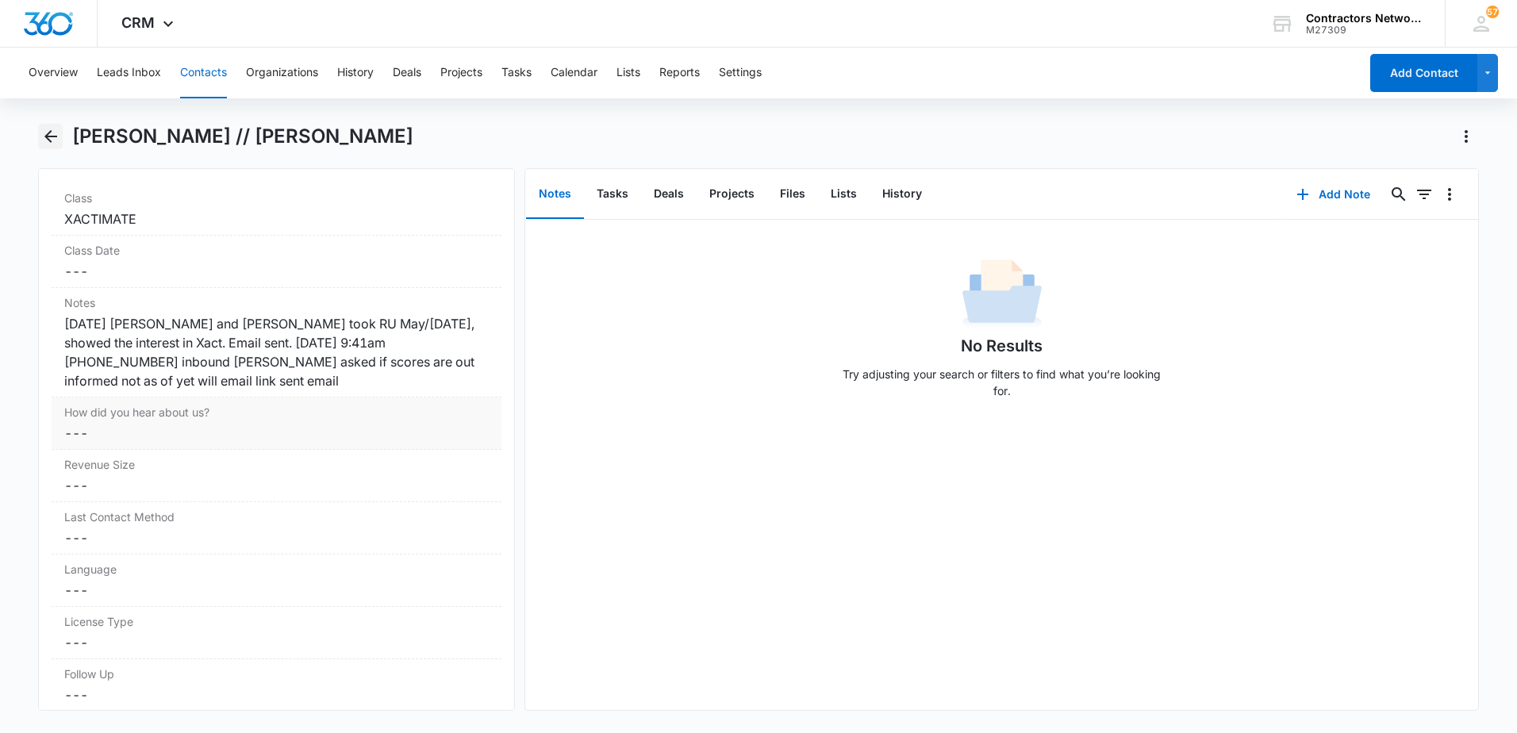
scroll to position [1964, 0]
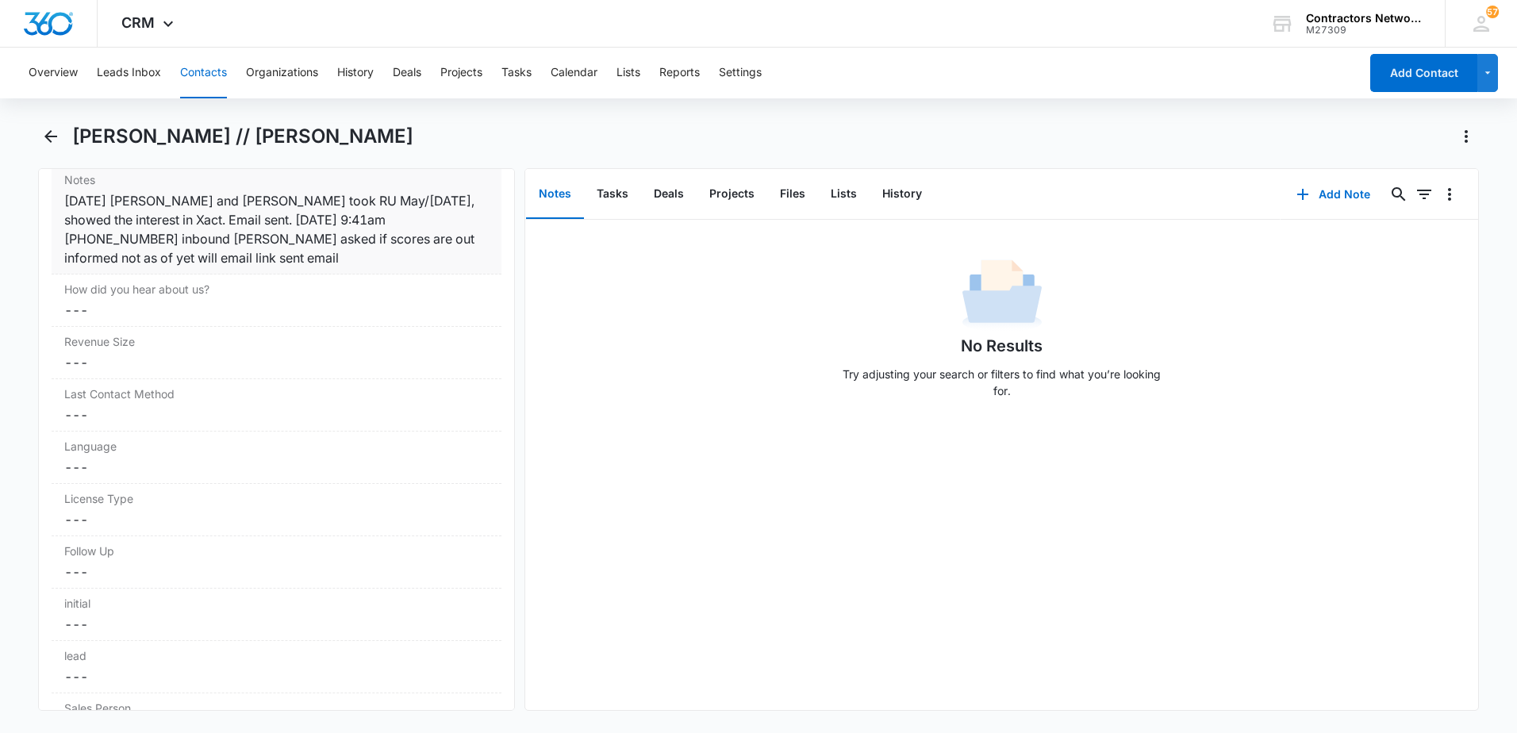
click at [330, 266] on div "[DATE] [PERSON_NAME] and [PERSON_NAME] took RU May/[DATE], showed the interest …" at bounding box center [276, 229] width 424 height 76
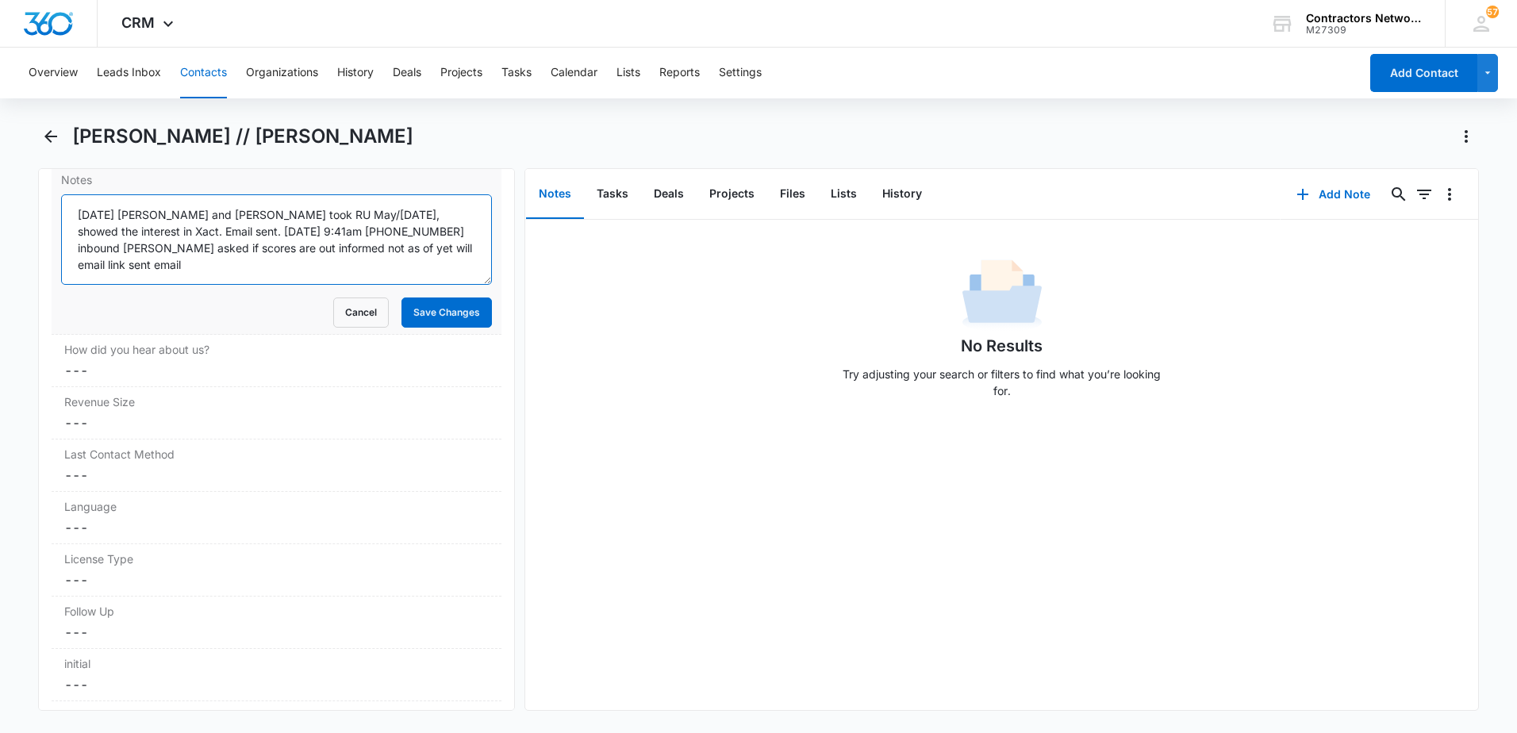
click at [435, 258] on textarea "[DATE] [PERSON_NAME] and [PERSON_NAME] took RU May/[DATE], showed the interest …" at bounding box center [276, 239] width 431 height 90
type textarea "[DATE] [PERSON_NAME] and [PERSON_NAME] took RU May/[DATE], showed the interest …"
click at [439, 309] on button "Save Changes" at bounding box center [446, 312] width 90 height 30
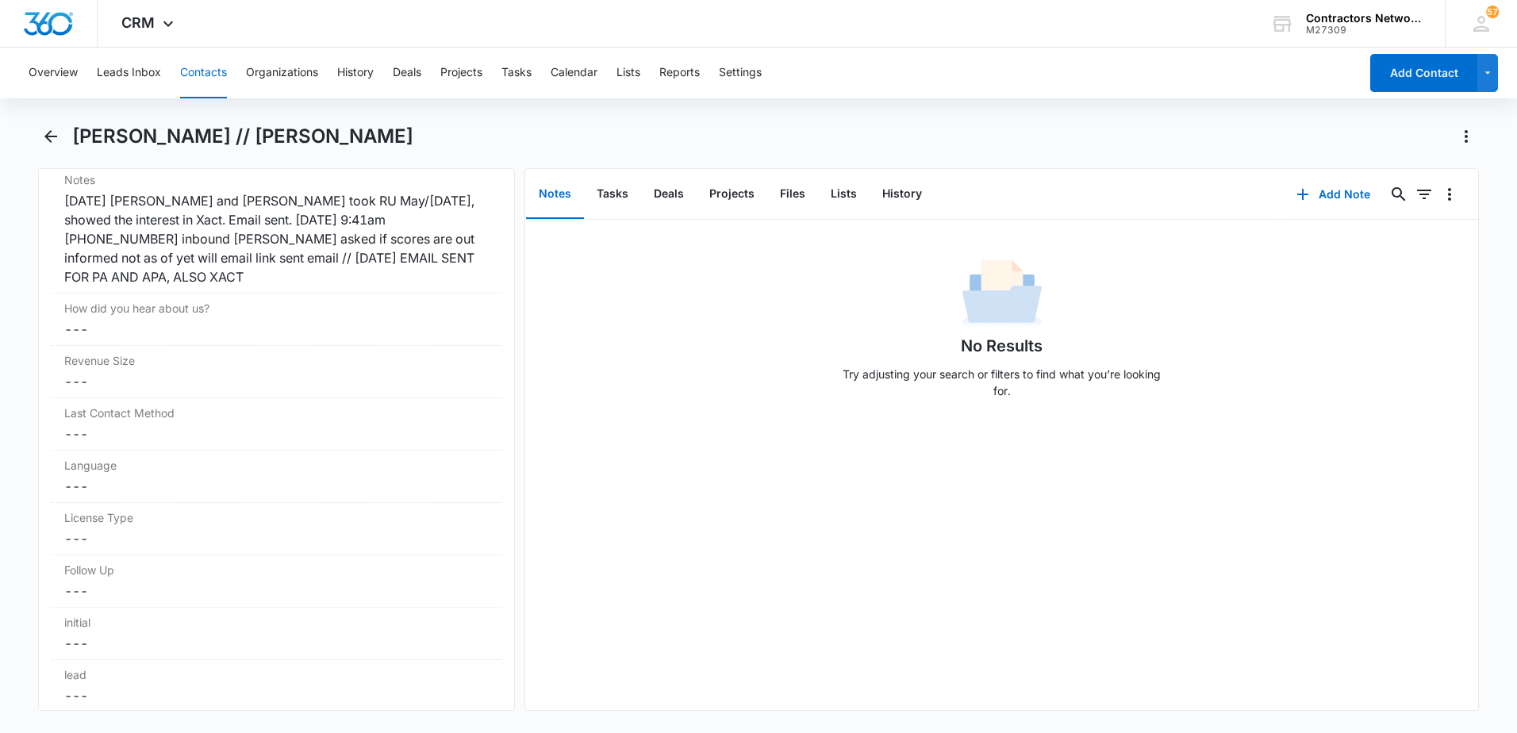
click at [197, 75] on button "Contacts" at bounding box center [203, 73] width 47 height 51
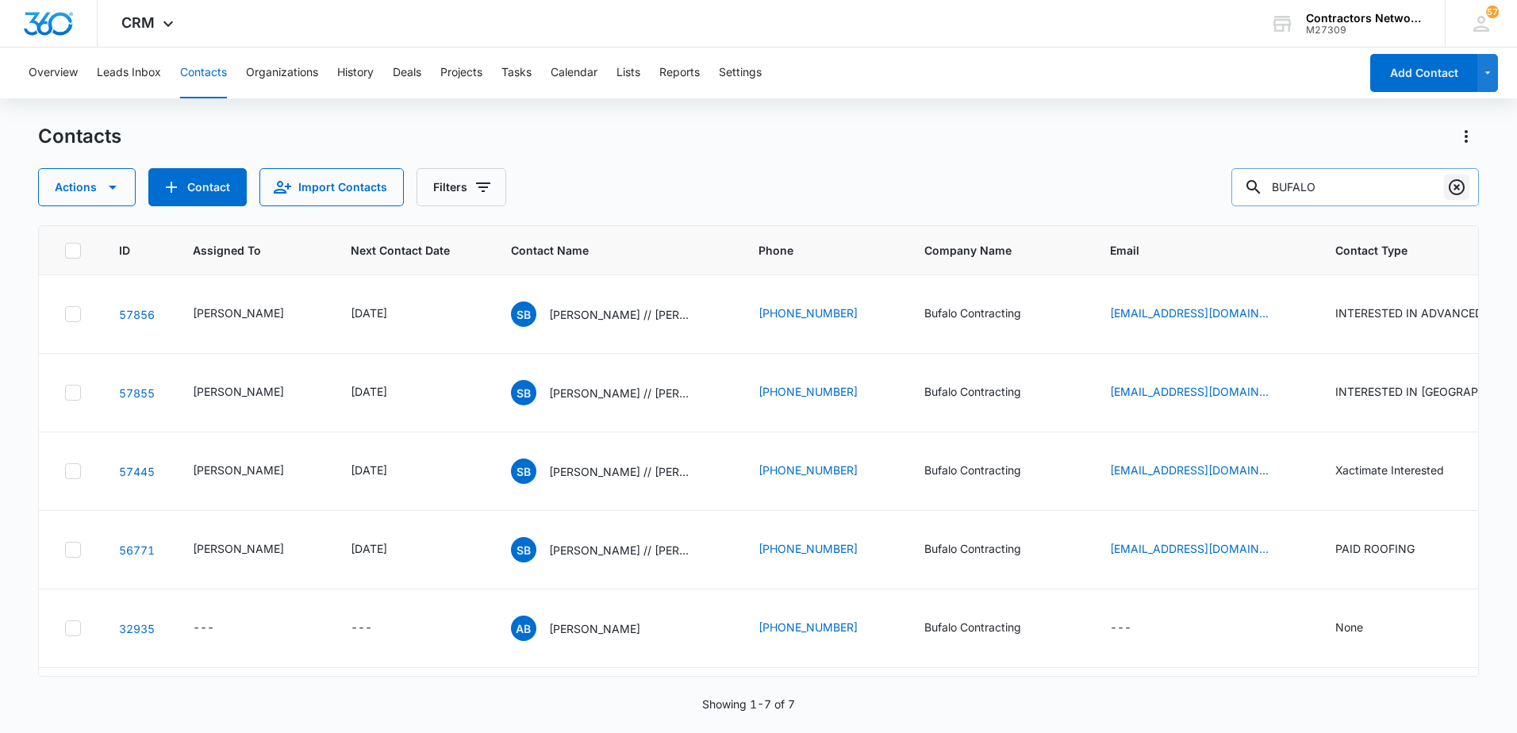
click at [1459, 193] on icon "Clear" at bounding box center [1456, 187] width 19 height 19
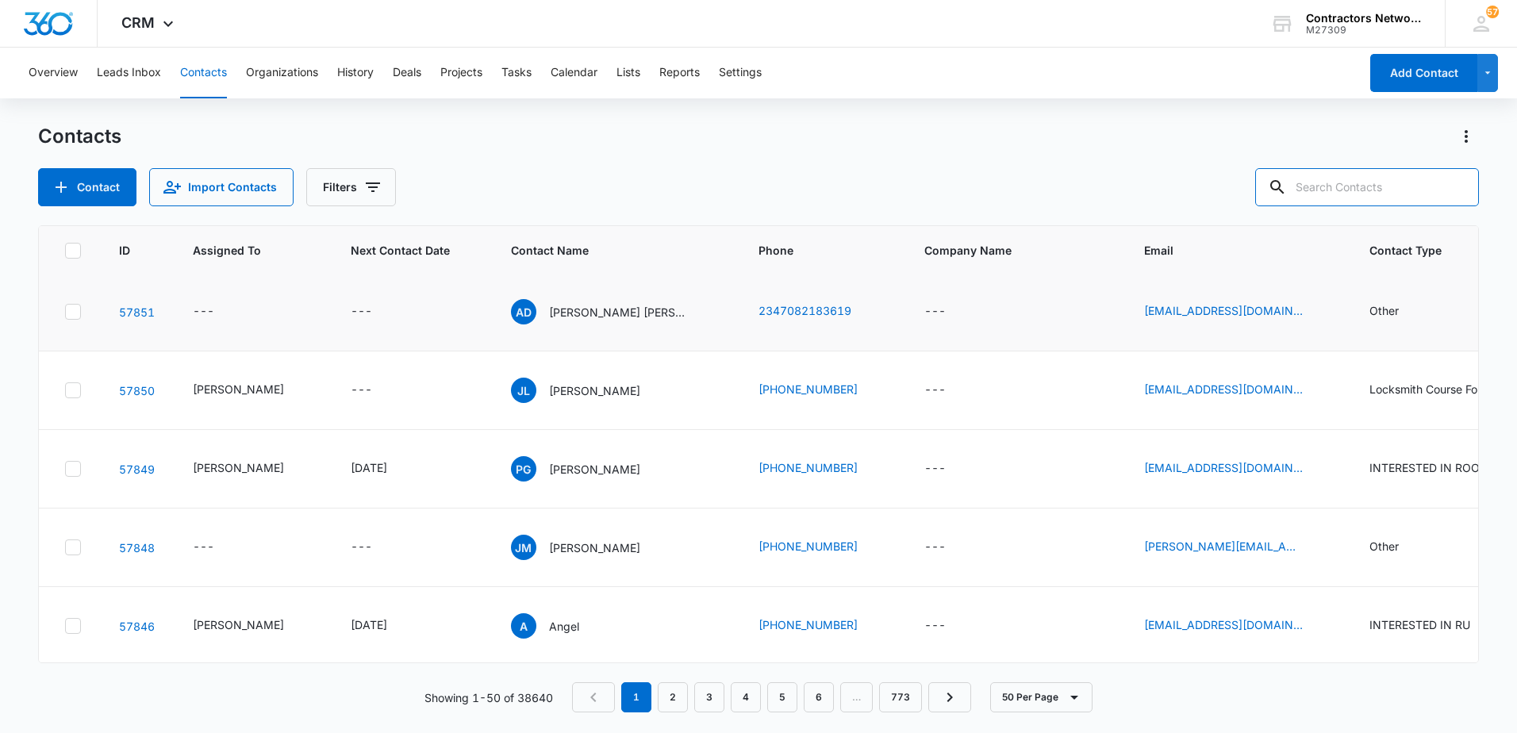
scroll to position [317, 0]
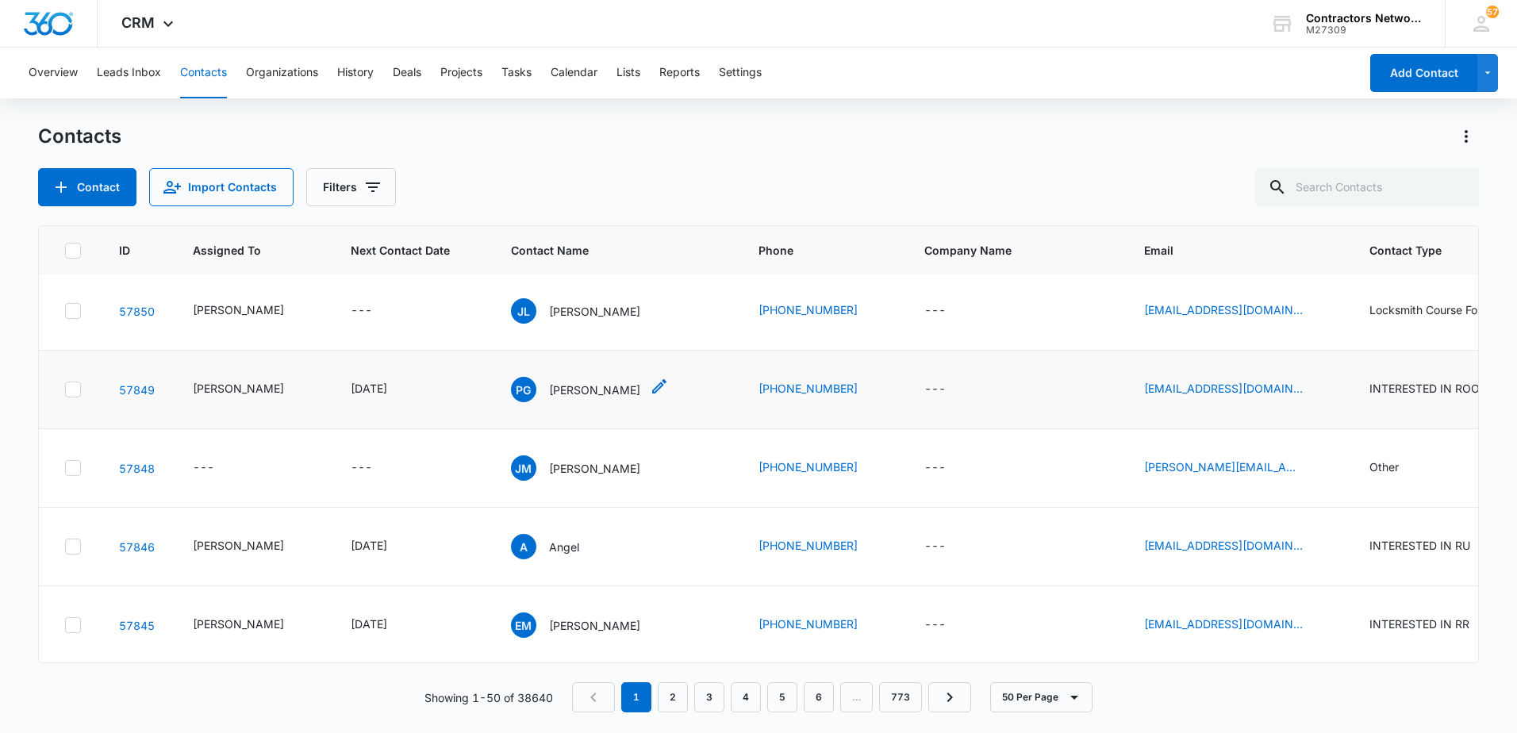
click at [650, 395] on icon "Contact Name - pedro Gomez - Select to Edit Field" at bounding box center [659, 386] width 19 height 19
type input "[PERSON_NAME]"
click at [666, 353] on button "Save" at bounding box center [667, 347] width 47 height 30
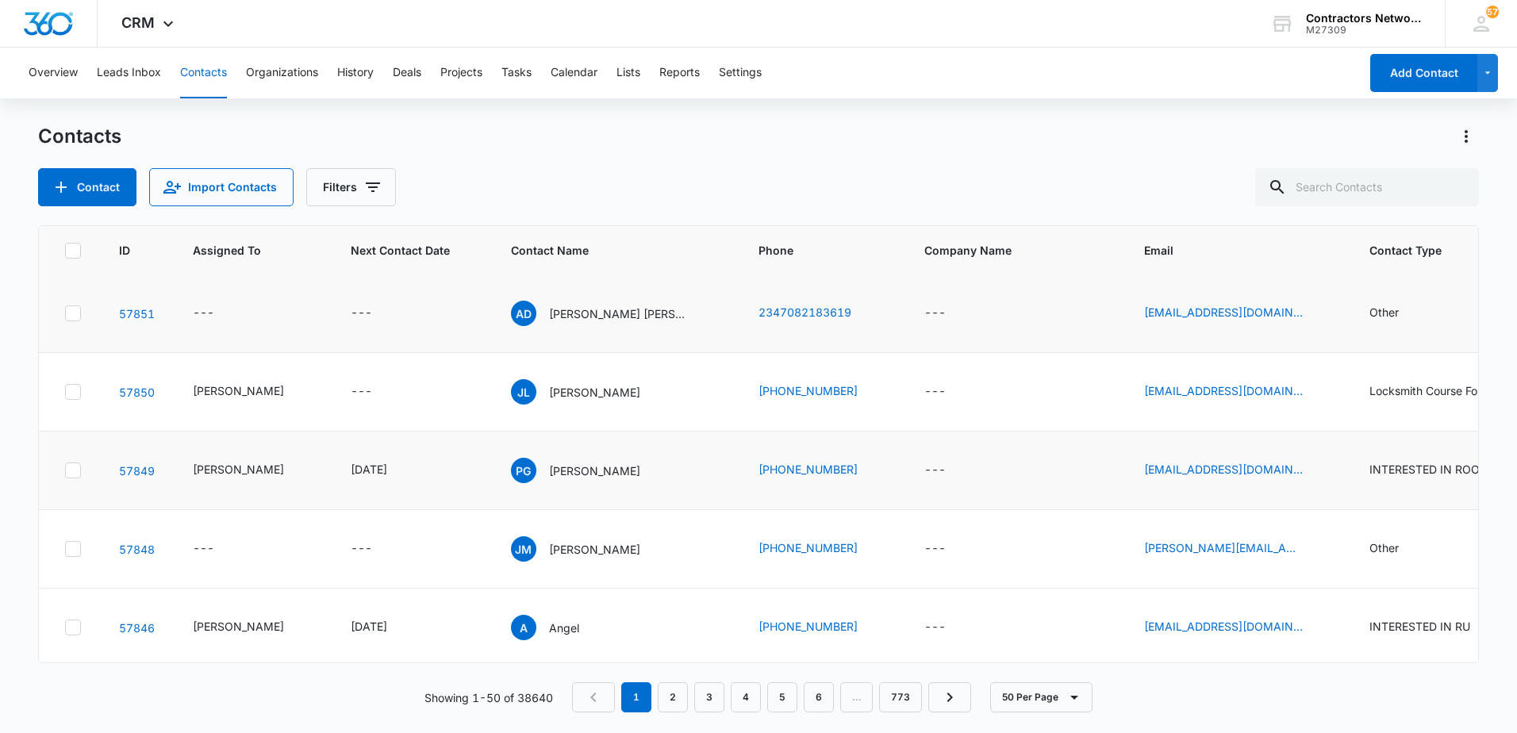
scroll to position [0, 0]
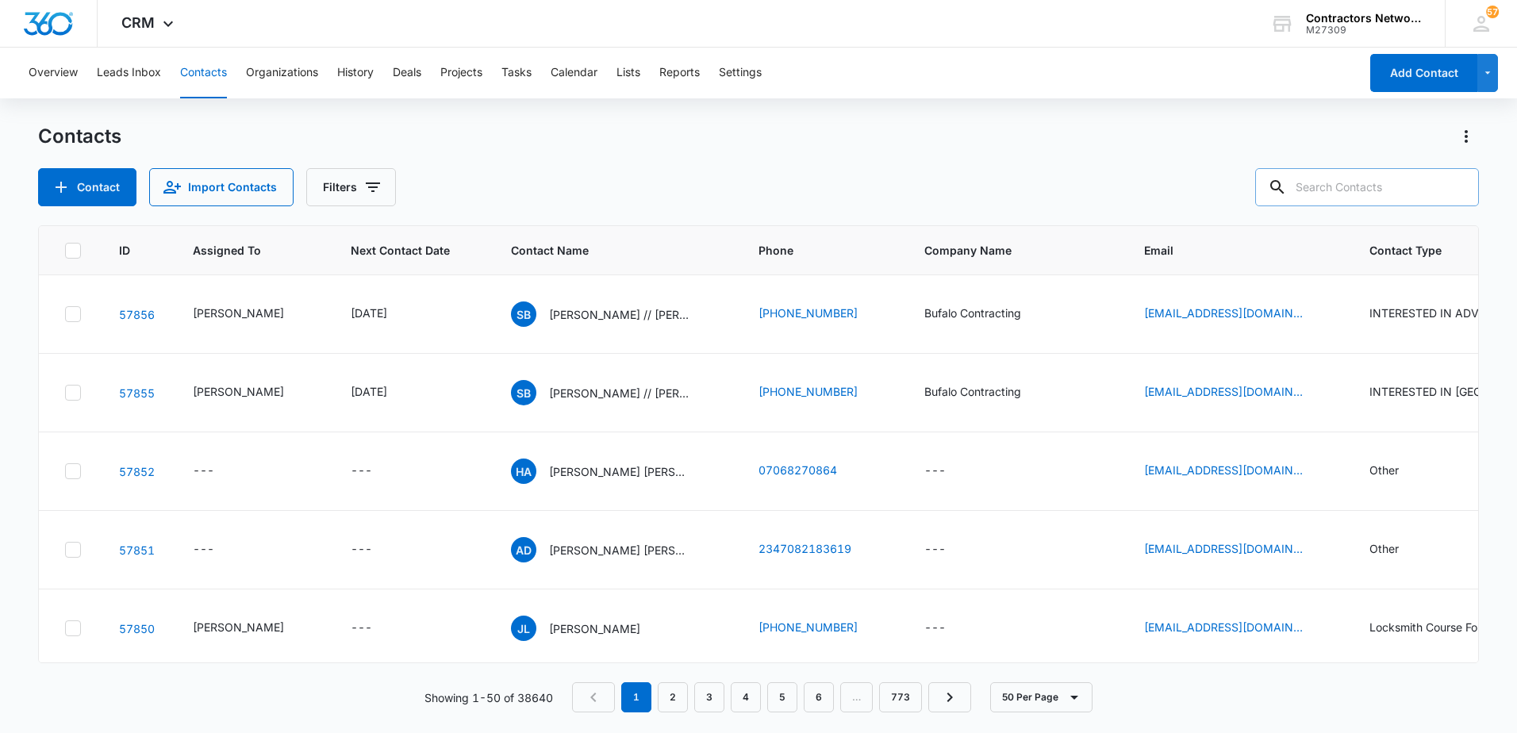
click at [1374, 190] on input "text" at bounding box center [1367, 187] width 224 height 38
drag, startPoint x: 1374, startPoint y: 190, endPoint x: 1055, endPoint y: 266, distance: 327.8
click at [1055, 266] on div "Contacts Contact Import Contacts Filters 847-828- ID Assigned To Next Contact D…" at bounding box center [758, 428] width 1440 height 608
type input "[PERSON_NAME]"
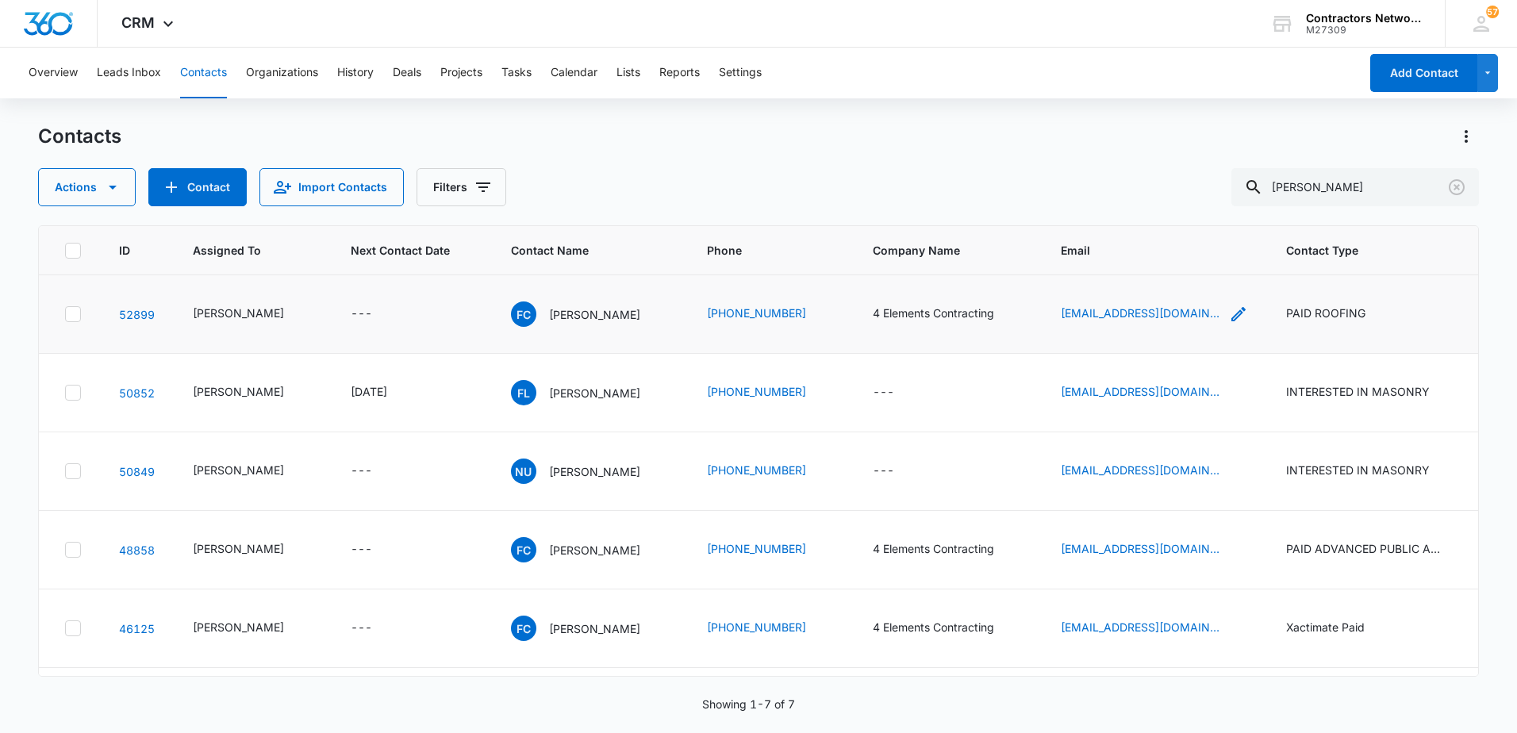
click at [1229, 322] on icon "Email - 4econtracting@gmail.com - Select to Edit Field" at bounding box center [1238, 314] width 19 height 19
click at [1157, 217] on input "[EMAIL_ADDRESS][DOMAIN_NAME]" at bounding box center [1126, 223] width 200 height 38
